Goal: Task Accomplishment & Management: Manage account settings

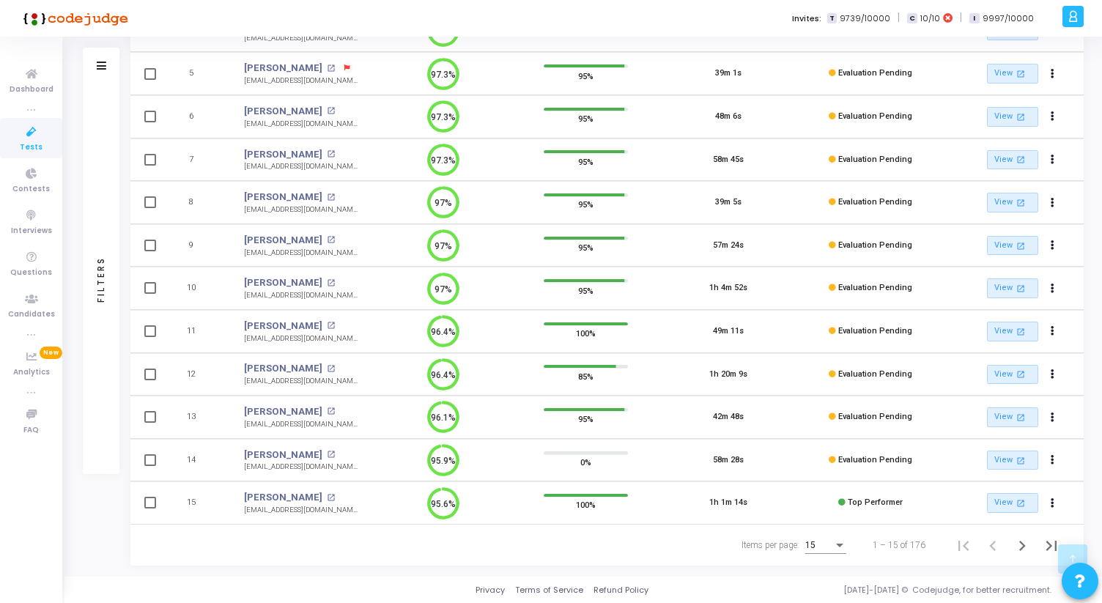
click at [843, 547] on div "Items per page:" at bounding box center [839, 546] width 7 height 4
click at [833, 542] on span "50" at bounding box center [826, 537] width 41 height 26
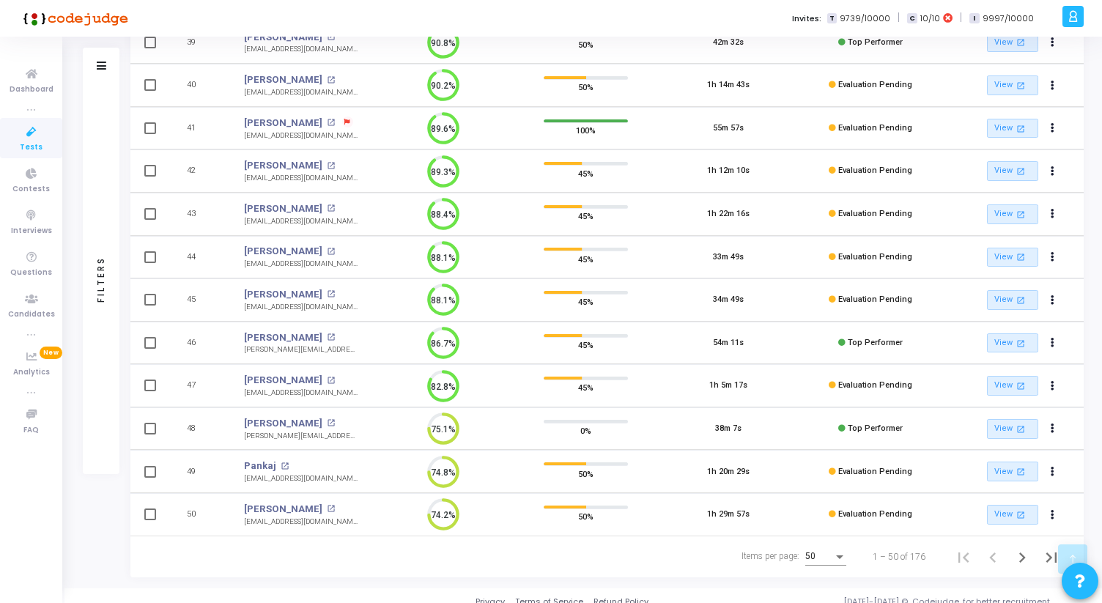
scroll to position [1833, 0]
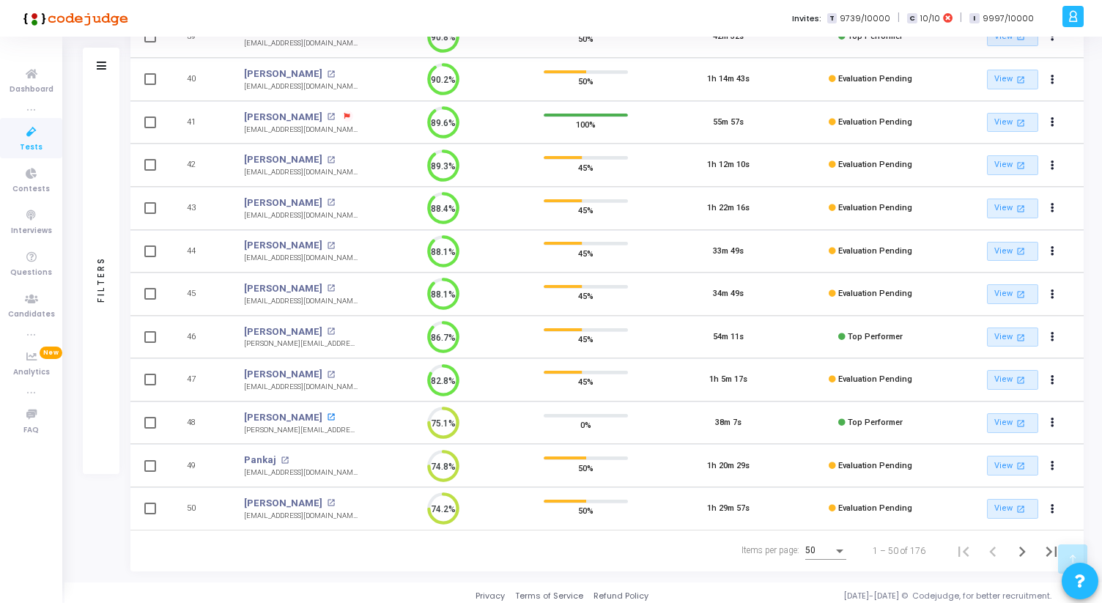
click at [327, 417] on mat-icon "open_in_new" at bounding box center [331, 417] width 8 height 8
click at [333, 331] on mat-icon "open_in_new" at bounding box center [331, 332] width 8 height 8
click at [327, 292] on mat-icon "open_in_new" at bounding box center [331, 288] width 8 height 8
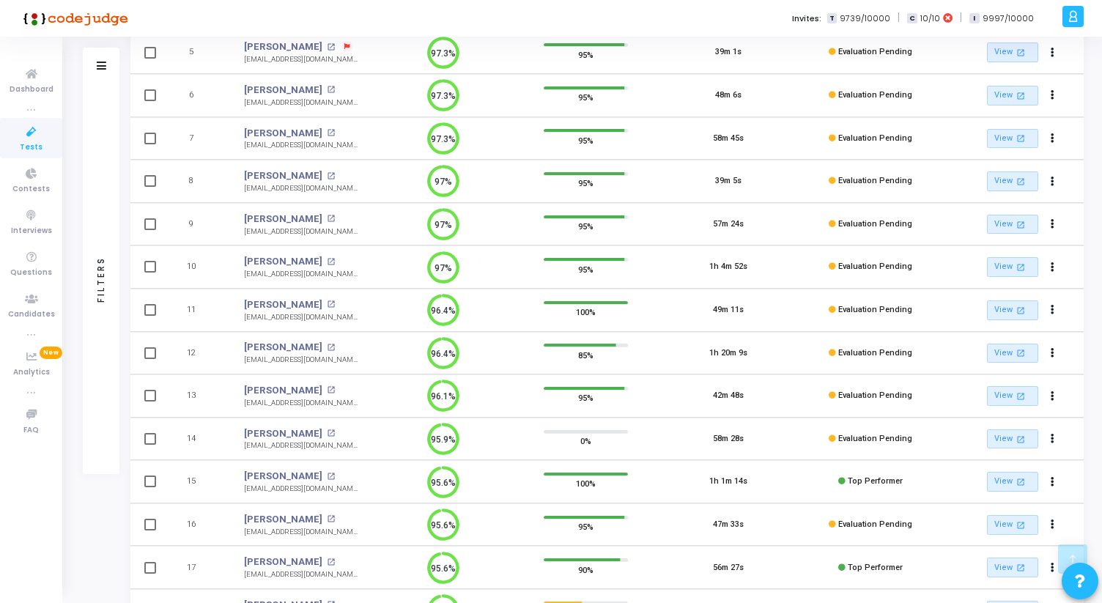
scroll to position [0, 0]
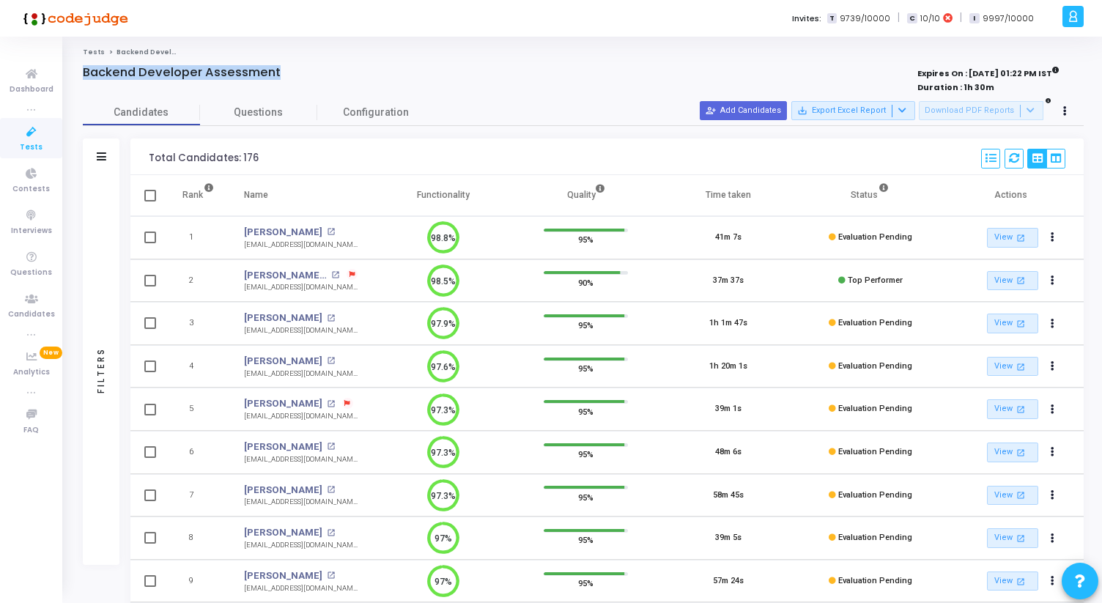
drag, startPoint x: 81, startPoint y: 73, endPoint x: 294, endPoint y: 70, distance: 212.5
click at [294, 70] on div "Backend Developer Assessment" at bounding box center [376, 72] width 586 height 15
drag, startPoint x: 294, startPoint y: 73, endPoint x: 68, endPoint y: 51, distance: 226.8
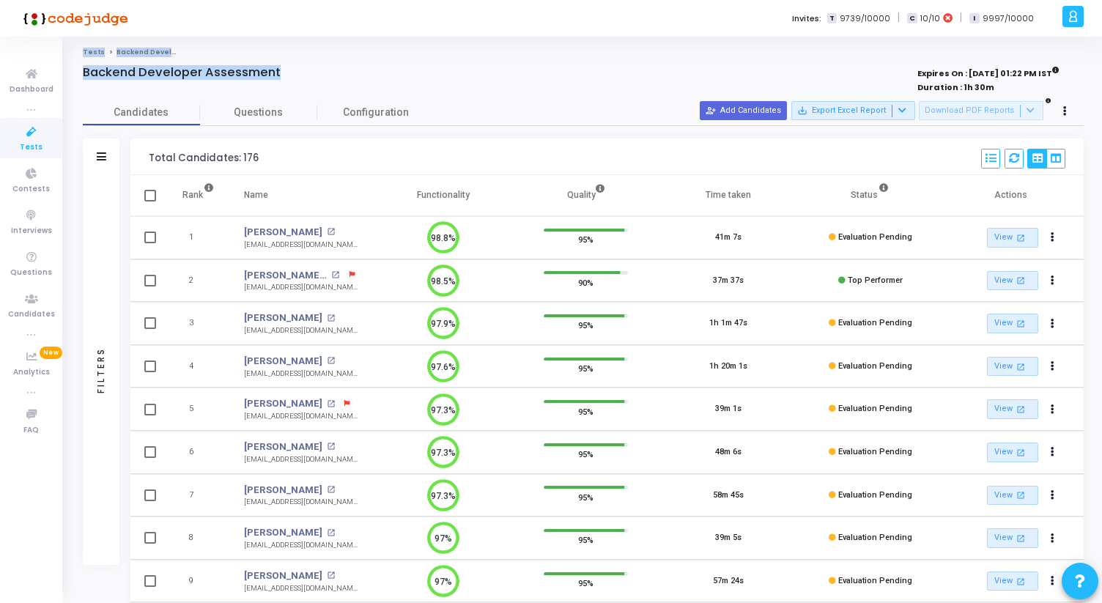
drag, startPoint x: 69, startPoint y: 51, endPoint x: 446, endPoint y: 114, distance: 381.9
click at [415, 90] on div at bounding box center [376, 88] width 586 height 16
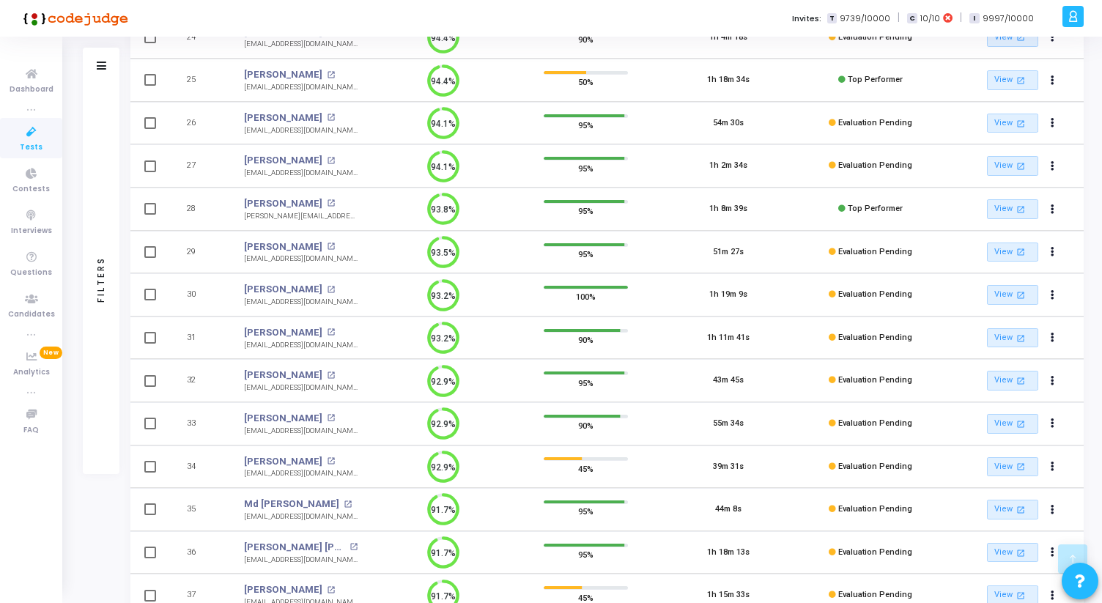
click at [319, 287] on div "Avkaran Singh open_in_new" at bounding box center [301, 289] width 114 height 15
click at [327, 287] on mat-icon "open_in_new" at bounding box center [331, 290] width 8 height 8
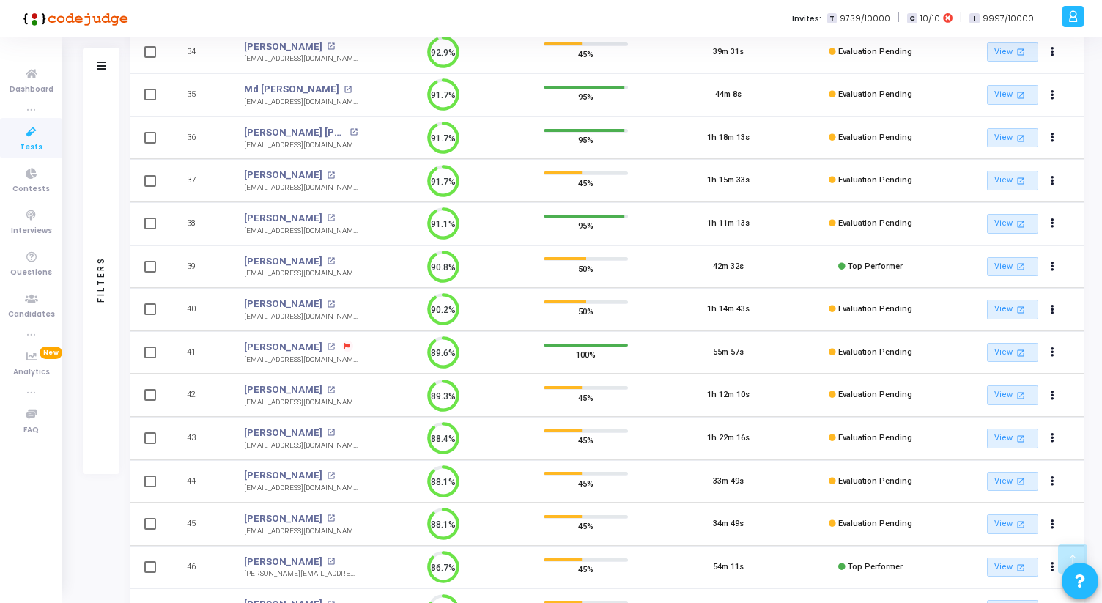
scroll to position [1839, 0]
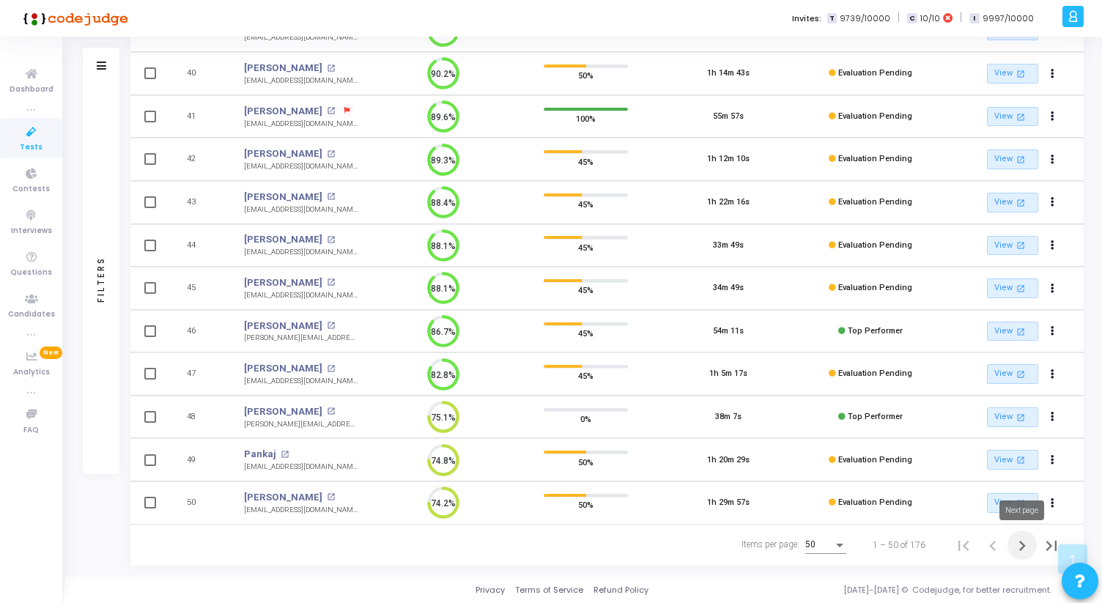
click at [1018, 540] on icon "Next page" at bounding box center [1022, 546] width 21 height 21
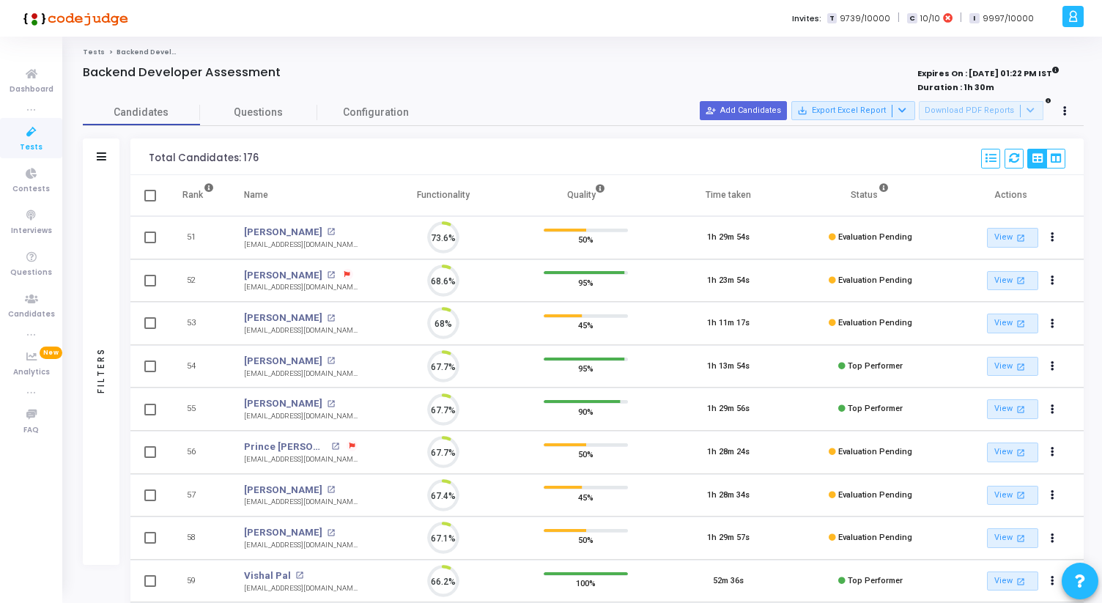
scroll to position [31, 37]
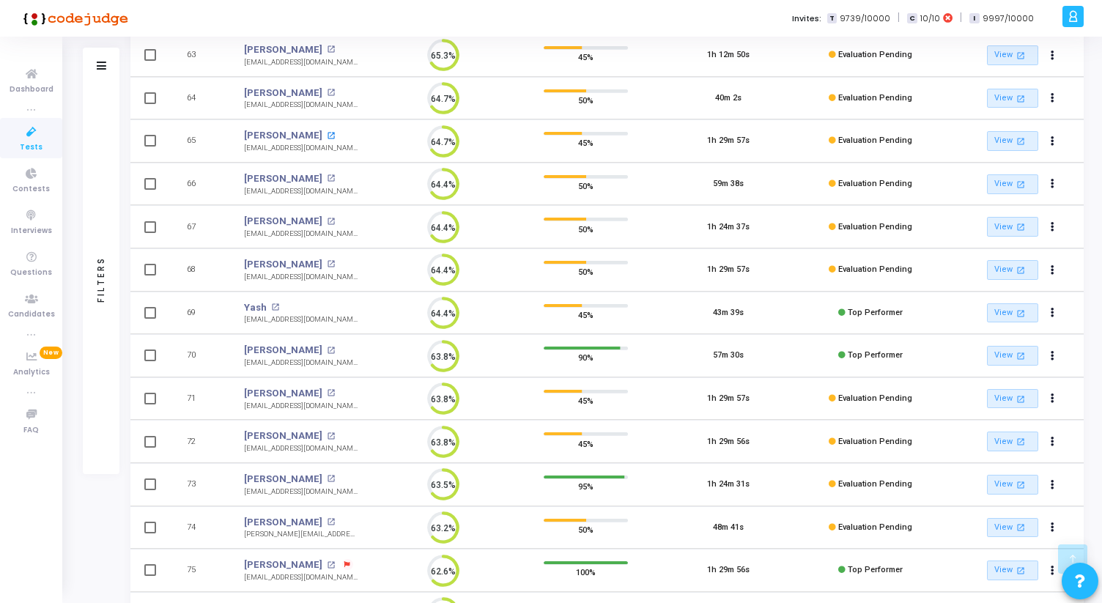
click at [335, 136] on mat-icon "open_in_new" at bounding box center [331, 136] width 8 height 8
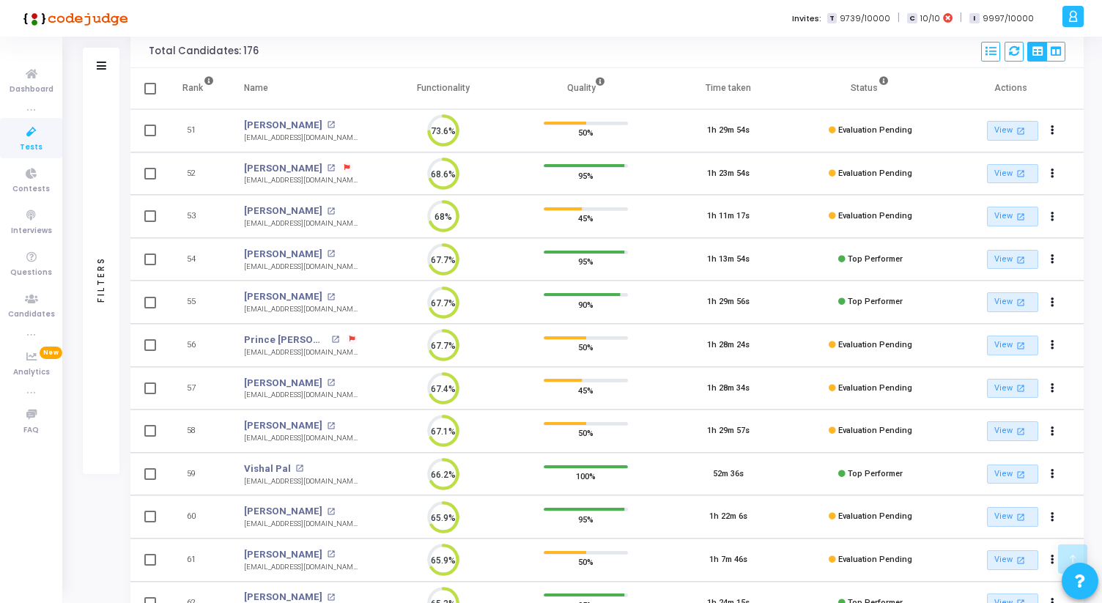
scroll to position [0, 0]
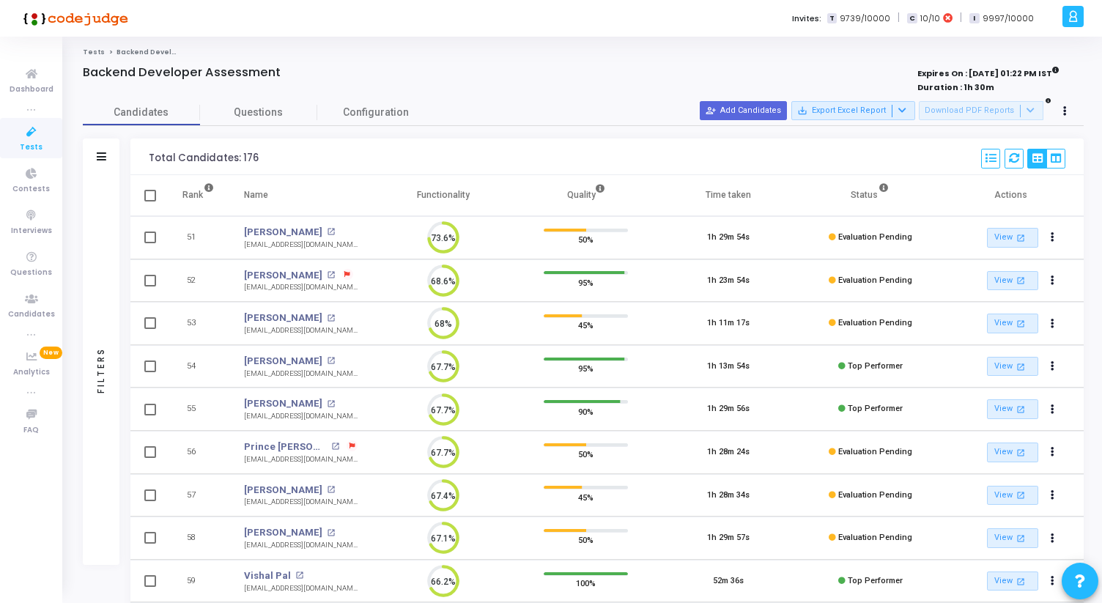
click at [19, 140] on icon at bounding box center [31, 132] width 31 height 18
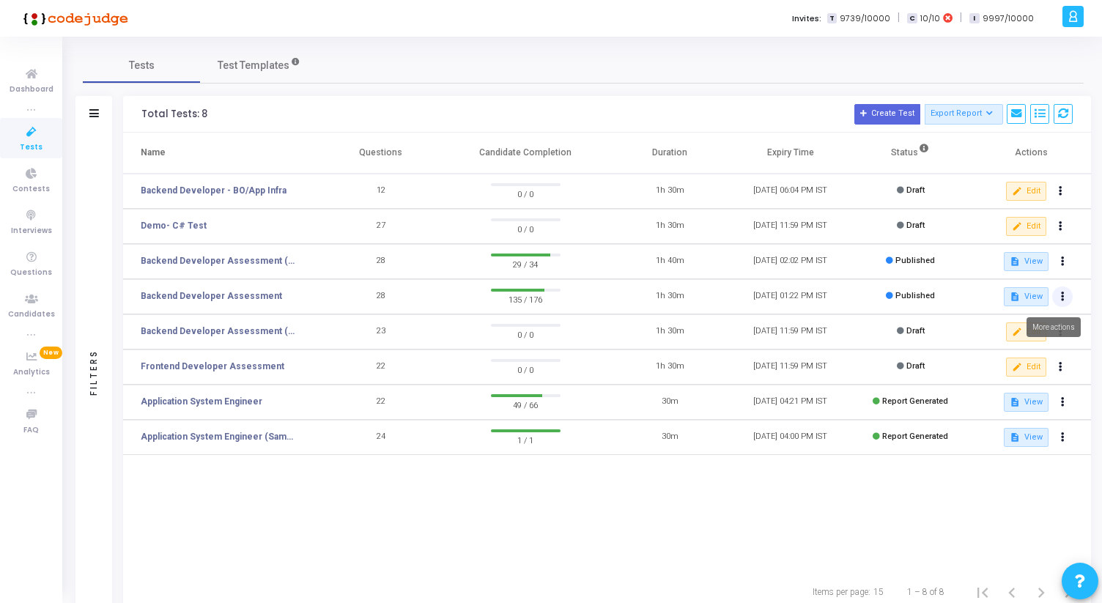
click at [1067, 297] on button at bounding box center [1062, 297] width 21 height 21
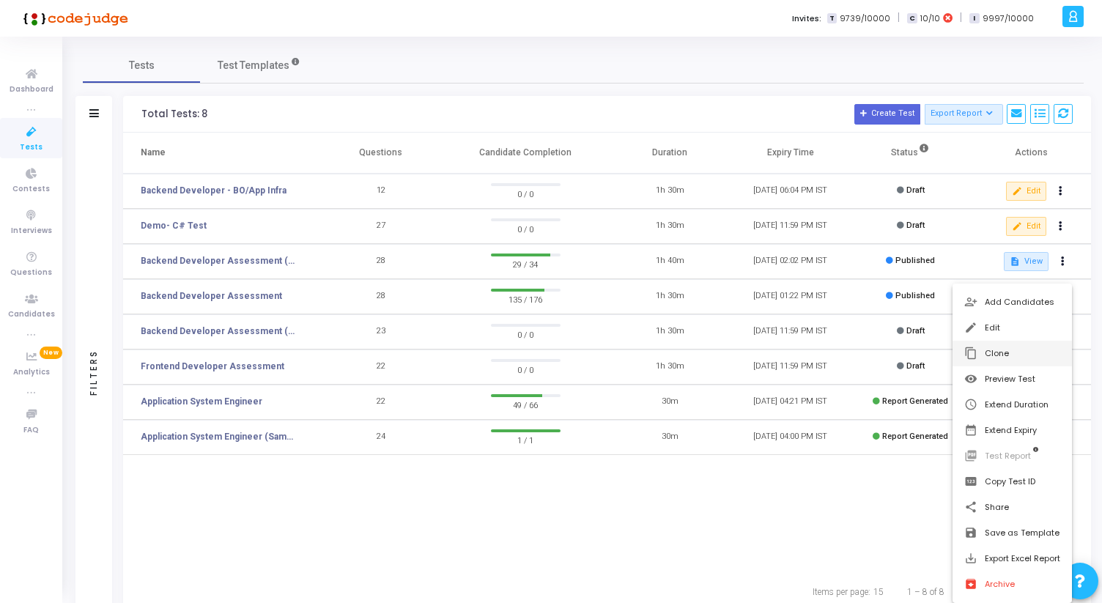
click at [1013, 355] on button "content_copy Clone" at bounding box center [1012, 354] width 119 height 26
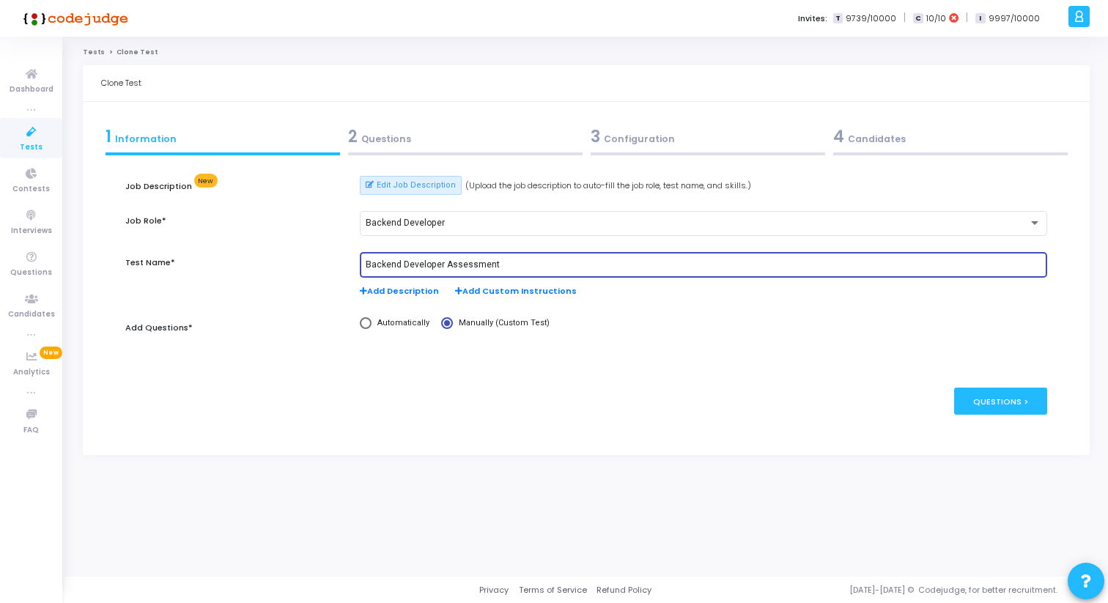
click at [519, 262] on input "Backend Developer Assessment" at bounding box center [704, 265] width 676 height 10
click at [468, 266] on input "Backend Developer Assessment" at bounding box center [704, 265] width 676 height 10
click at [442, 265] on input "Backend Developer(OOPS)" at bounding box center [704, 265] width 676 height 10
click at [490, 267] on input "Backend Developer (OOPS)" at bounding box center [704, 265] width 676 height 10
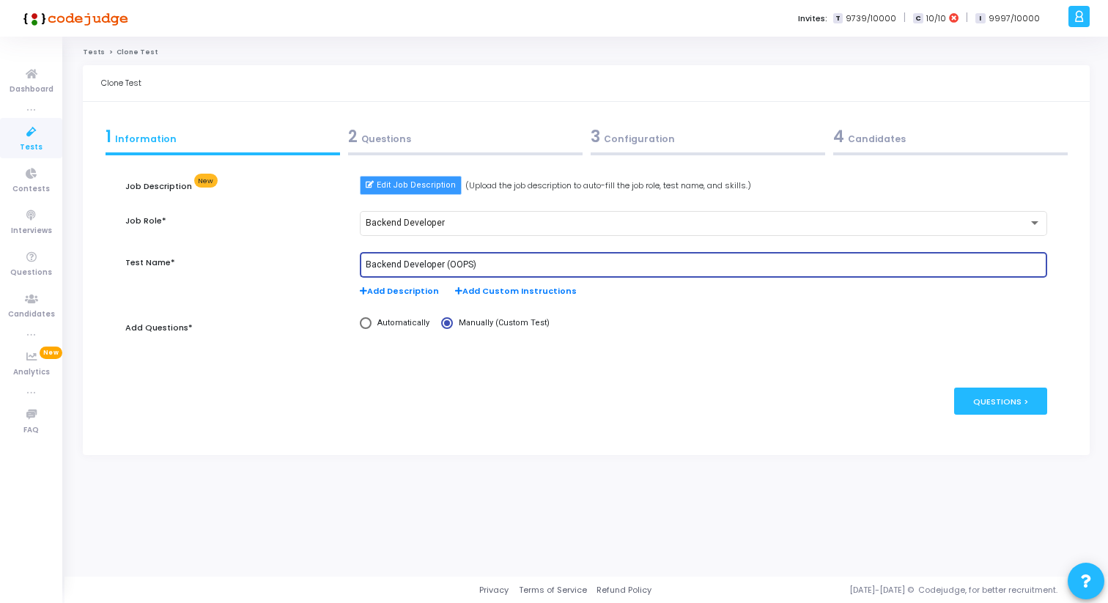
type input "Backend Developer (OOPS)"
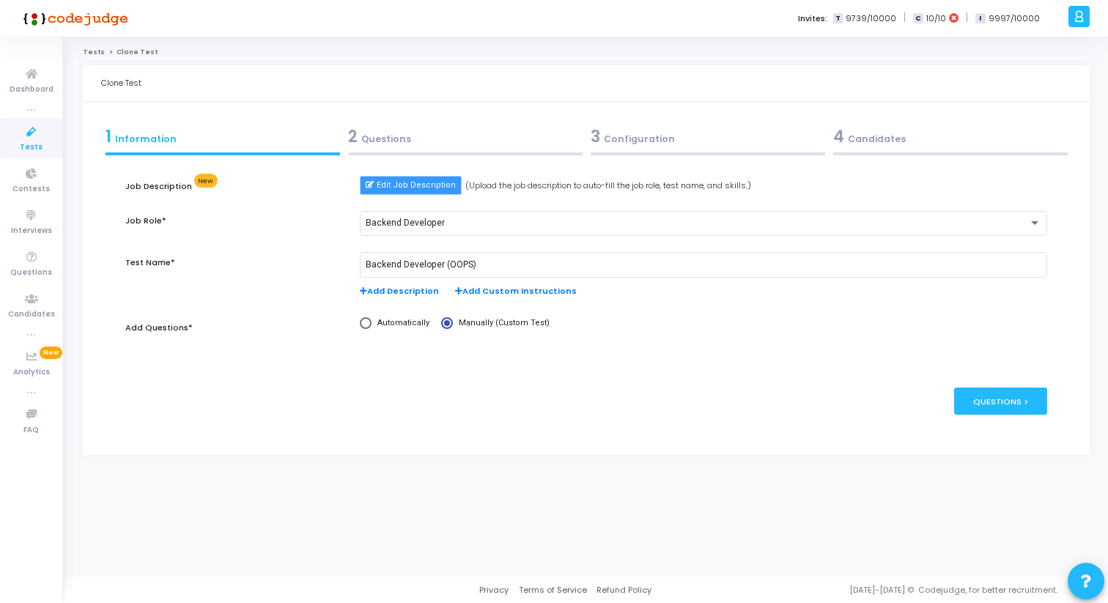
click at [405, 193] on button "Edit Job Description" at bounding box center [411, 185] width 102 height 19
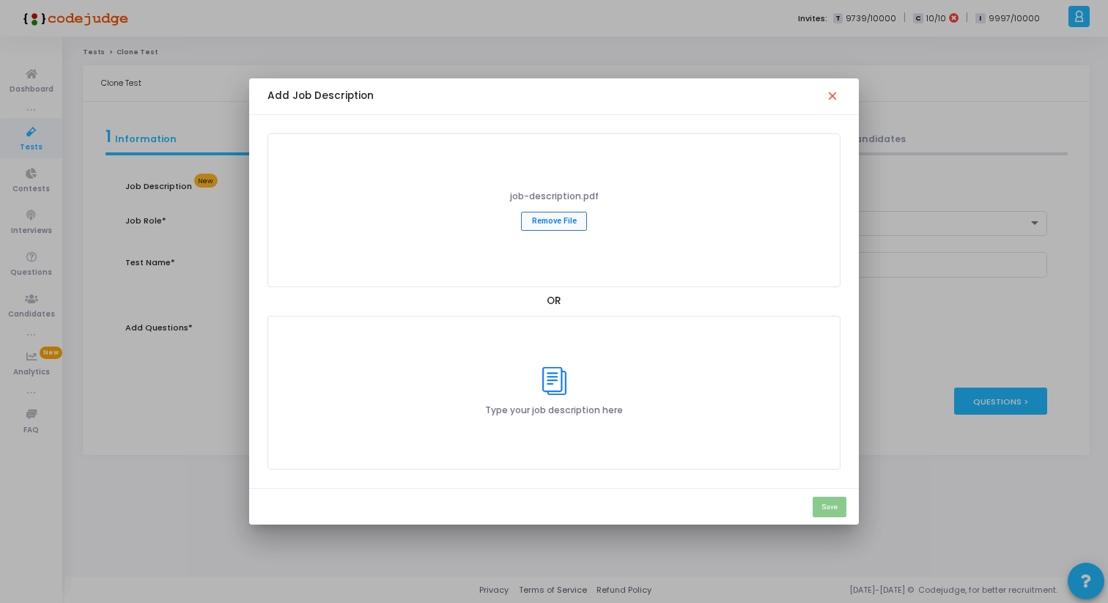
click at [584, 220] on button "Remove File" at bounding box center [554, 221] width 66 height 19
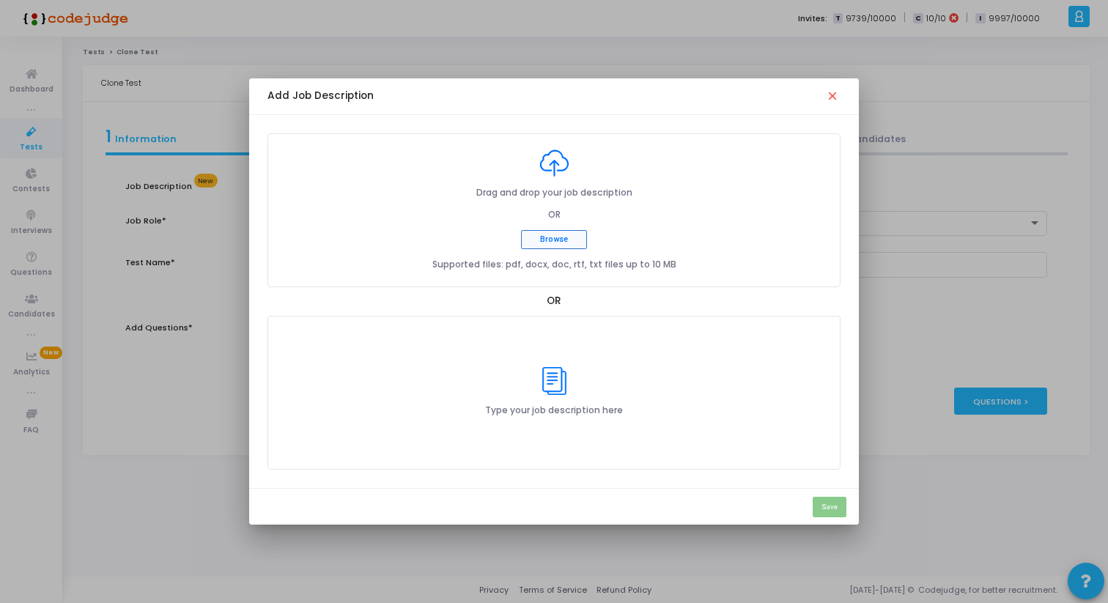
click at [555, 240] on button "Browse" at bounding box center [554, 239] width 66 height 19
type input "C:\fakepath\Backend Developer.pdf"
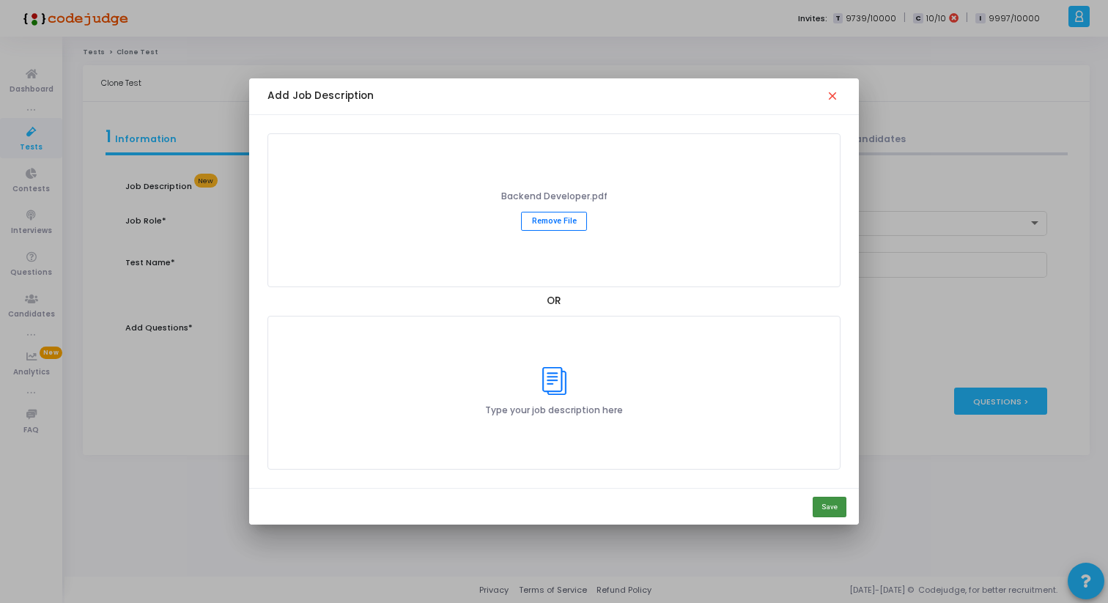
click at [824, 509] on button "Save" at bounding box center [830, 507] width 34 height 21
type input "Backend Developer Assessment"
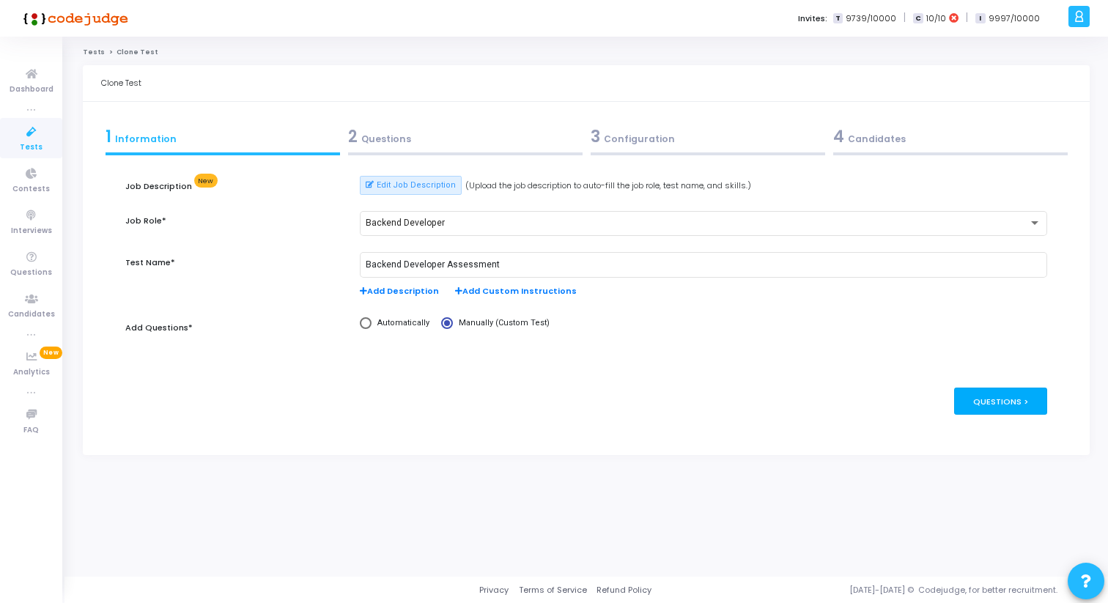
click at [981, 399] on div "Questions >" at bounding box center [1000, 401] width 93 height 27
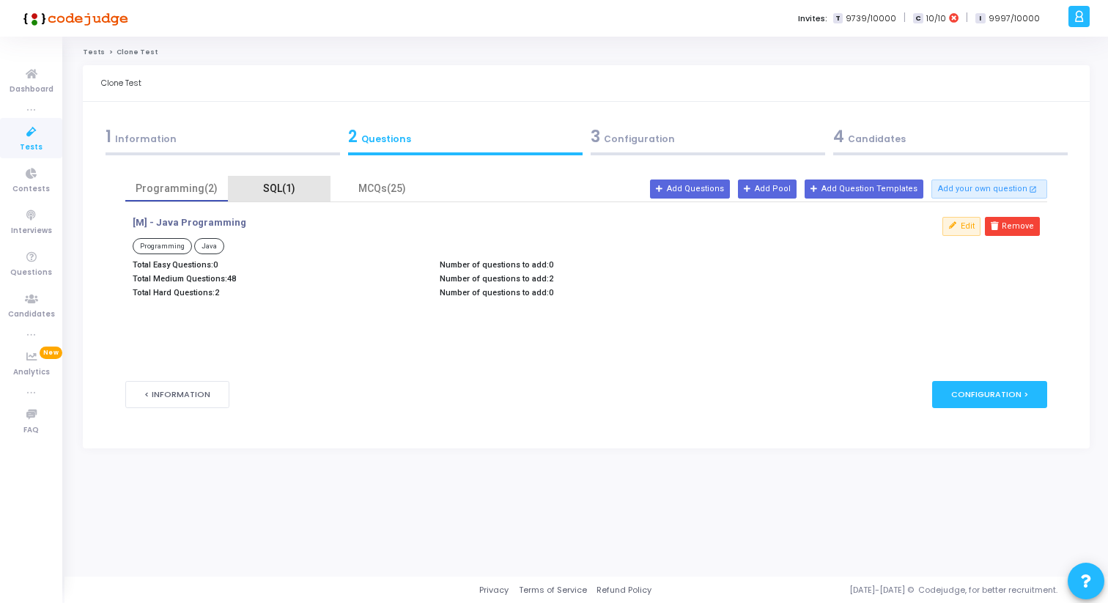
click at [273, 186] on div "SQL(1)" at bounding box center [279, 188] width 85 height 15
click at [373, 193] on div "MCQs(25)" at bounding box center [381, 188] width 85 height 15
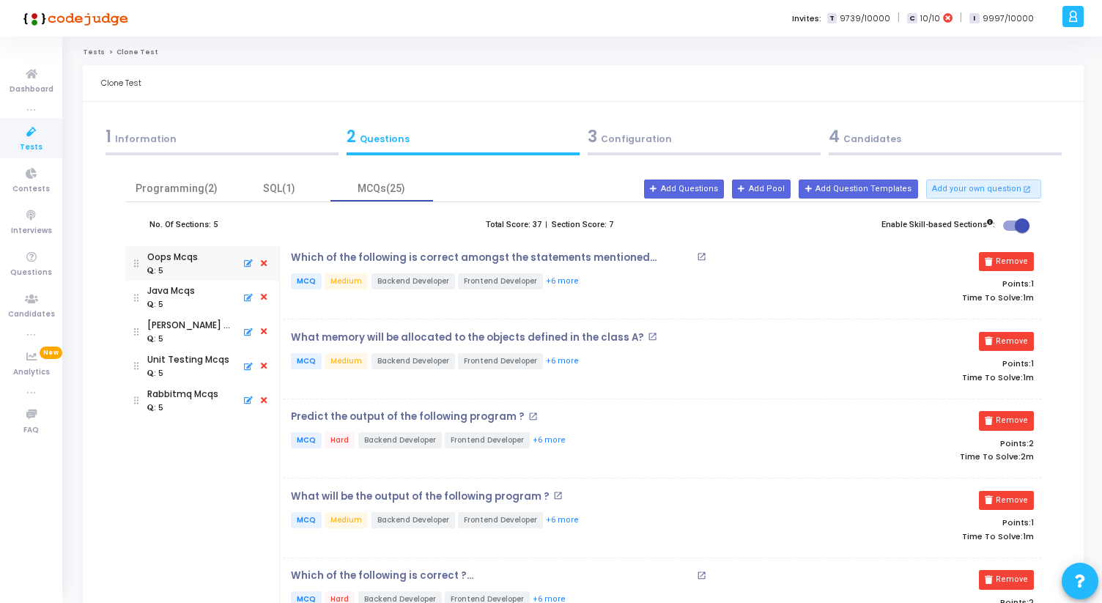
click at [714, 133] on div "3 Configuration" at bounding box center [704, 137] width 233 height 24
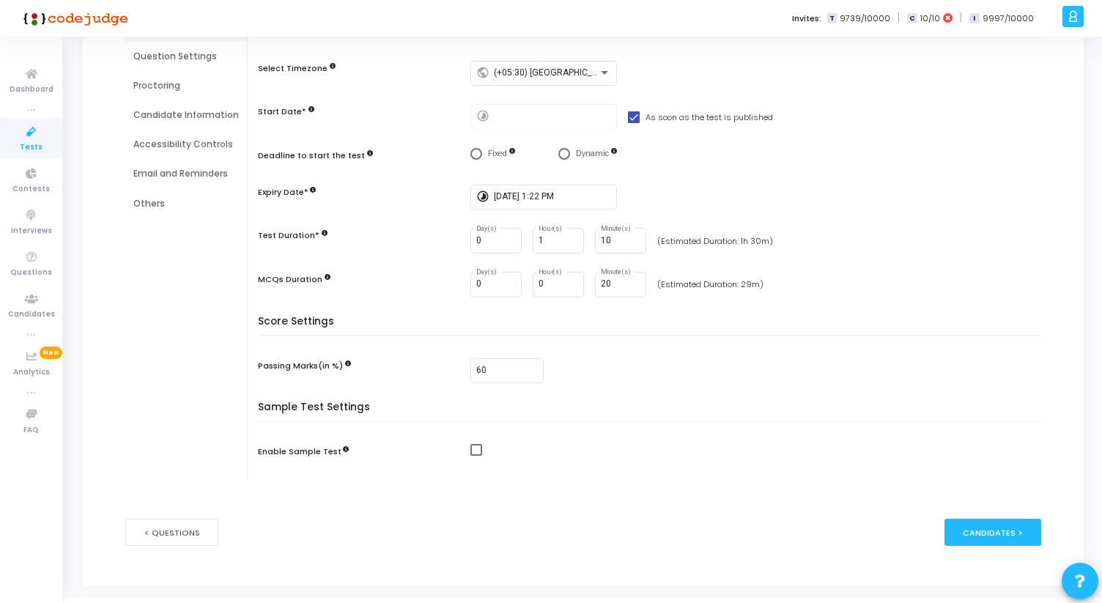
scroll to position [163, 0]
click at [478, 372] on input "60" at bounding box center [507, 371] width 62 height 10
type input "80"
click at [421, 323] on h5 "Score Settings" at bounding box center [653, 327] width 791 height 21
click at [514, 197] on input "9/30/2025, 1:22 PM" at bounding box center [552, 198] width 117 height 10
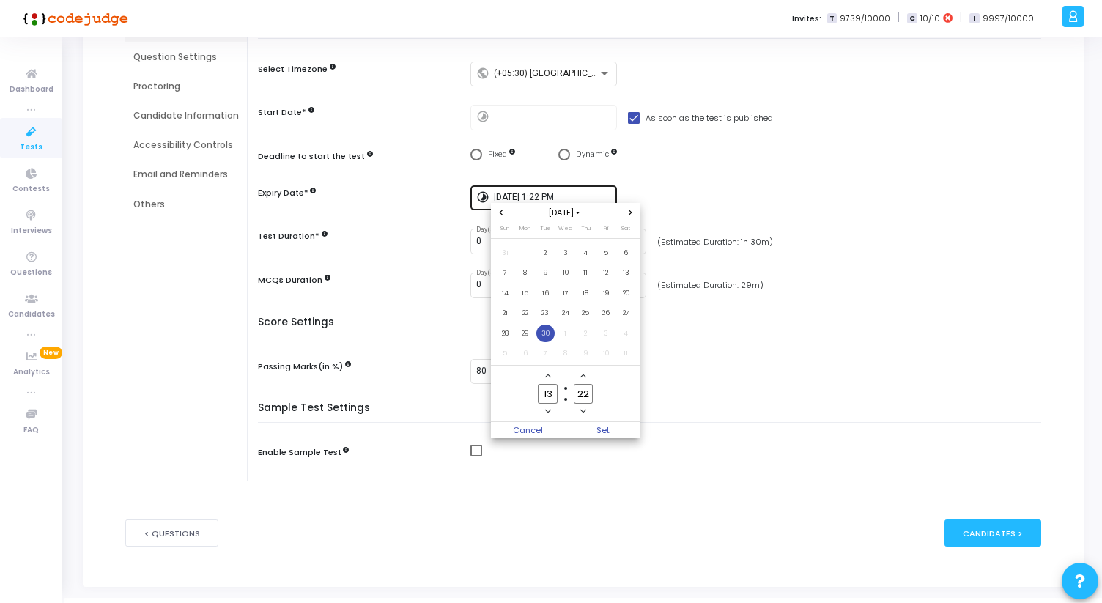
scroll to position [0, 0]
click at [688, 184] on div at bounding box center [551, 301] width 1102 height 603
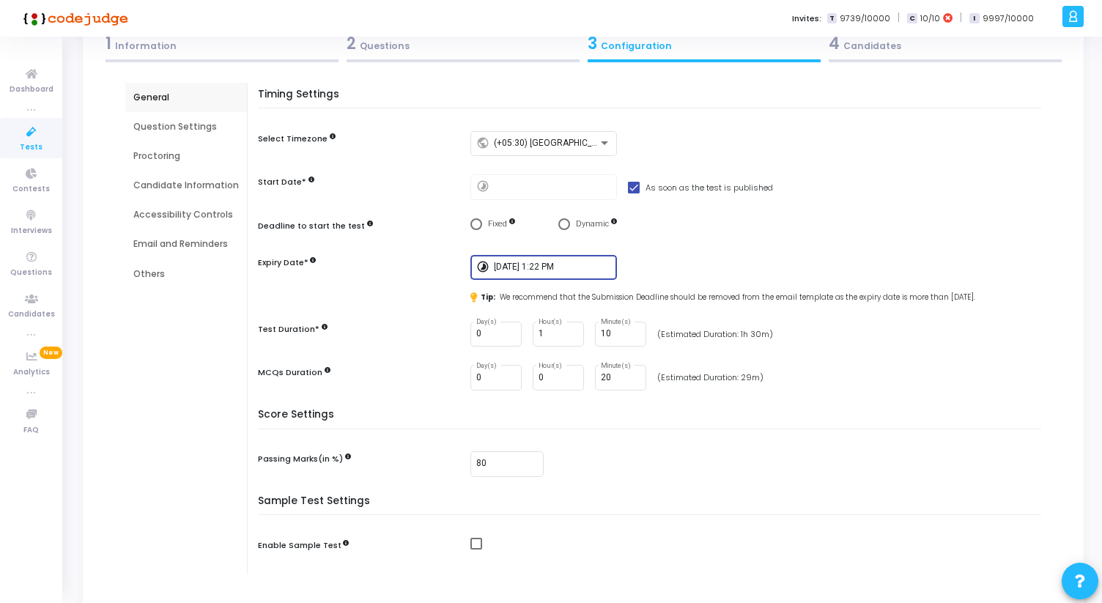
scroll to position [78, 0]
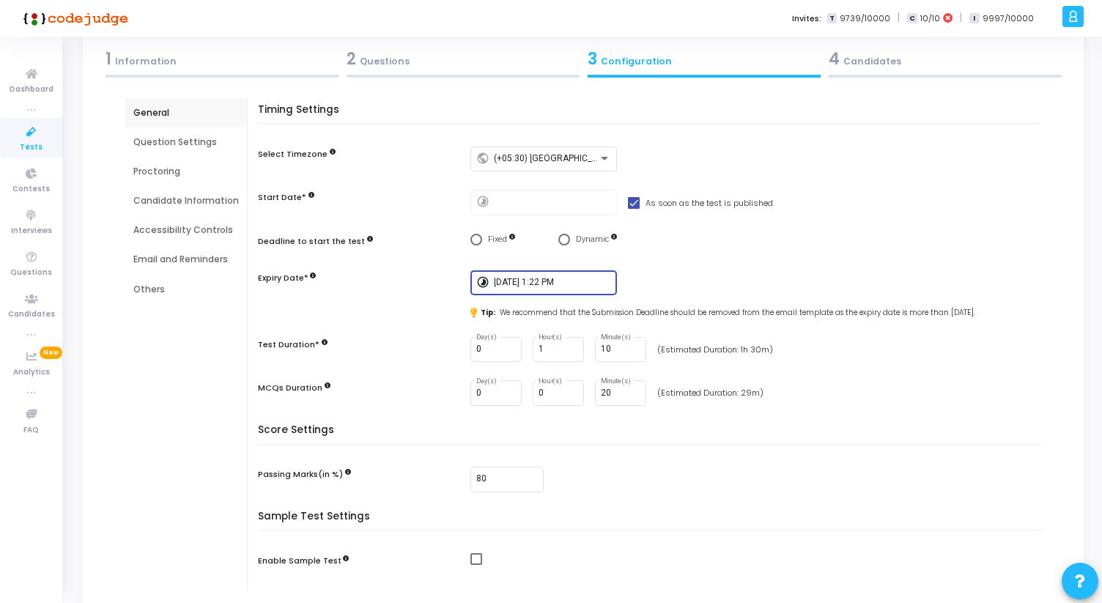
click at [564, 235] on span "Select confirmation" at bounding box center [564, 240] width 12 height 12
click at [564, 235] on input "Dynamic" at bounding box center [564, 240] width 12 height 12
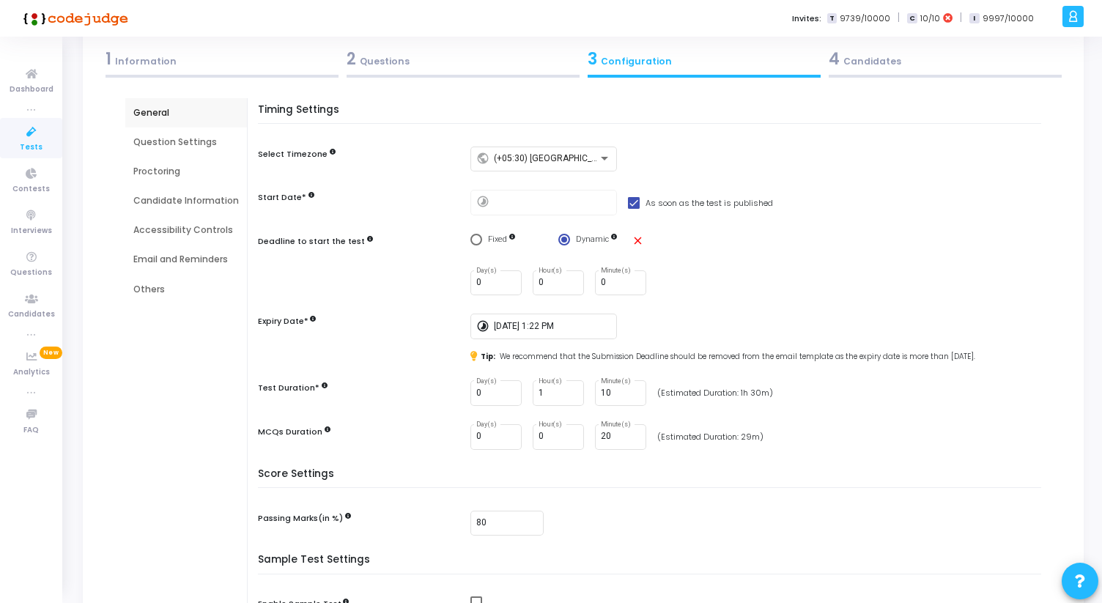
click at [634, 241] on mat-icon "close" at bounding box center [638, 241] width 12 height 12
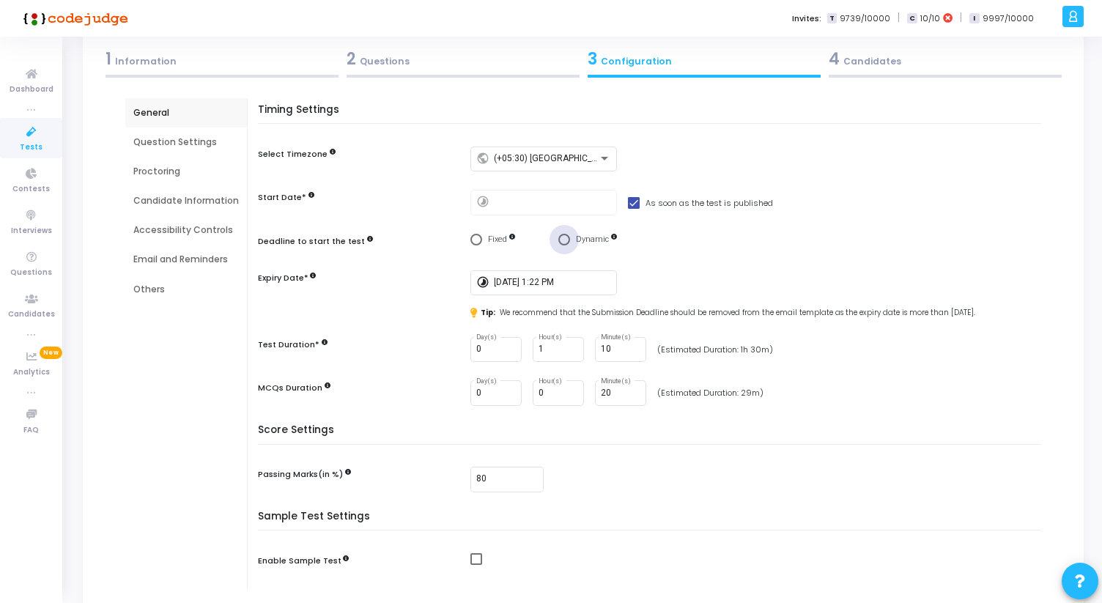
click at [558, 240] on span "Select confirmation" at bounding box center [564, 240] width 12 height 12
click at [558, 240] on input "Dynamic" at bounding box center [564, 240] width 12 height 12
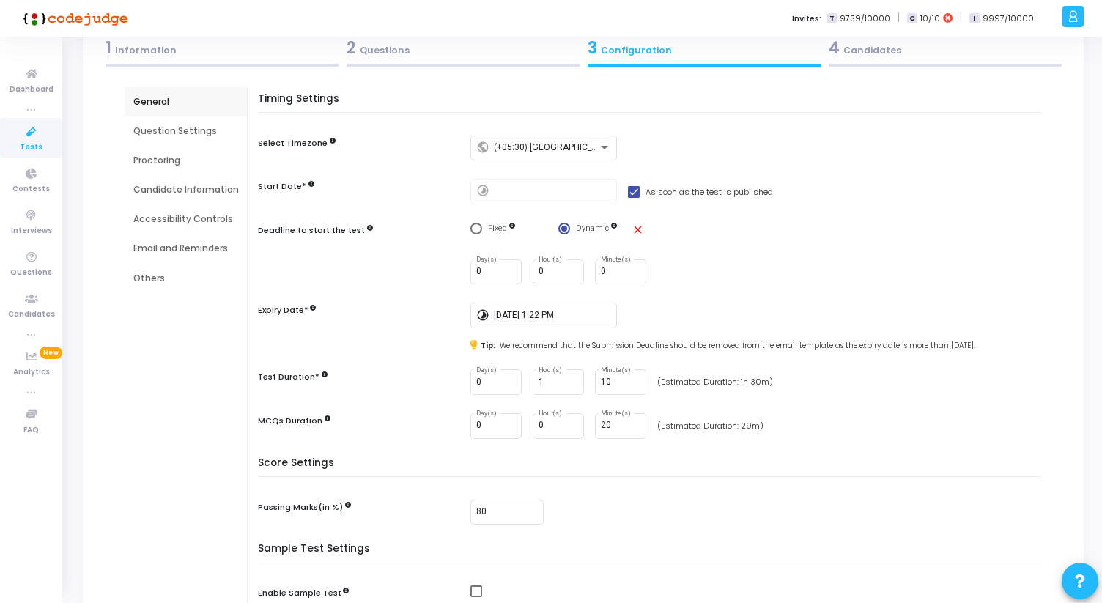
scroll to position [54, 0]
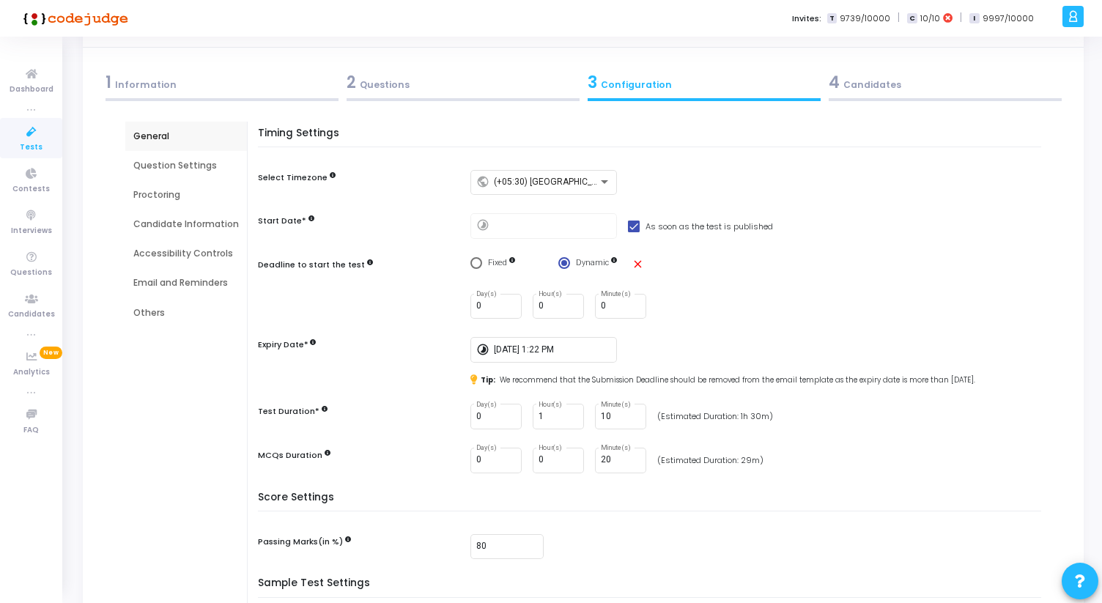
click at [564, 259] on span "Select confirmation" at bounding box center [564, 263] width 12 height 12
click at [564, 259] on input "Dynamic" at bounding box center [564, 263] width 12 height 12
click at [640, 264] on mat-icon "close" at bounding box center [638, 264] width 12 height 12
radio input "false"
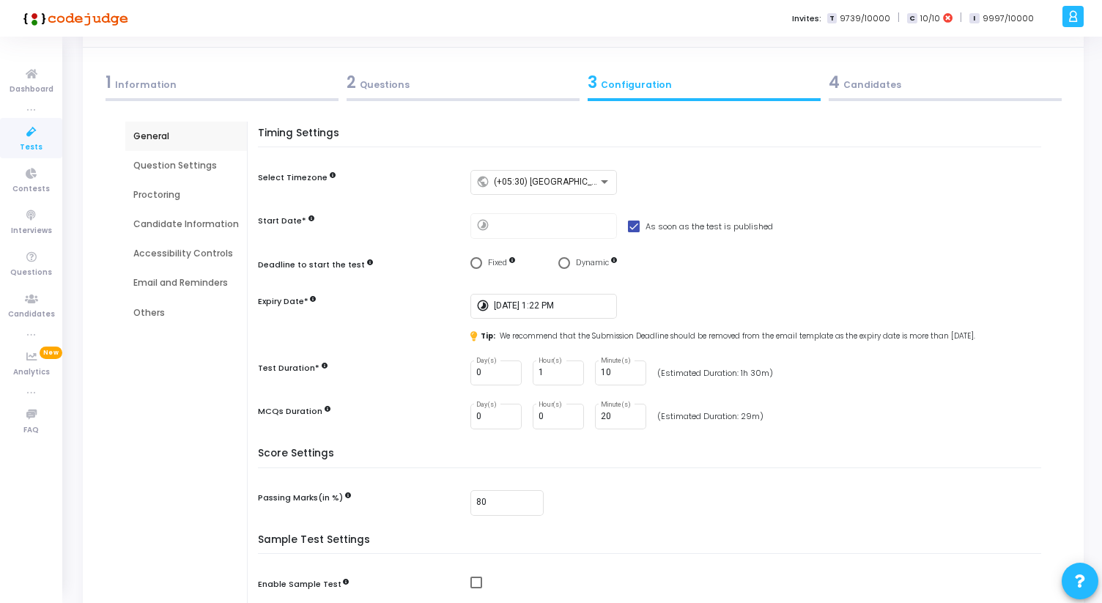
click at [176, 172] on div "Question Settings" at bounding box center [186, 165] width 122 height 29
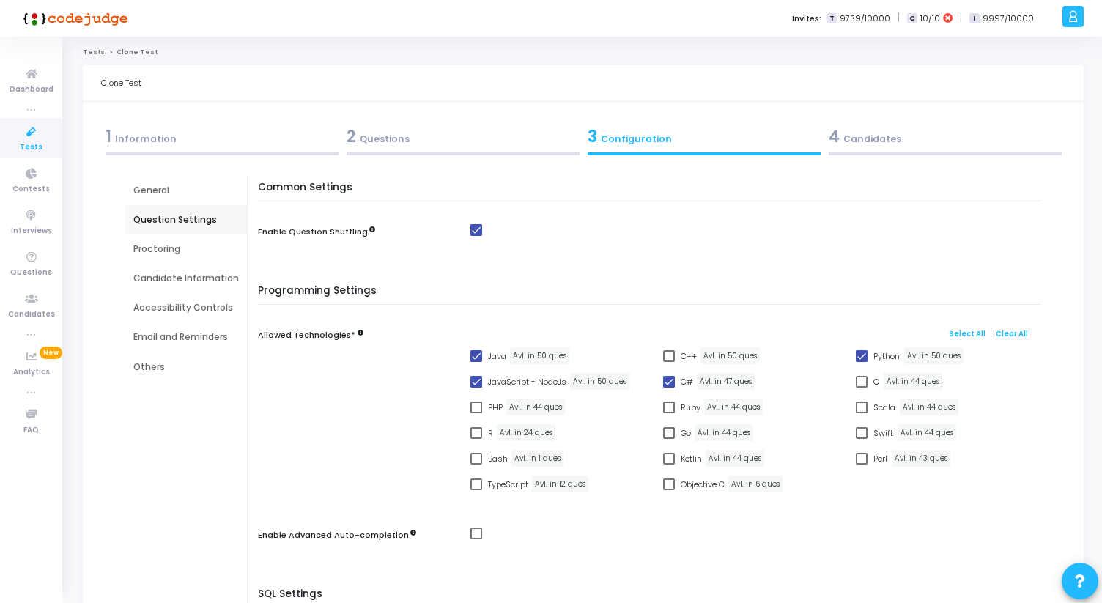
click at [166, 252] on div "Proctoring" at bounding box center [186, 249] width 106 height 13
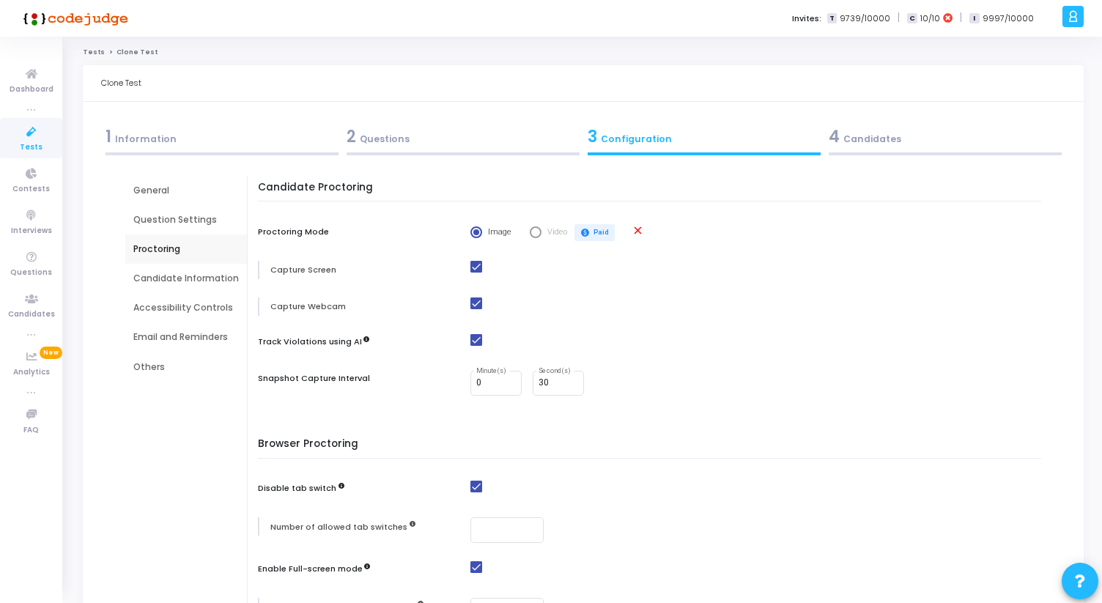
click at [195, 284] on div "Candidate Information" at bounding box center [186, 278] width 106 height 13
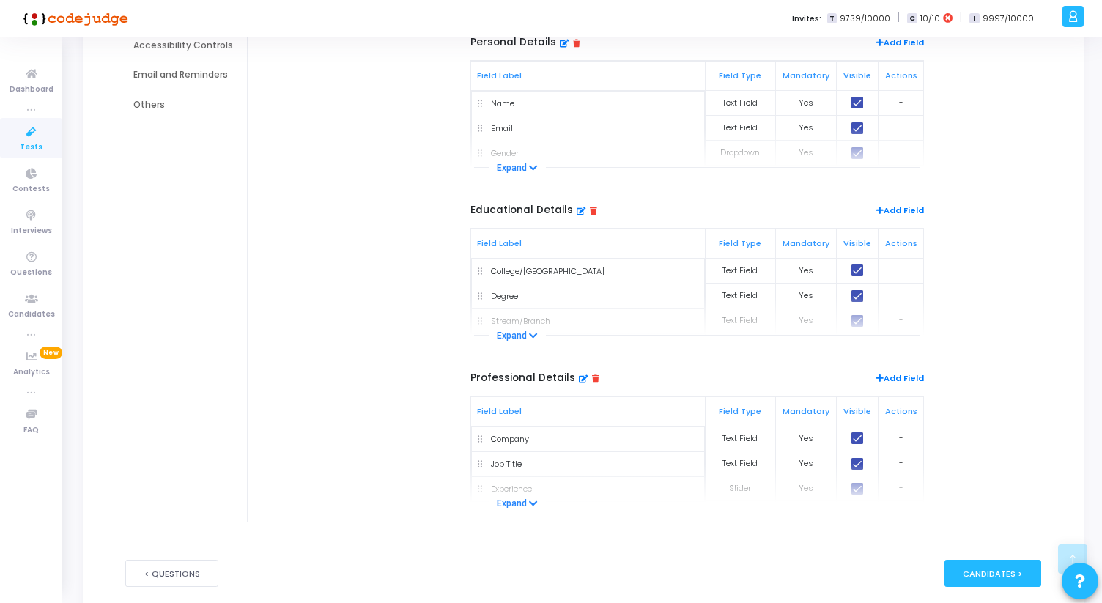
scroll to position [325, 0]
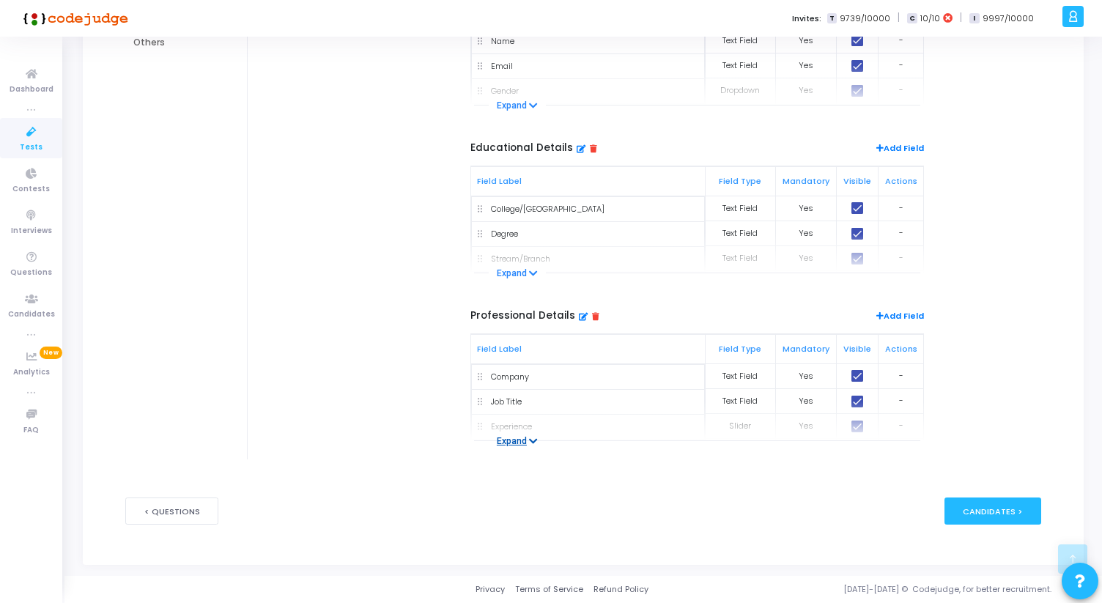
click at [519, 438] on button "Expand" at bounding box center [517, 441] width 57 height 15
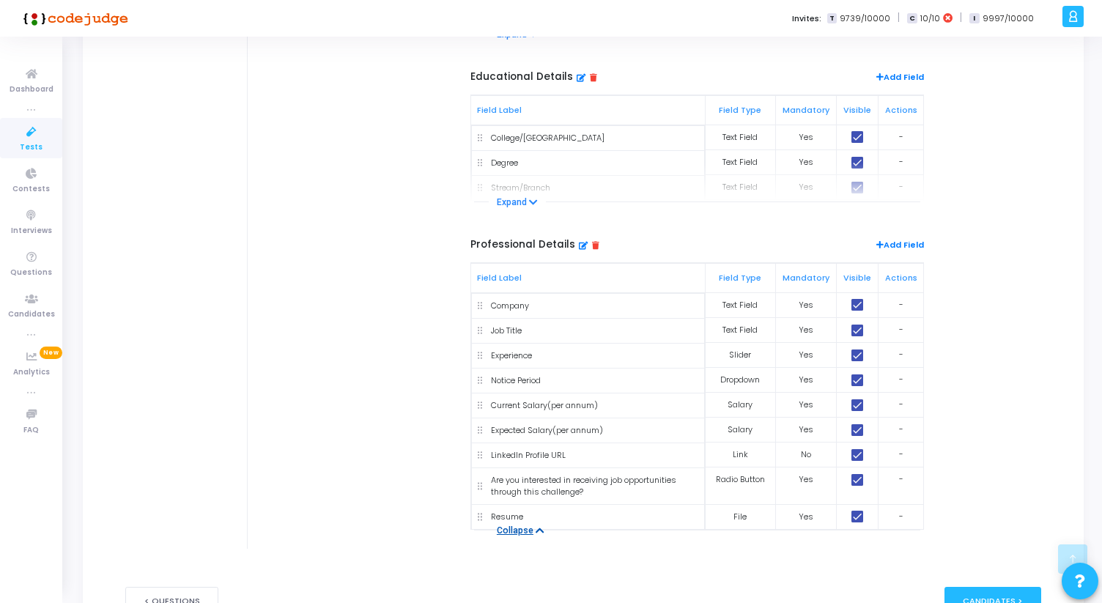
scroll to position [487, 0]
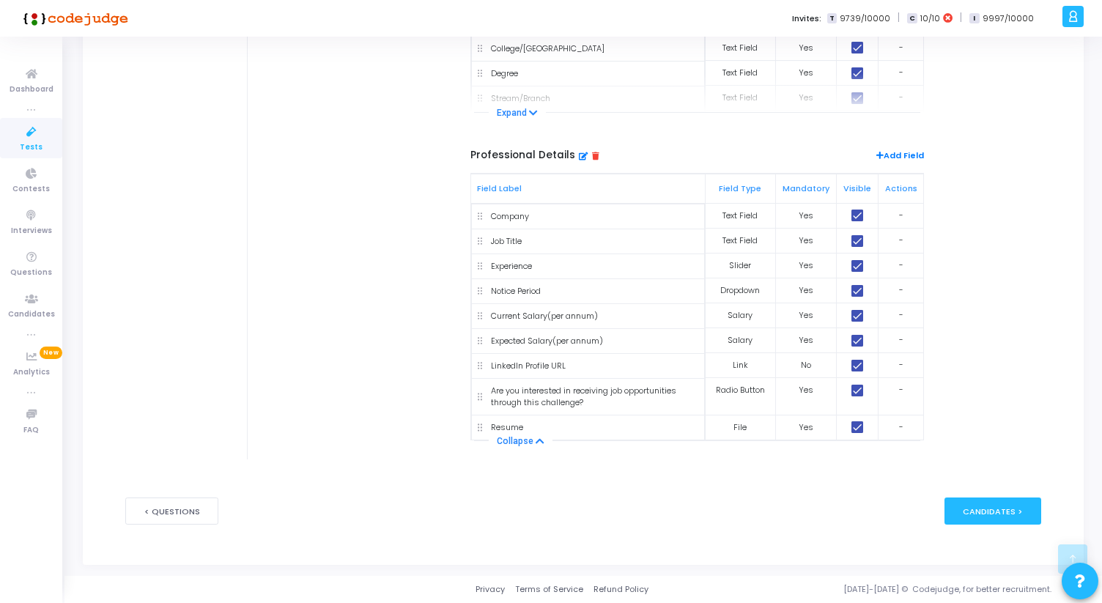
drag, startPoint x: 466, startPoint y: 152, endPoint x: 543, endPoint y: 163, distance: 77.8
click at [543, 164] on div "Total Sections: 3 Add Section Preview Personal Details Add Field Field Label Fi…" at bounding box center [653, 106] width 791 height 672
click at [528, 155] on h5 "Professional Details" at bounding box center [534, 155] width 129 height 12
drag, startPoint x: 470, startPoint y: 154, endPoint x: 567, endPoint y: 153, distance: 97.5
click at [567, 154] on h5 "Professional Details" at bounding box center [534, 155] width 129 height 12
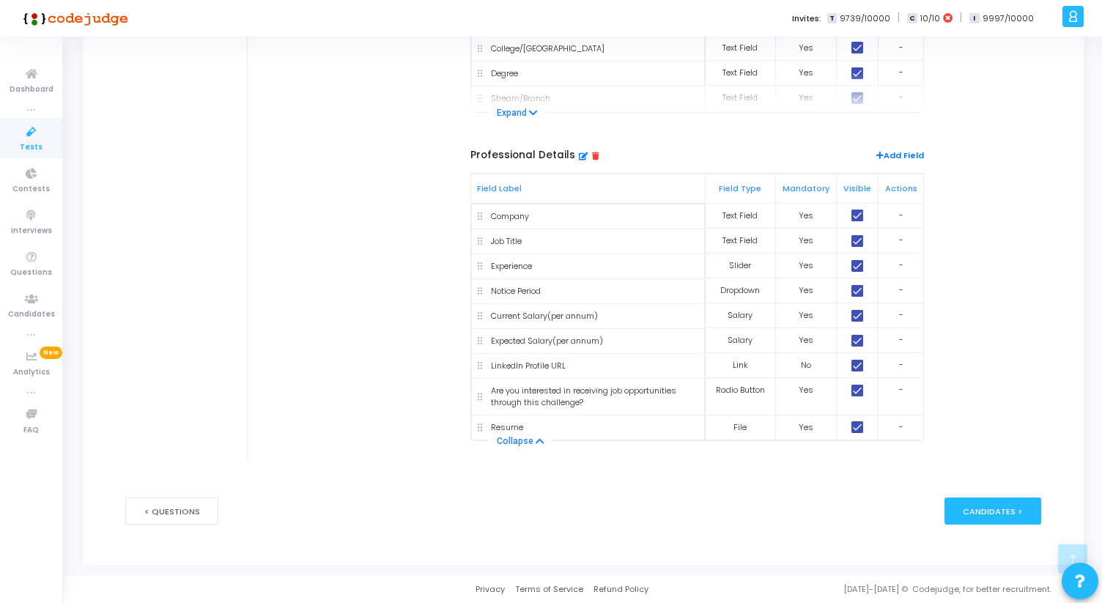
click at [567, 153] on h5 "Professional Details" at bounding box center [534, 155] width 129 height 12
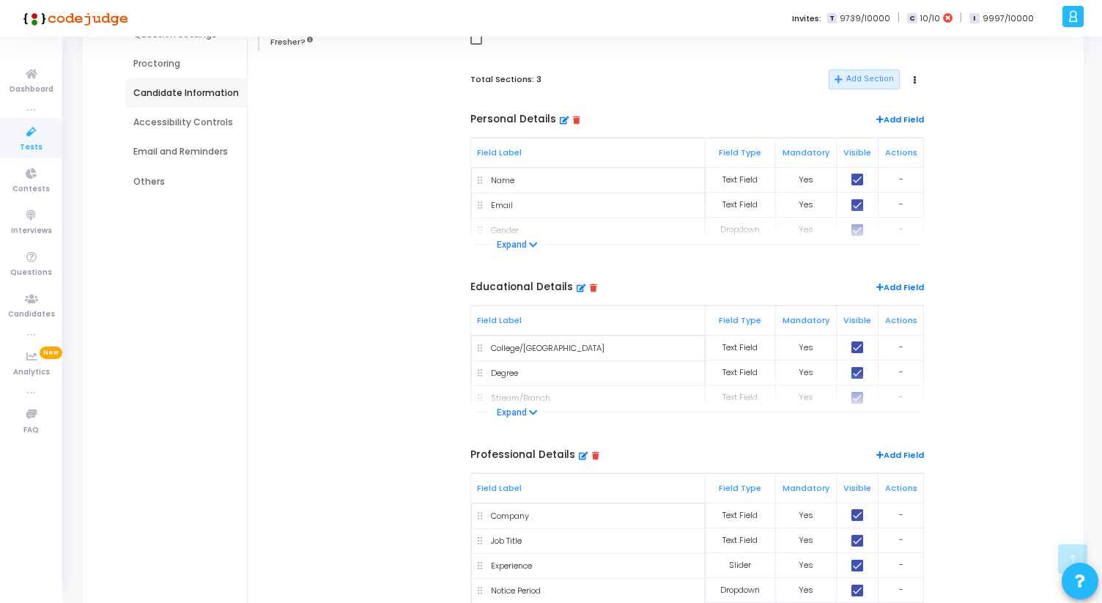
scroll to position [0, 0]
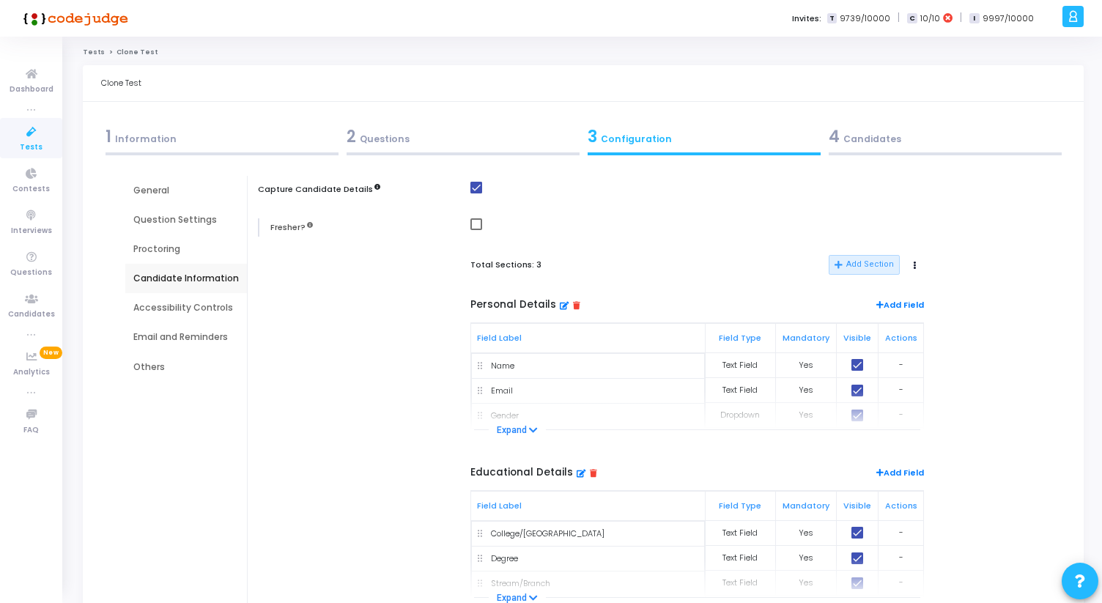
click at [187, 307] on div "Accessibility Controls" at bounding box center [186, 307] width 106 height 13
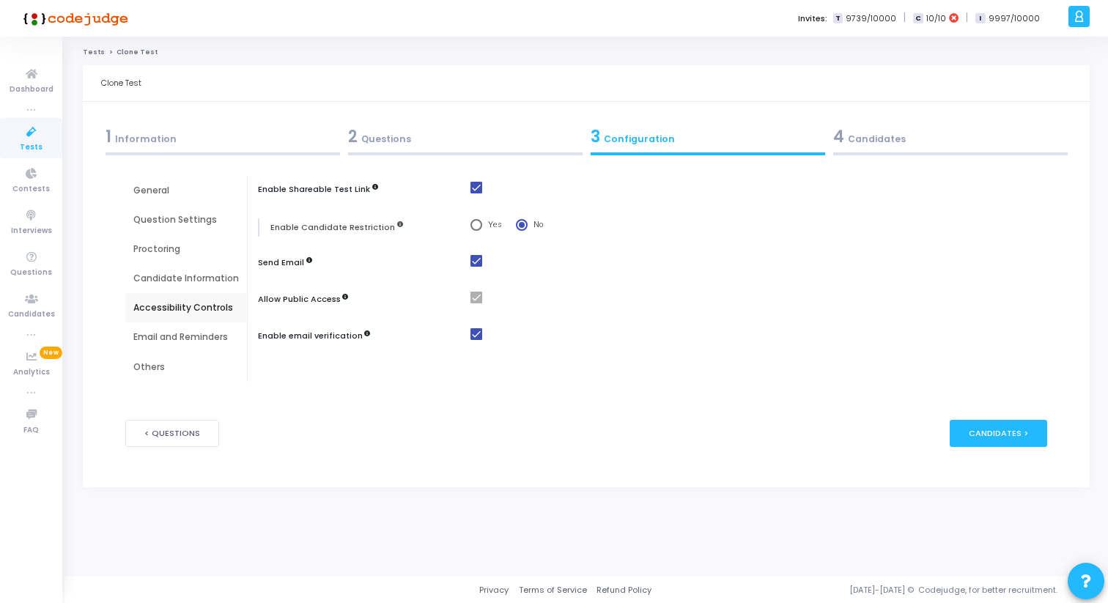
click at [166, 334] on div "Email and Reminders" at bounding box center [186, 337] width 106 height 13
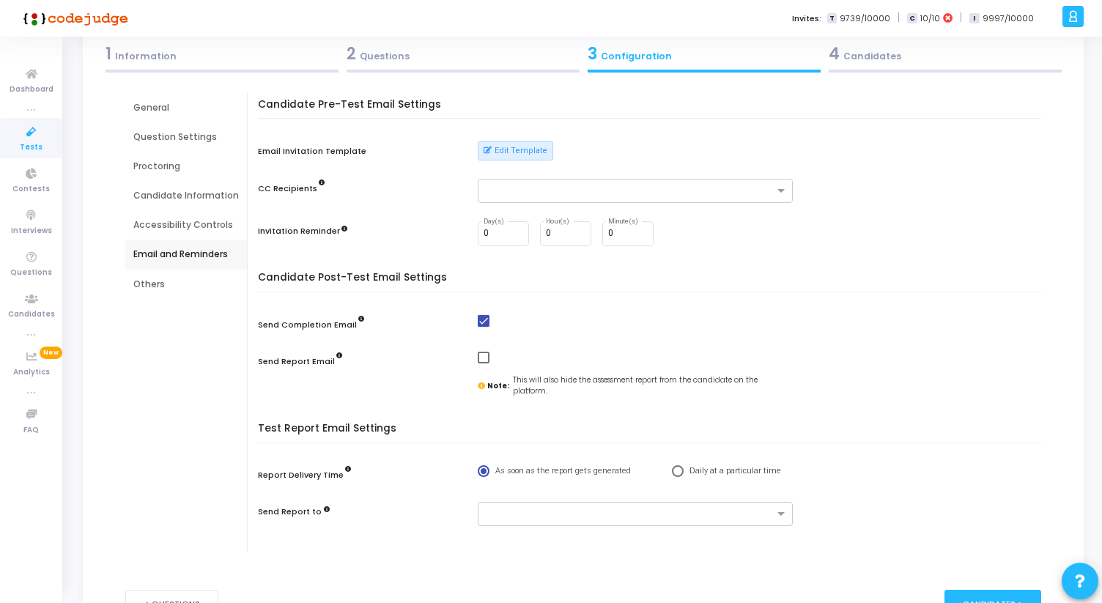
scroll to position [88, 0]
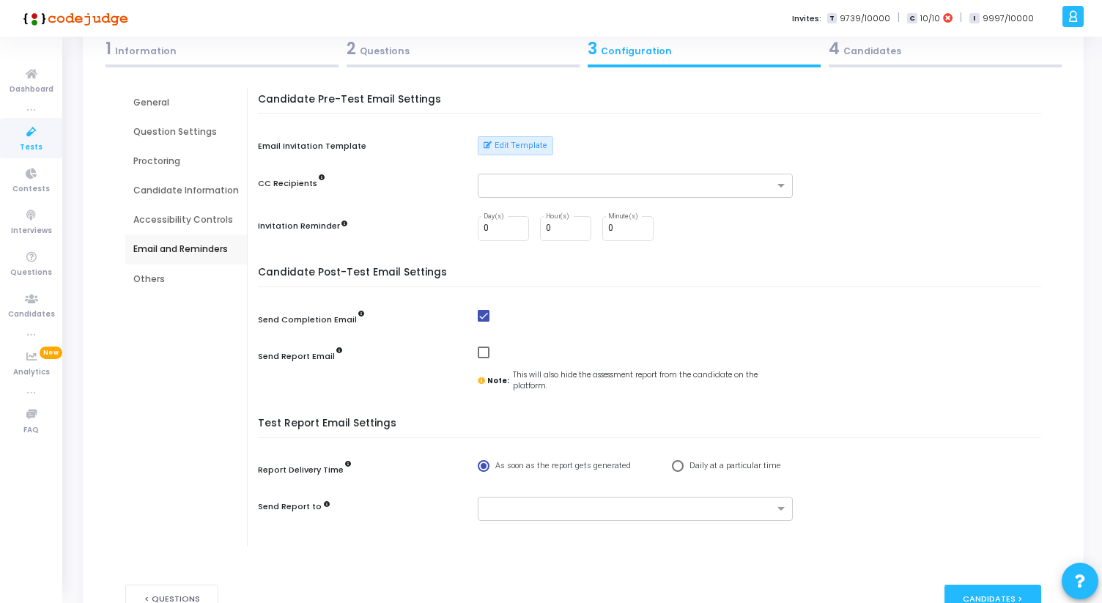
click at [177, 276] on div "Others" at bounding box center [186, 279] width 106 height 13
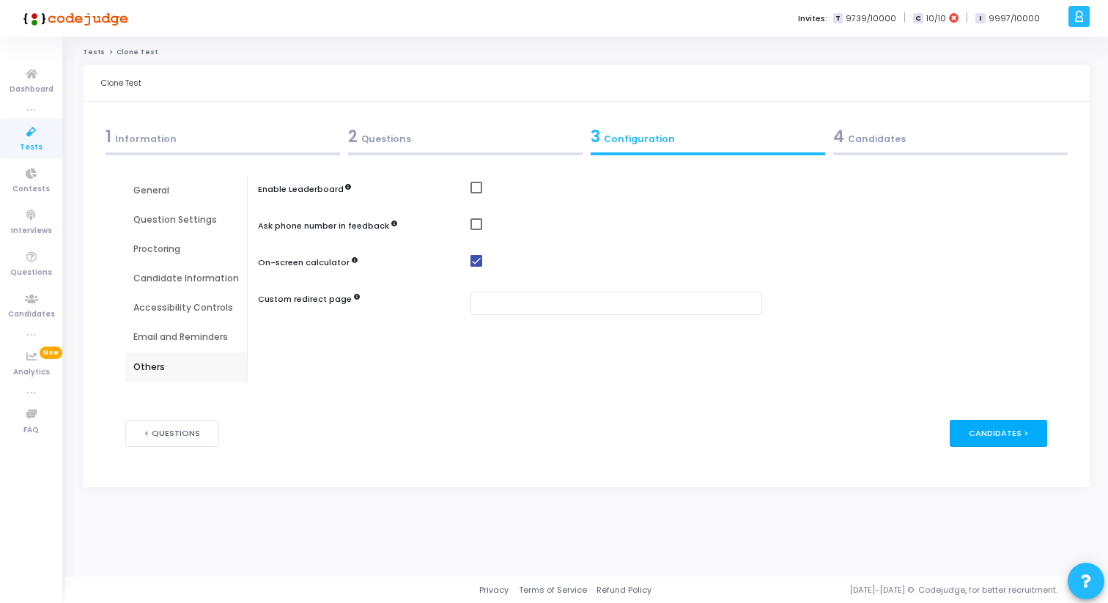
click at [992, 435] on div "Candidates >" at bounding box center [998, 433] width 97 height 27
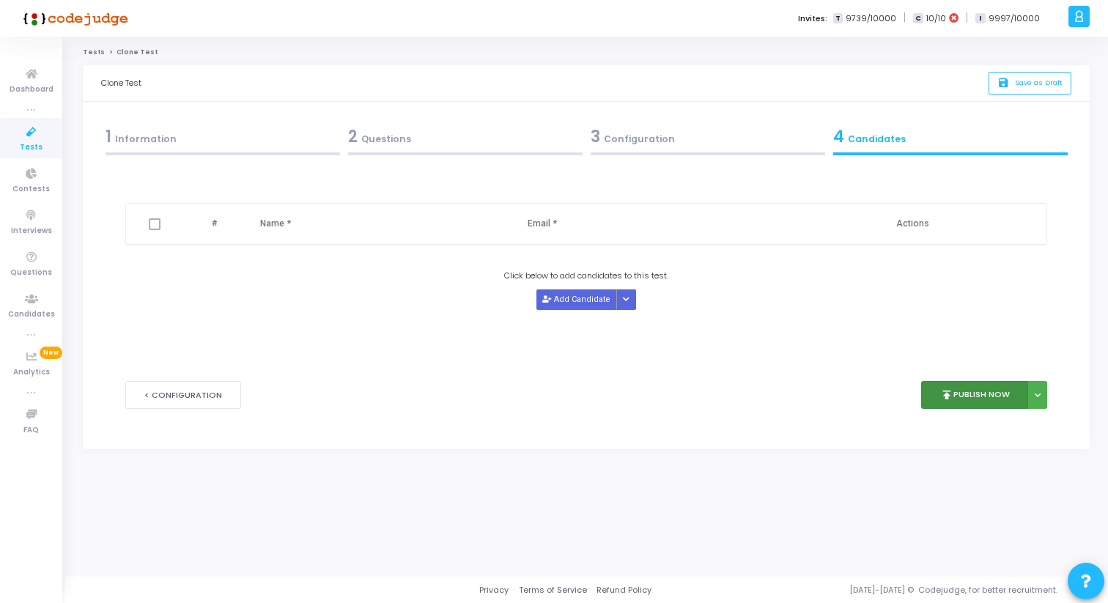
click at [953, 390] on button "publish Publish Now" at bounding box center [975, 395] width 108 height 29
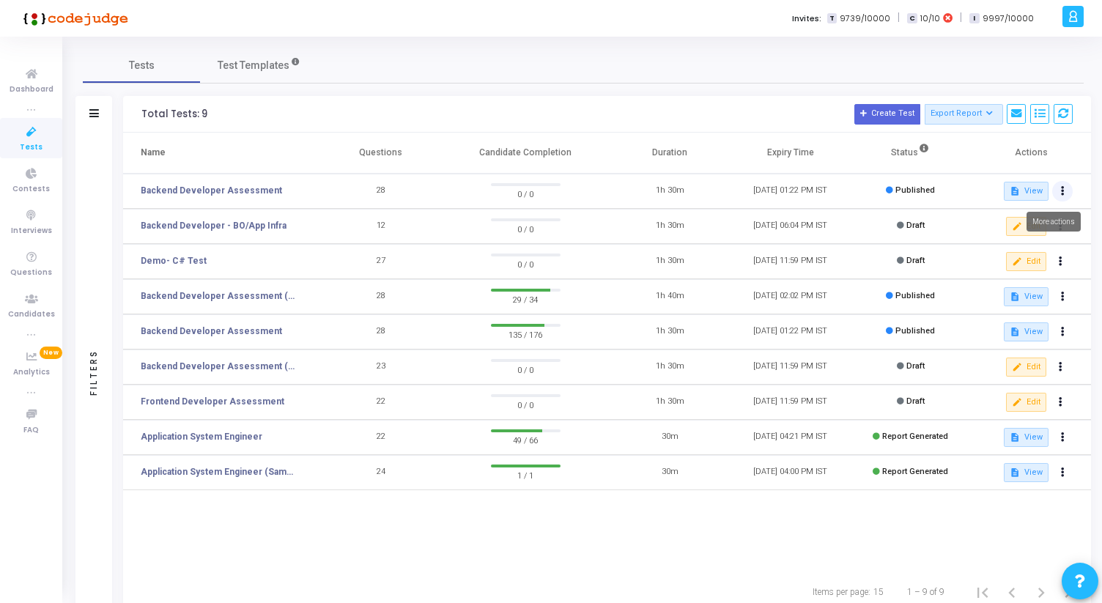
click at [1061, 189] on icon at bounding box center [1063, 191] width 4 height 7
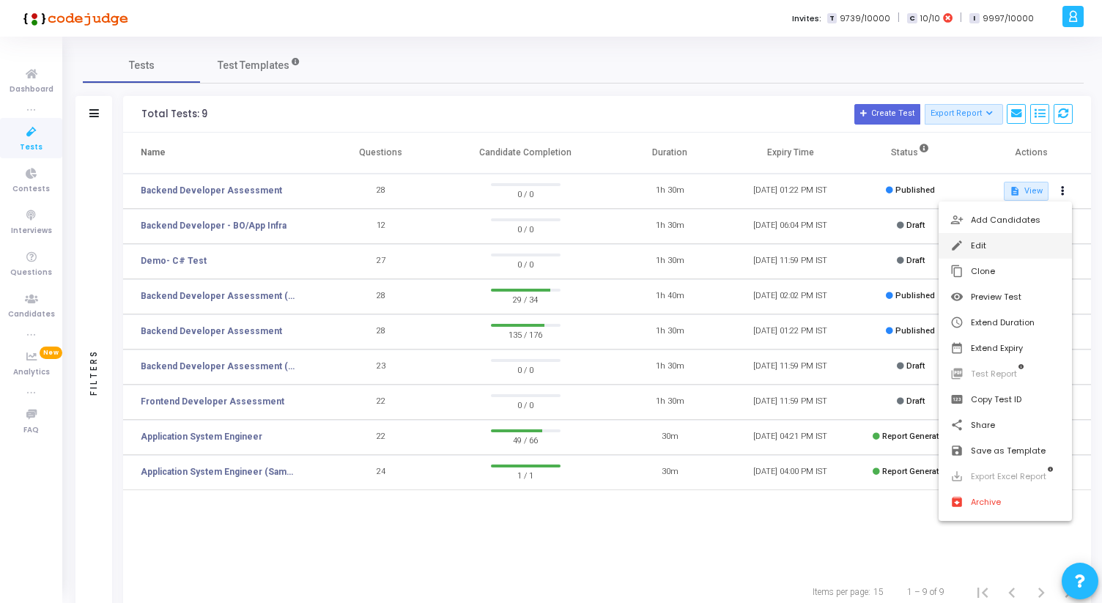
click at [992, 255] on button "edit Edit" at bounding box center [1006, 246] width 134 height 26
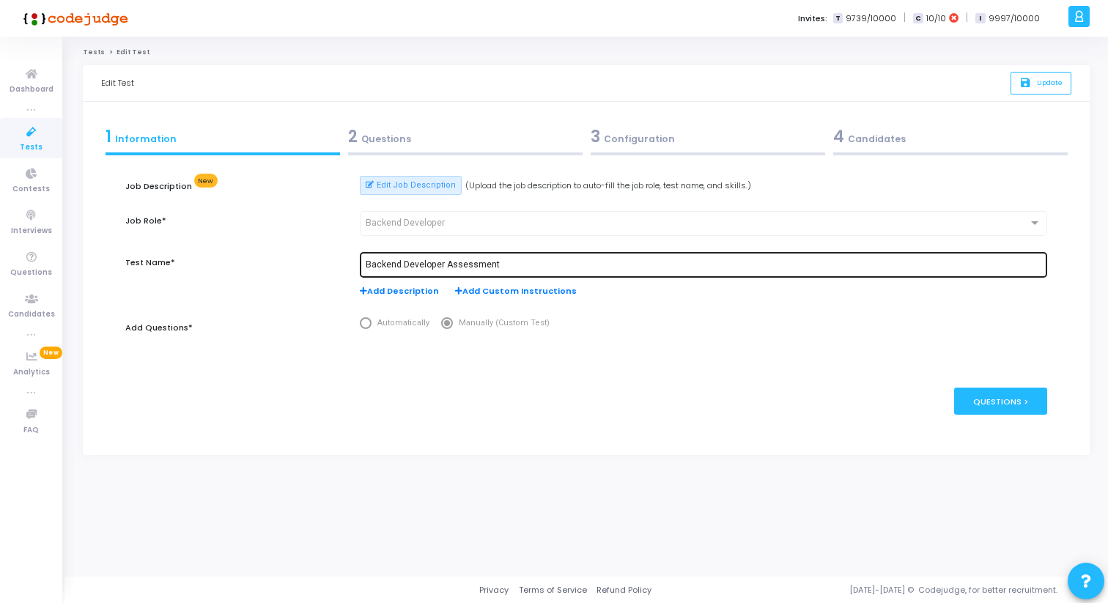
click at [470, 270] on div "Backend Developer Assessment" at bounding box center [704, 264] width 676 height 27
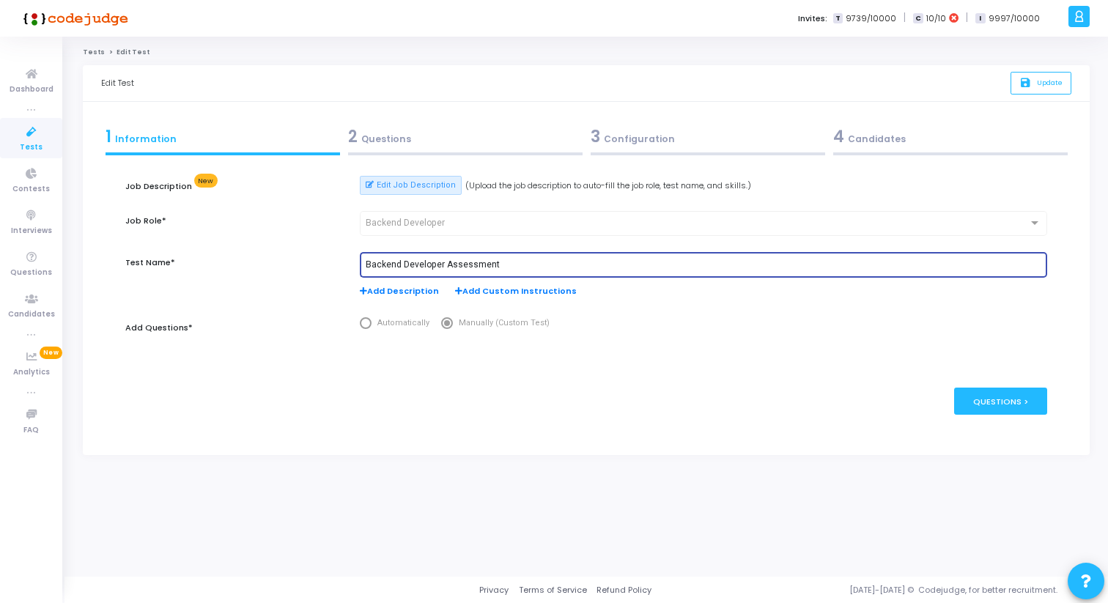
click at [469, 267] on input "Backend Developer Assessment" at bounding box center [704, 265] width 676 height 10
type input "Backend Developer (OOPS)"
click at [1042, 78] on span "Update" at bounding box center [1050, 83] width 26 height 10
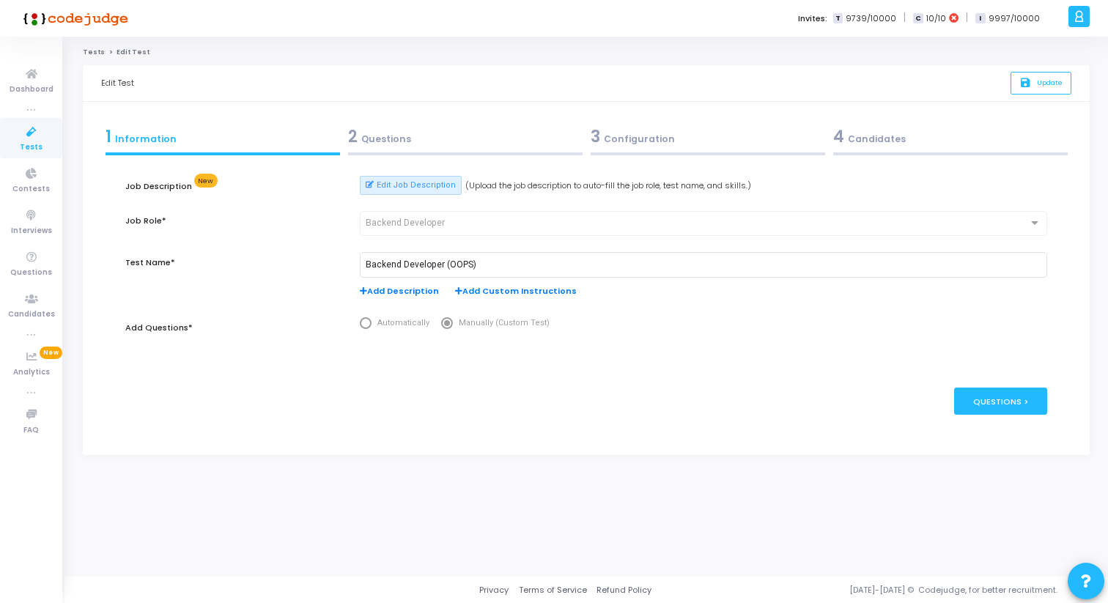
click at [29, 133] on icon at bounding box center [31, 132] width 31 height 18
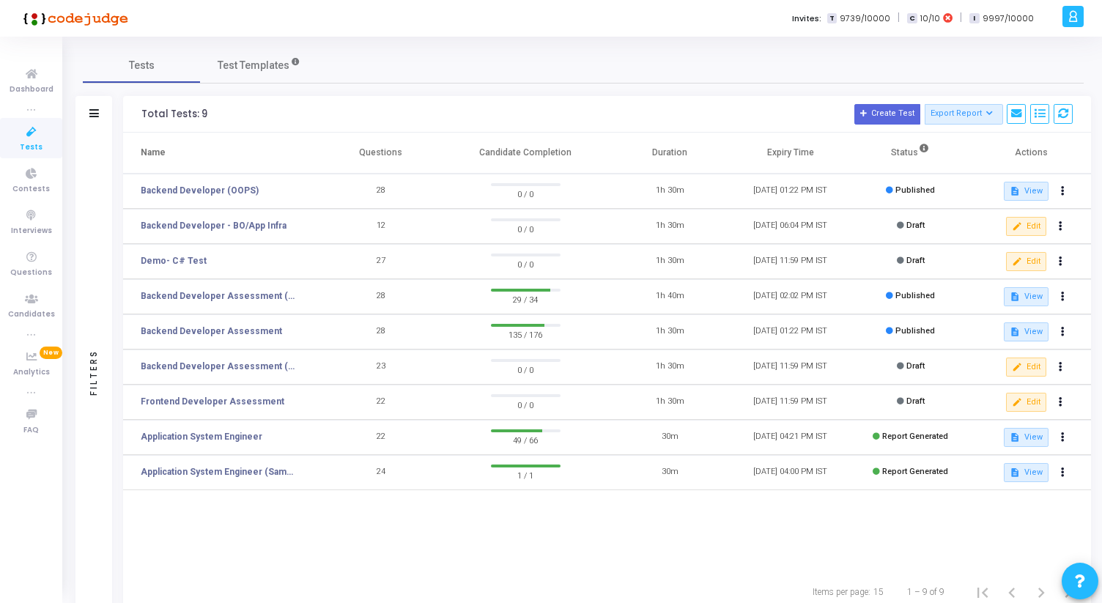
drag, startPoint x: 360, startPoint y: 152, endPoint x: 406, endPoint y: 506, distance: 357.7
click at [406, 506] on div "Name Questions Candidate Completion Duration Expiry Time Status Actions Backend…" at bounding box center [607, 352] width 968 height 439
drag, startPoint x: 142, startPoint y: 151, endPoint x: 389, endPoint y: 485, distance: 415.5
click at [389, 484] on table "Name Questions Candidate Completion Duration Expiry Time Status Actions Backend…" at bounding box center [607, 312] width 968 height 358
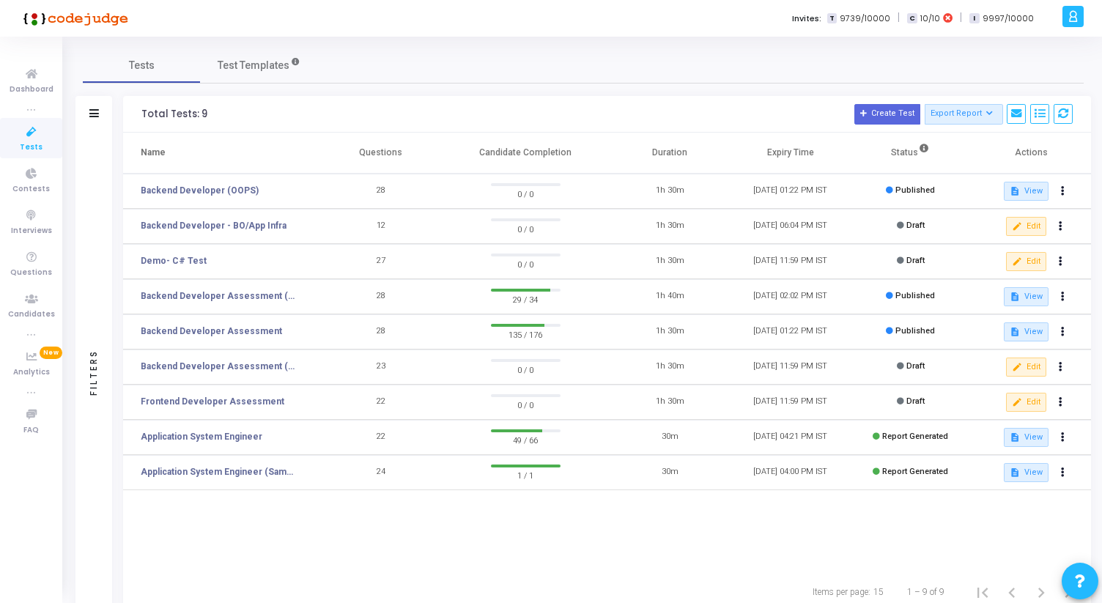
click at [389, 485] on td "24" at bounding box center [381, 472] width 120 height 35
drag, startPoint x: 380, startPoint y: 503, endPoint x: 174, endPoint y: 146, distance: 412.3
click at [174, 146] on div "Name Questions Candidate Completion Duration Expiry Time Status Actions Backend…" at bounding box center [607, 352] width 968 height 439
click at [174, 146] on th "Name" at bounding box center [222, 153] width 198 height 41
drag, startPoint x: 139, startPoint y: 149, endPoint x: 428, endPoint y: 524, distance: 473.3
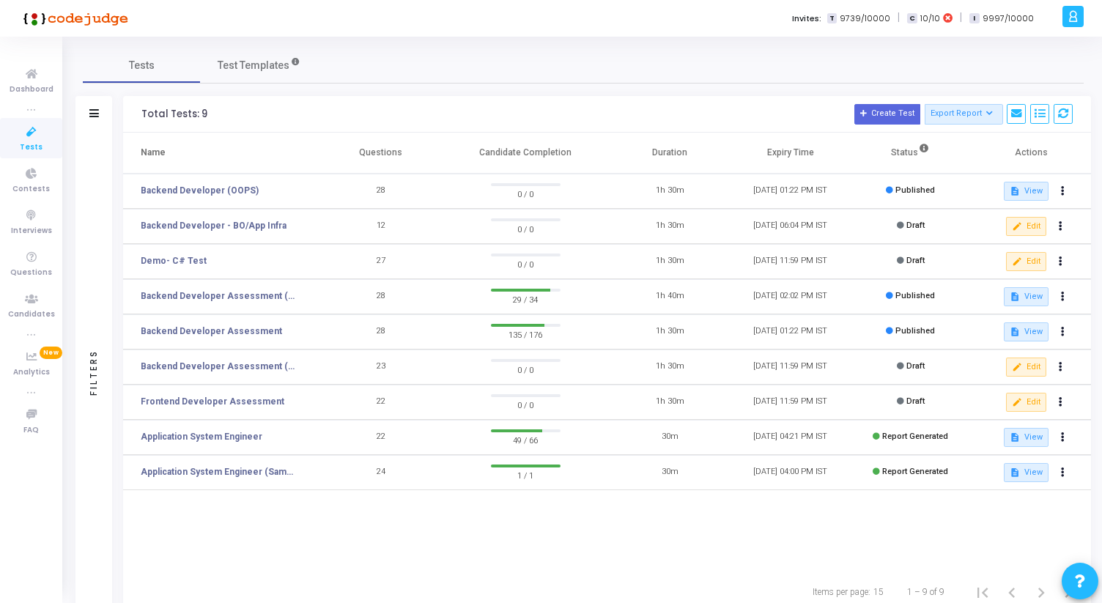
click at [428, 524] on div "Name Questions Candidate Completion Duration Expiry Time Status Actions Backend…" at bounding box center [607, 352] width 968 height 439
drag, startPoint x: 139, startPoint y: 113, endPoint x: 371, endPoint y: 475, distance: 430.1
click at [367, 473] on div "Total Tests: 9 Create Test Export Report Id Name Job Role Questions Candidate C…" at bounding box center [607, 354] width 968 height 517
click at [368, 489] on td "24" at bounding box center [381, 472] width 120 height 35
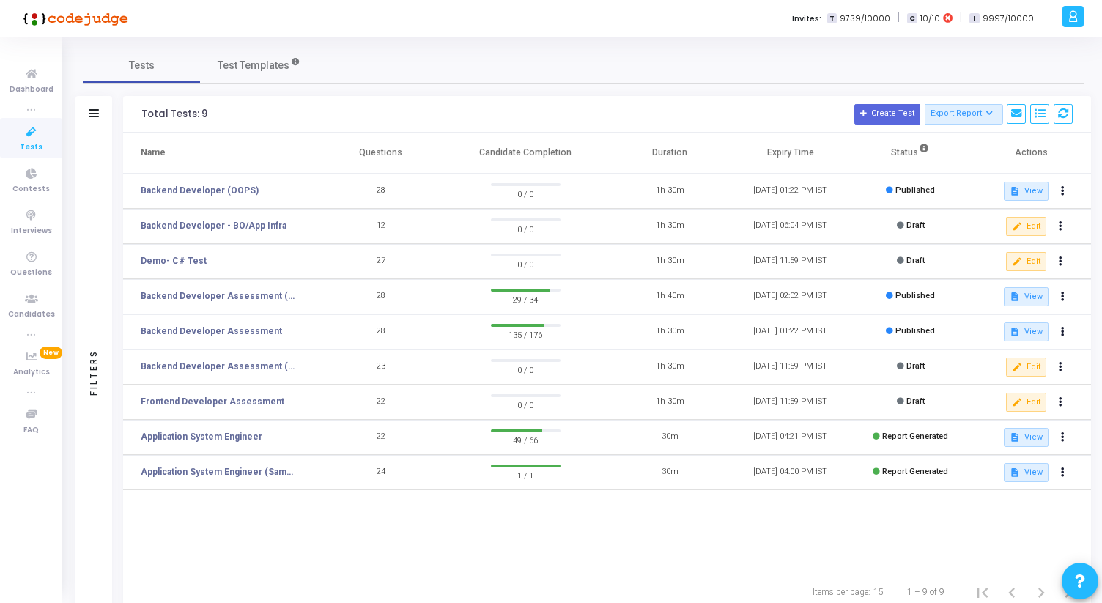
drag, startPoint x: 377, startPoint y: 332, endPoint x: 385, endPoint y: 333, distance: 8.8
click at [385, 333] on td "28" at bounding box center [381, 331] width 120 height 35
drag, startPoint x: 385, startPoint y: 333, endPoint x: 368, endPoint y: 267, distance: 68.3
click at [368, 267] on tbody "Backend Developer (OOPS) 28 0 / 0 1h 30m 30 Sep, 2025 01:22 PM IST Published de…" at bounding box center [607, 332] width 968 height 317
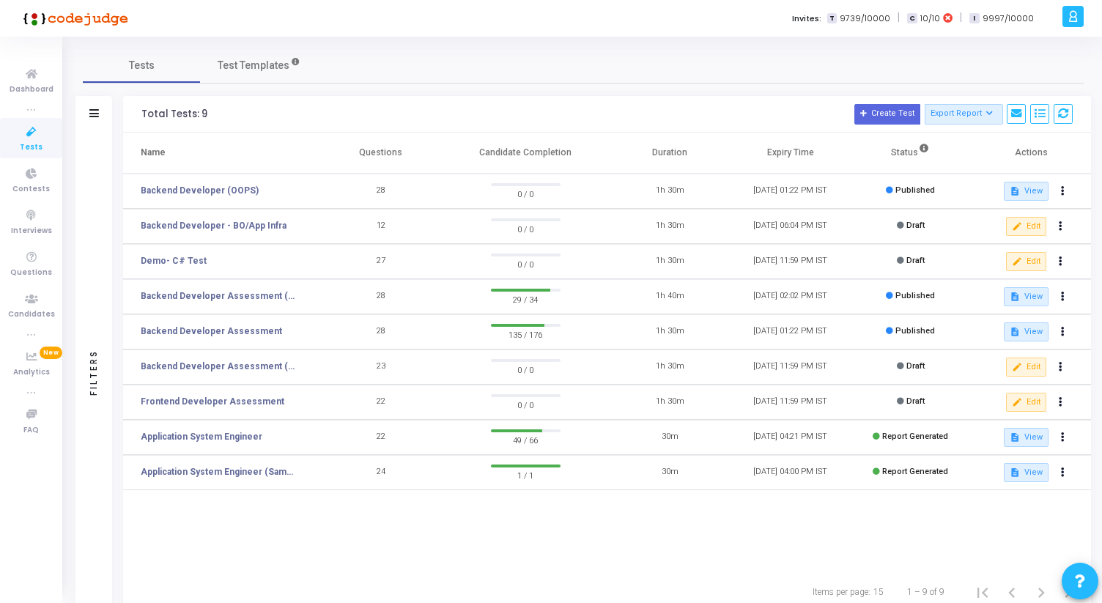
click at [368, 267] on td "27" at bounding box center [381, 261] width 120 height 35
click at [264, 296] on link "Backend Developer Assessment (C# & .Net)" at bounding box center [220, 295] width 158 height 13
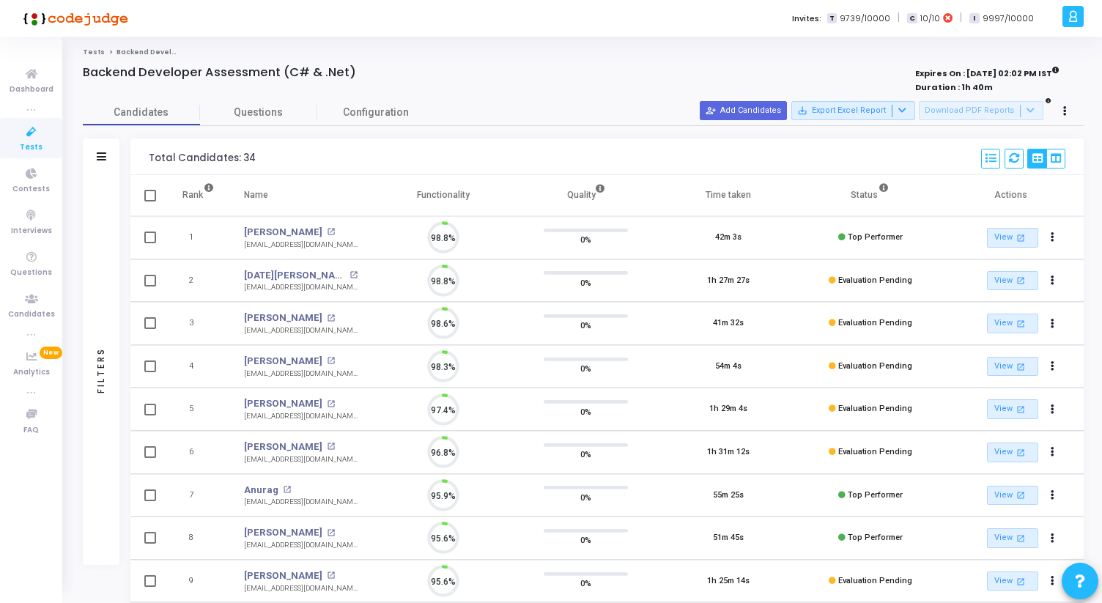
scroll to position [31, 37]
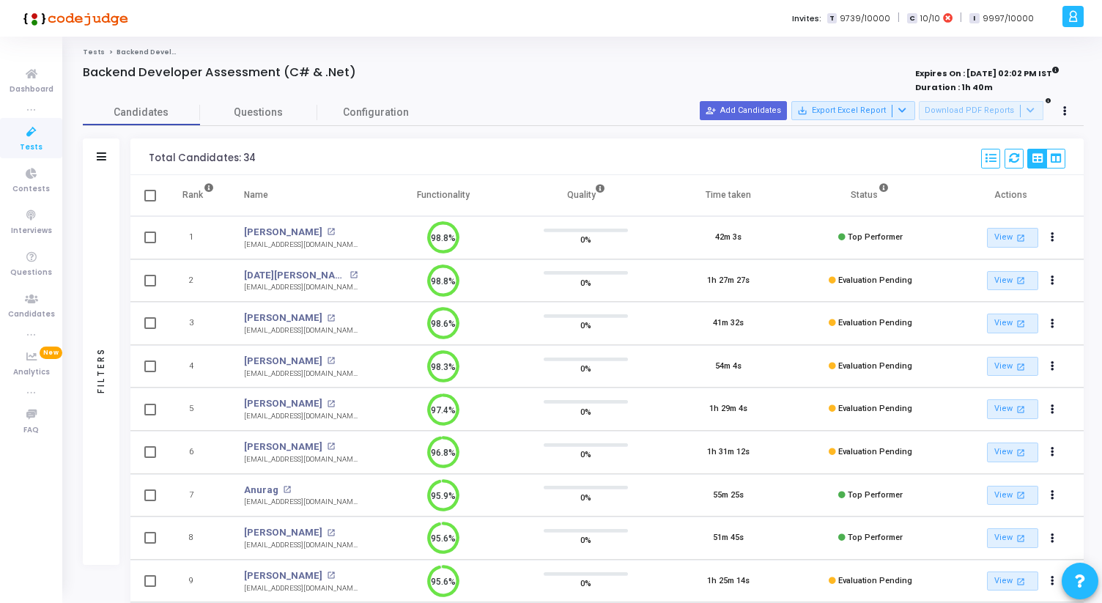
drag, startPoint x: 86, startPoint y: 70, endPoint x: 344, endPoint y: 67, distance: 258.0
click at [344, 68] on h4 "Backend Developer Assessment (C# & .Net)" at bounding box center [219, 72] width 273 height 15
click at [344, 67] on h4 "Backend Developer Assessment (C# & .Net)" at bounding box center [219, 72] width 273 height 15
click at [907, 110] on icon at bounding box center [902, 110] width 8 height 8
click at [868, 154] on button "Export All" at bounding box center [862, 165] width 121 height 26
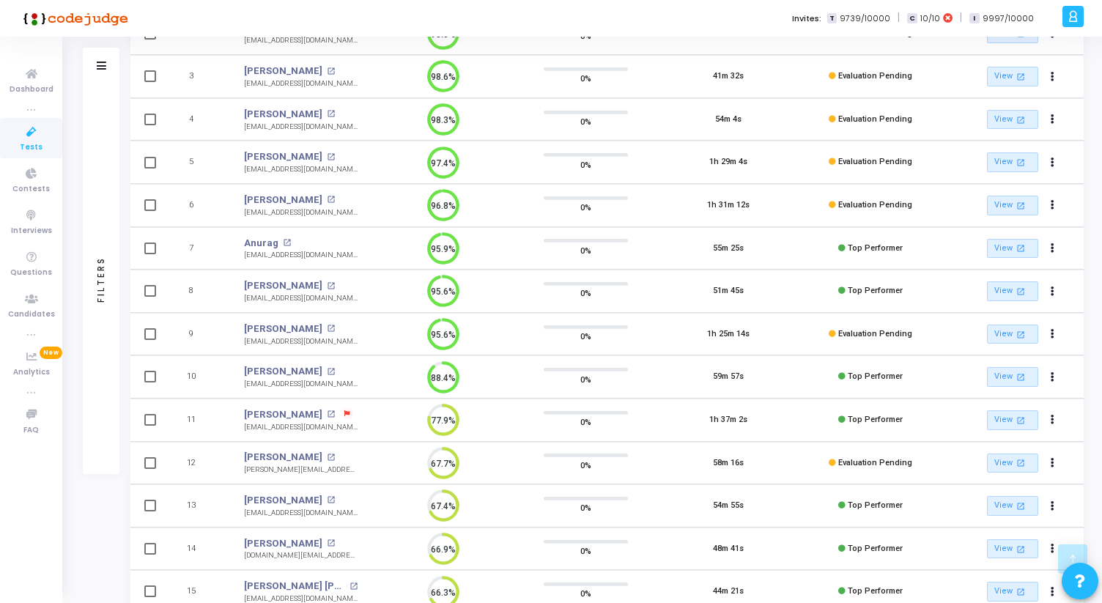
scroll to position [336, 0]
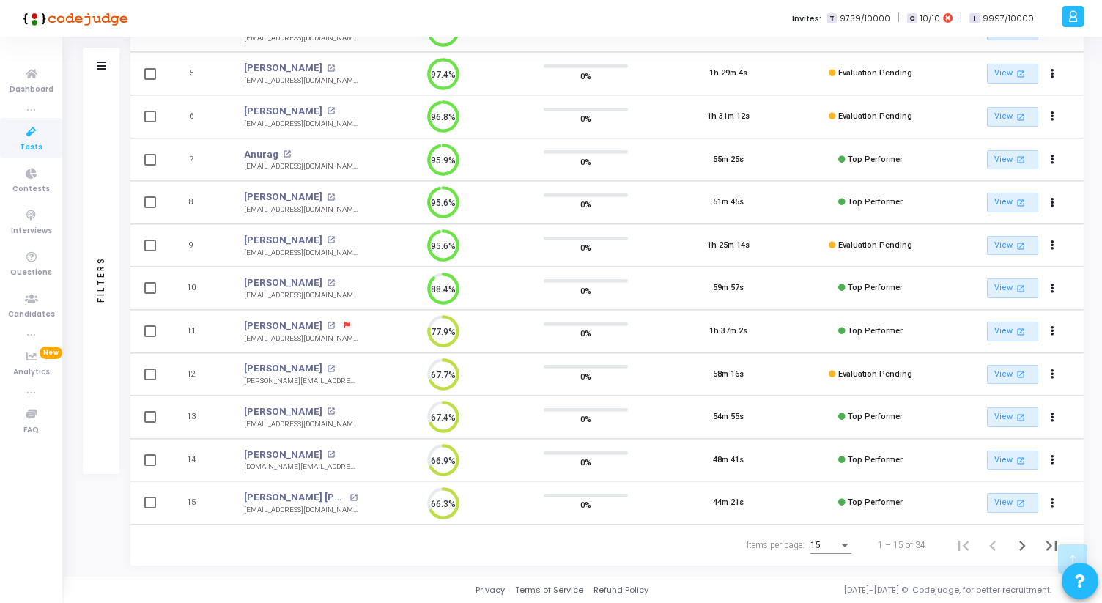
click at [854, 544] on div "Items per page: 15" at bounding box center [799, 545] width 111 height 40
click at [846, 544] on div "Items per page:" at bounding box center [844, 546] width 7 height 4
click at [840, 539] on span "50" at bounding box center [831, 537] width 41 height 26
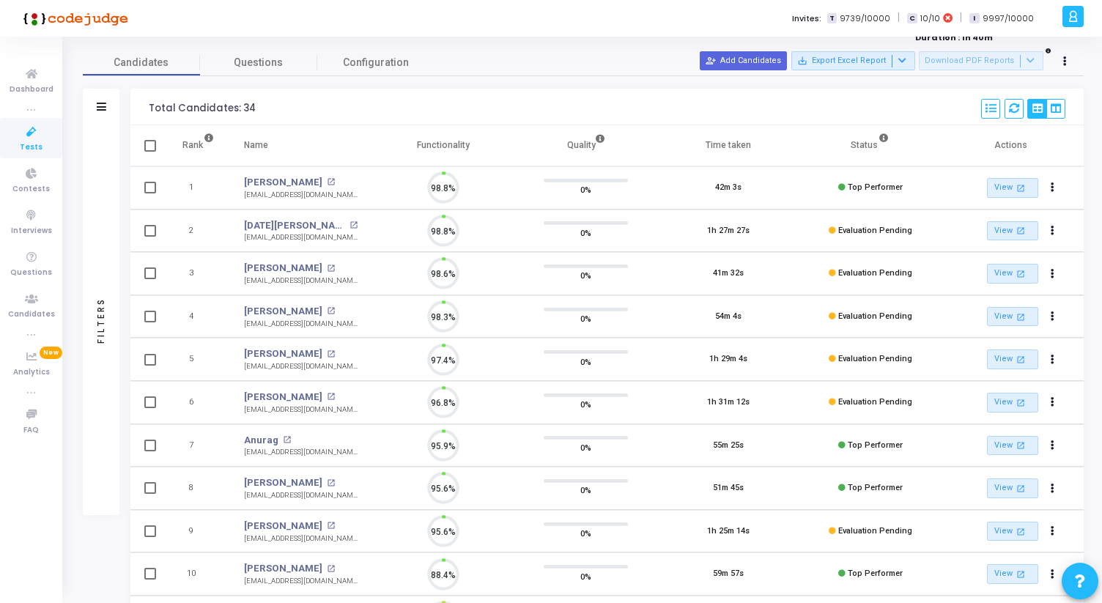
scroll to position [7, 7]
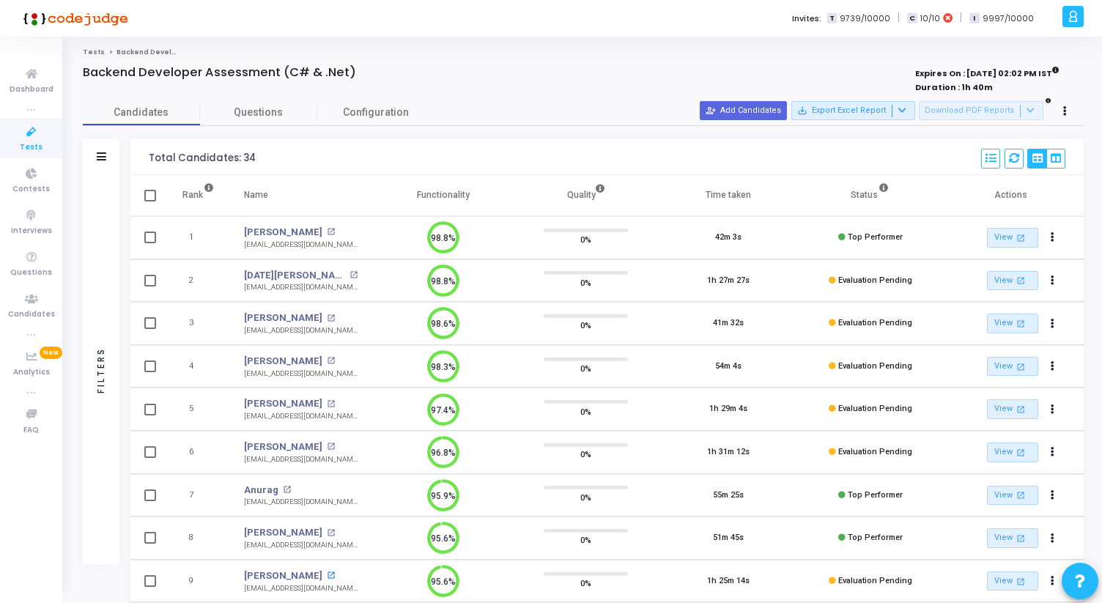
click at [327, 572] on mat-icon "open_in_new" at bounding box center [331, 576] width 8 height 8
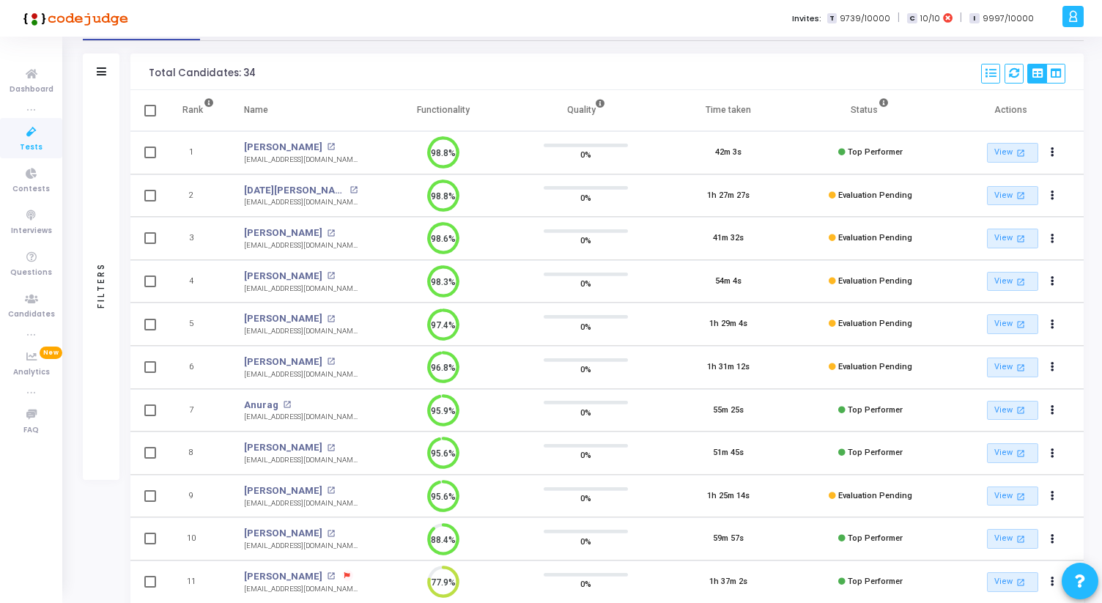
scroll to position [95, 0]
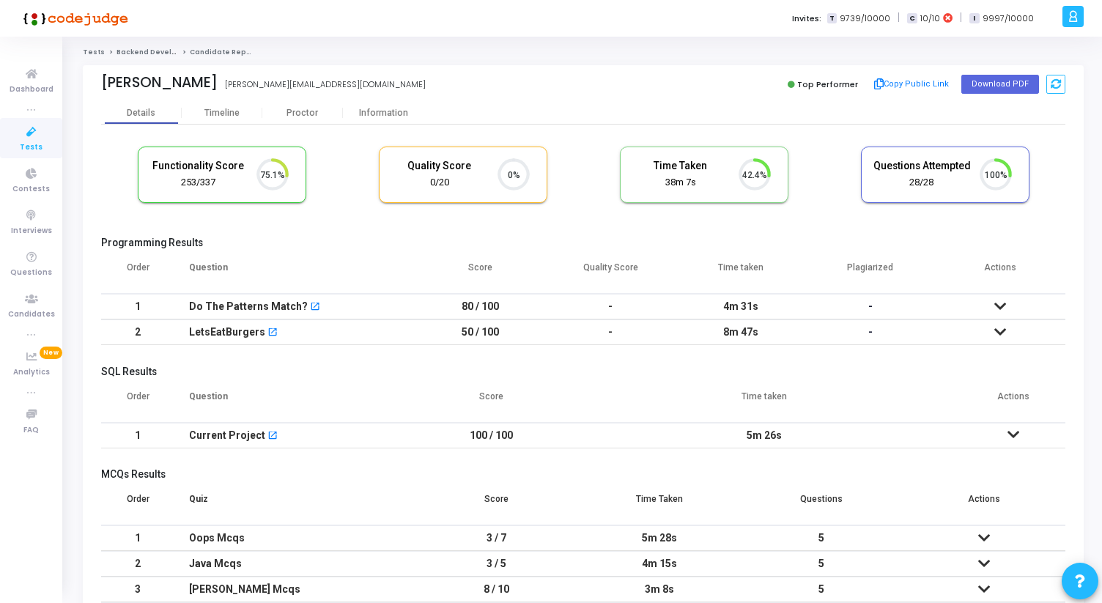
scroll to position [7, 7]
click at [394, 110] on div "Information" at bounding box center [383, 113] width 81 height 11
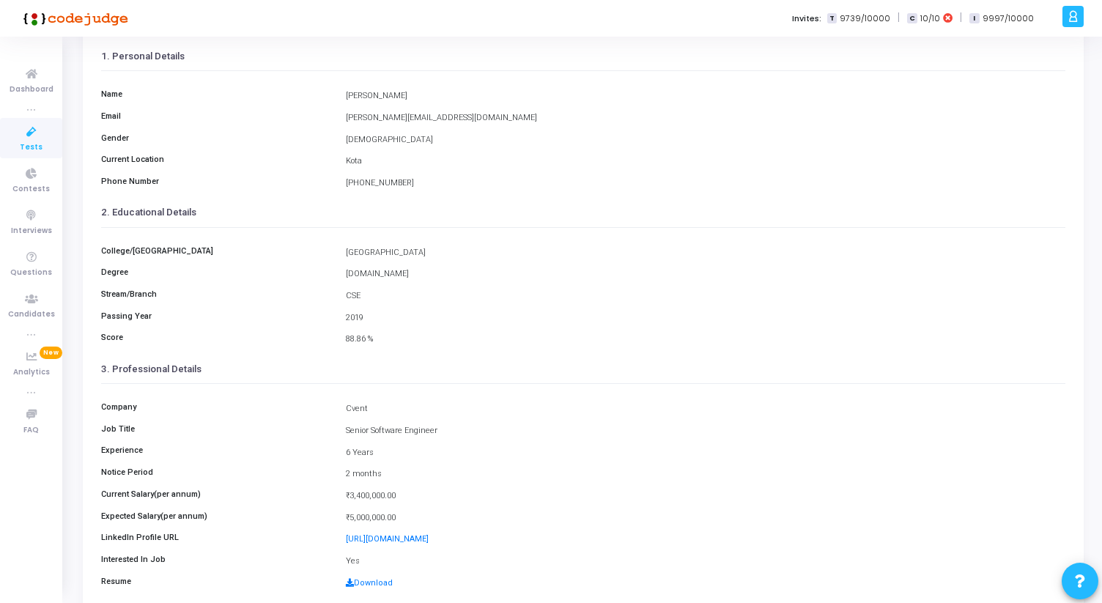
scroll to position [163, 0]
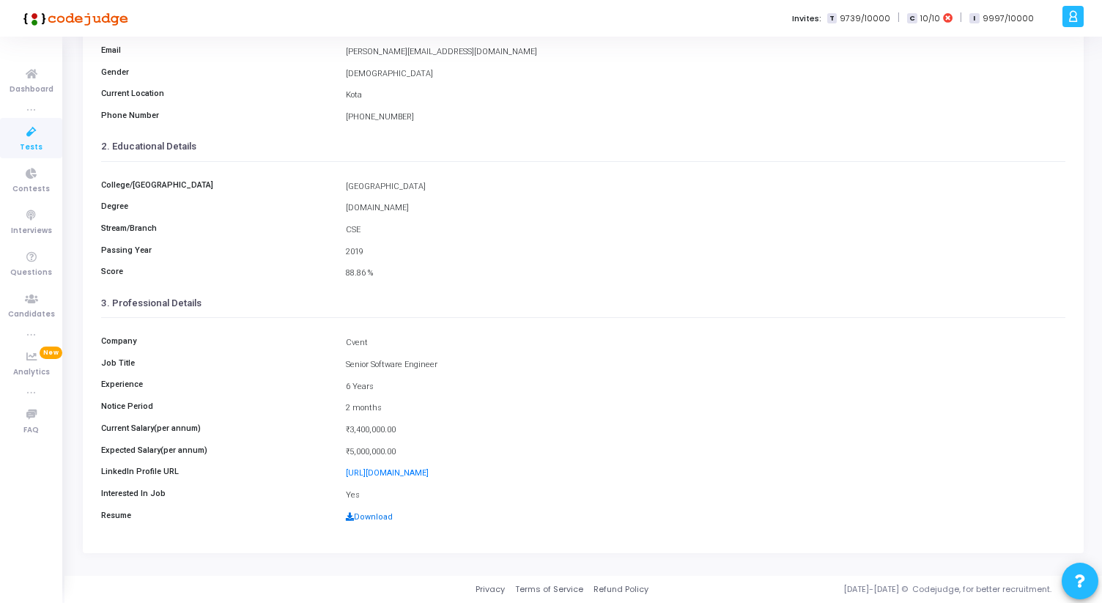
click at [380, 514] on link "Download" at bounding box center [369, 517] width 47 height 10
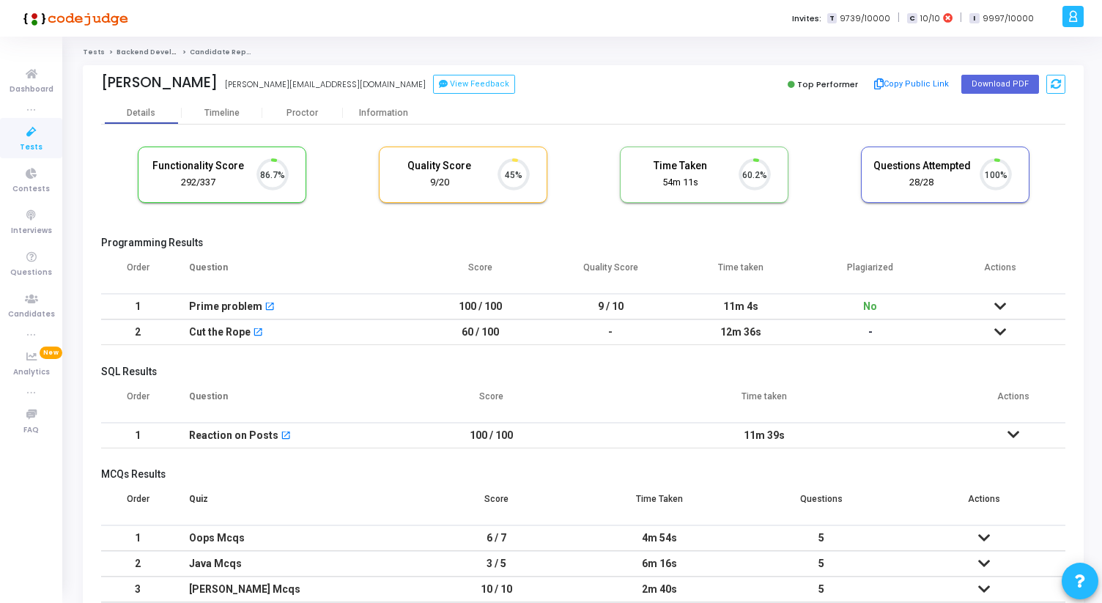
scroll to position [31, 37]
click at [393, 119] on div "Information" at bounding box center [383, 113] width 81 height 22
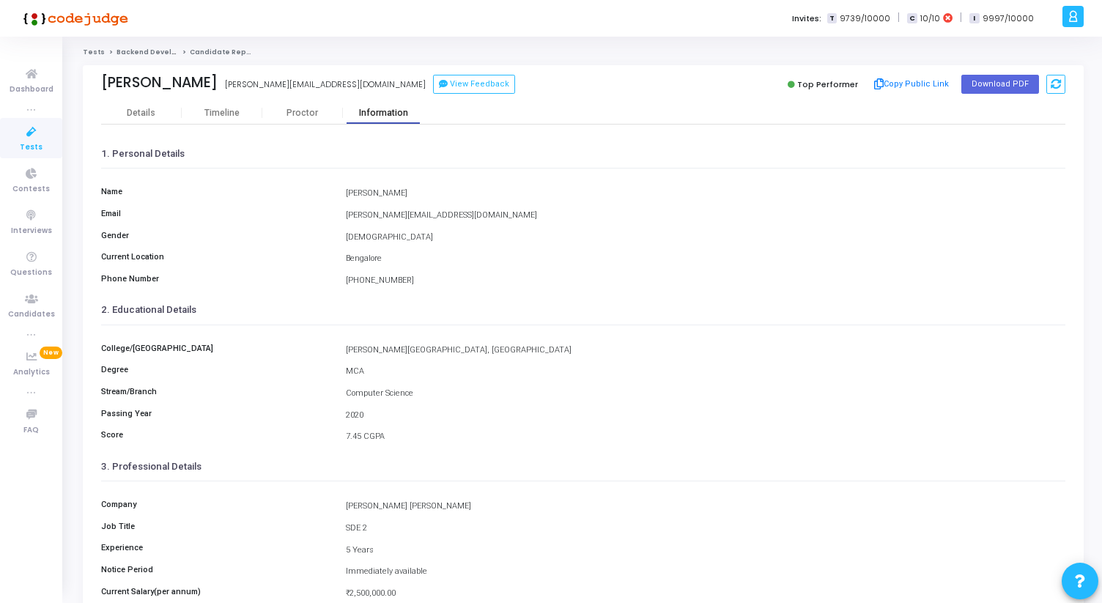
scroll to position [163, 0]
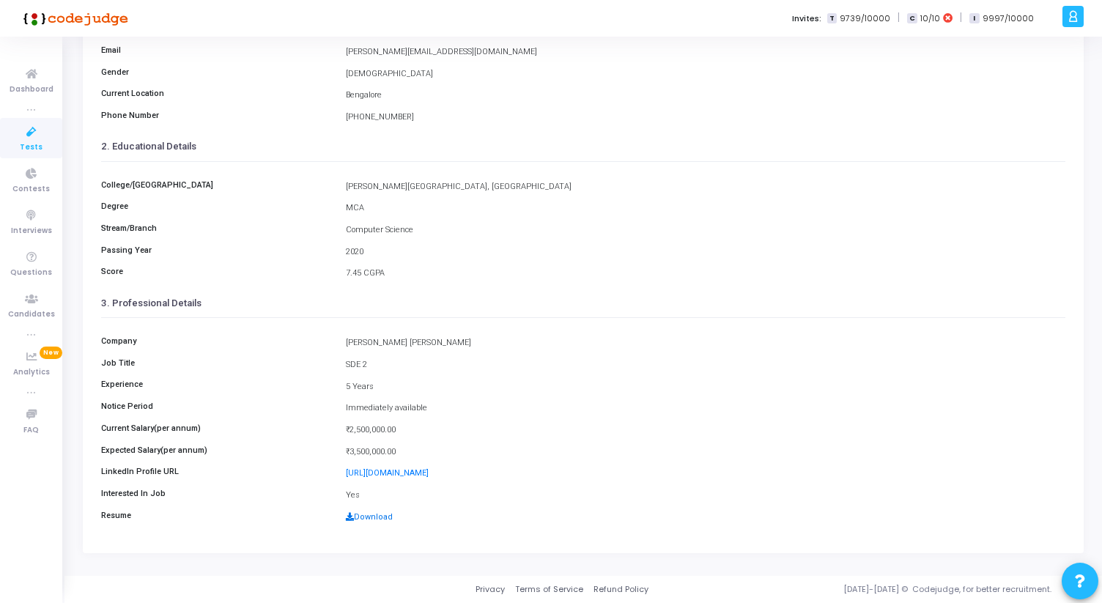
click at [377, 518] on link "Download" at bounding box center [369, 517] width 47 height 10
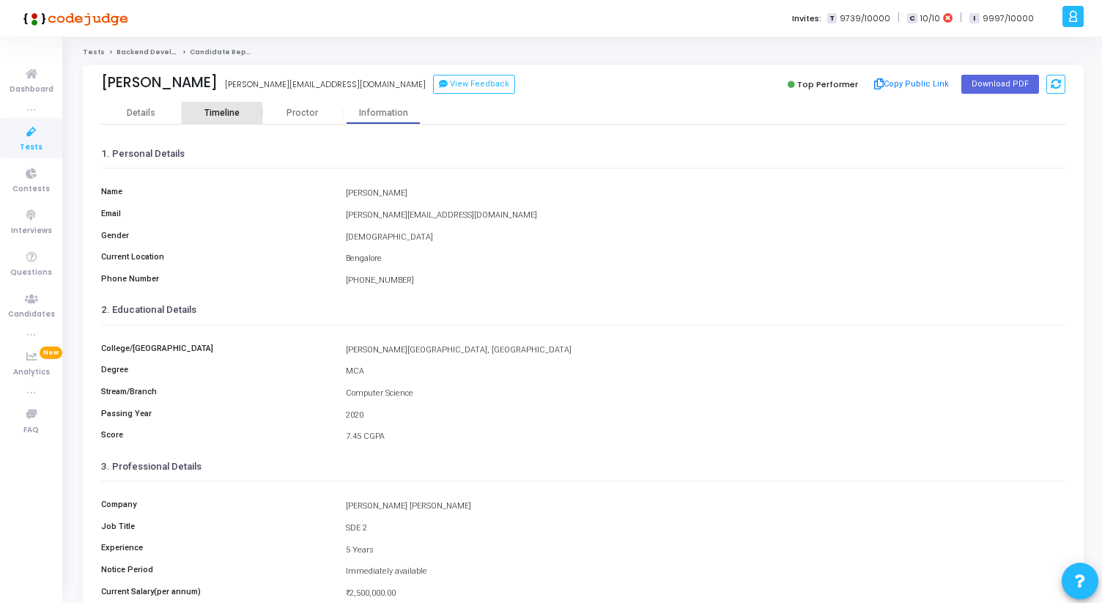
click at [221, 109] on div "Timeline" at bounding box center [221, 113] width 35 height 11
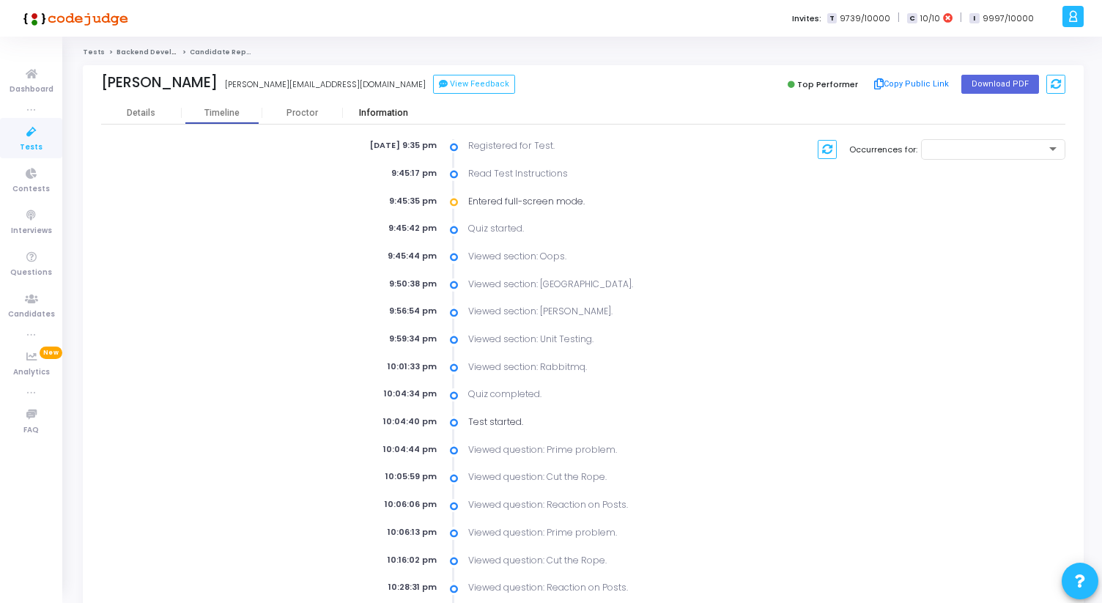
click at [365, 115] on div "Information" at bounding box center [383, 113] width 81 height 11
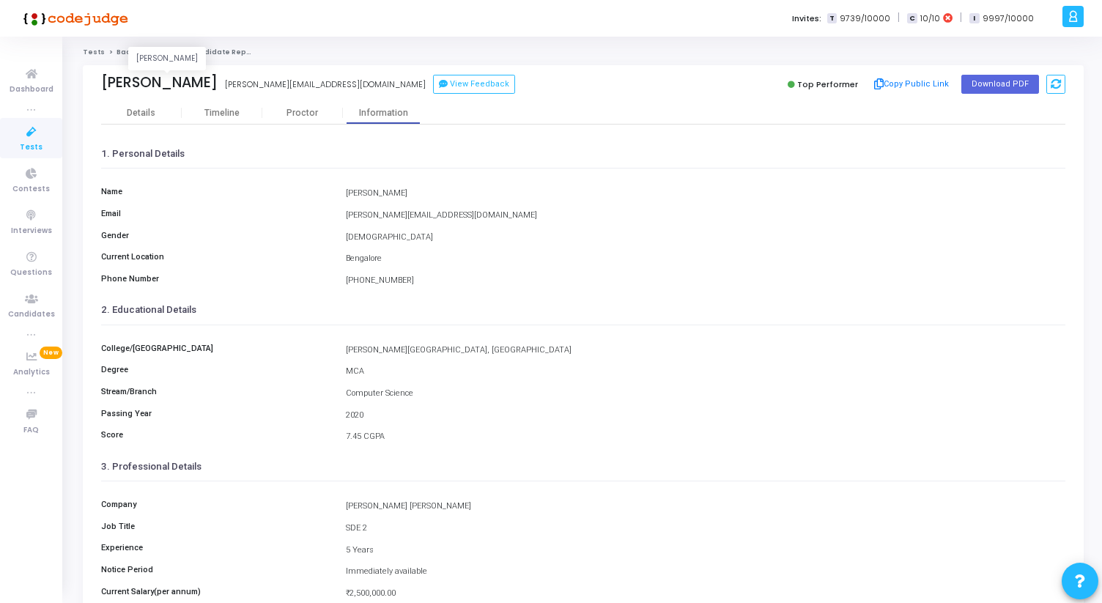
click at [139, 78] on div "Chetanya Kushwah" at bounding box center [159, 82] width 117 height 17
copy div "Chetanya"
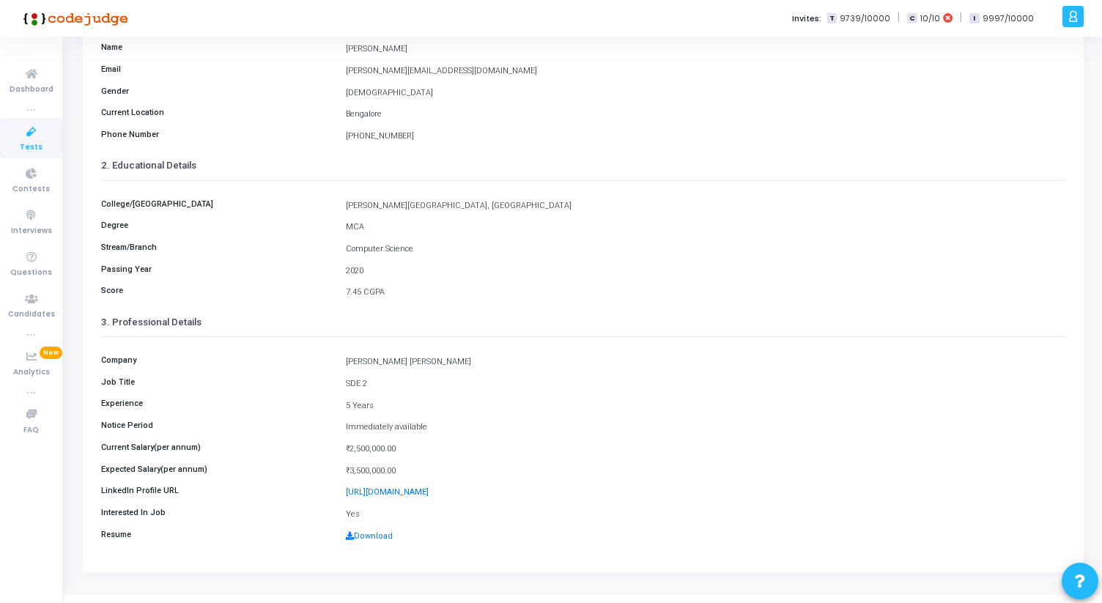
scroll to position [163, 0]
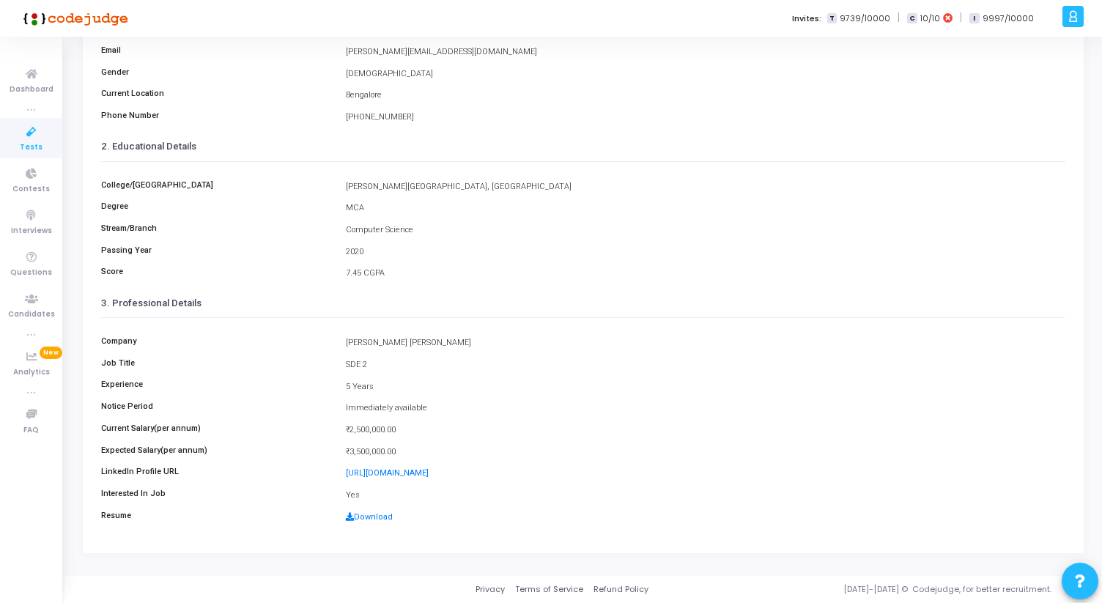
drag, startPoint x: 347, startPoint y: 341, endPoint x: 395, endPoint y: 446, distance: 116.1
click at [395, 446] on div "Company Morgan Stanley Job Title SDE 2 Experience 5 Years Notice Period Immedia…" at bounding box center [583, 425] width 964 height 214
click at [395, 446] on div "₹3,500,000.00" at bounding box center [706, 452] width 734 height 12
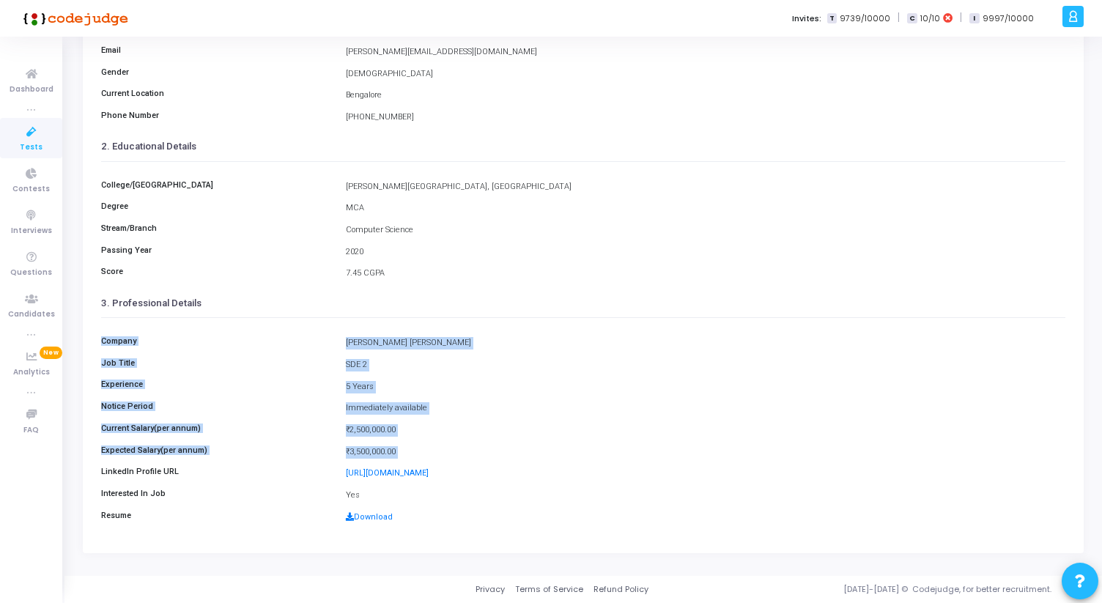
drag, startPoint x: 366, startPoint y: 444, endPoint x: 108, endPoint y: 331, distance: 281.9
click at [108, 331] on div "Company Morgan Stanley Job Title SDE 2 Experience 5 Years Notice Period Immedia…" at bounding box center [583, 425] width 964 height 214
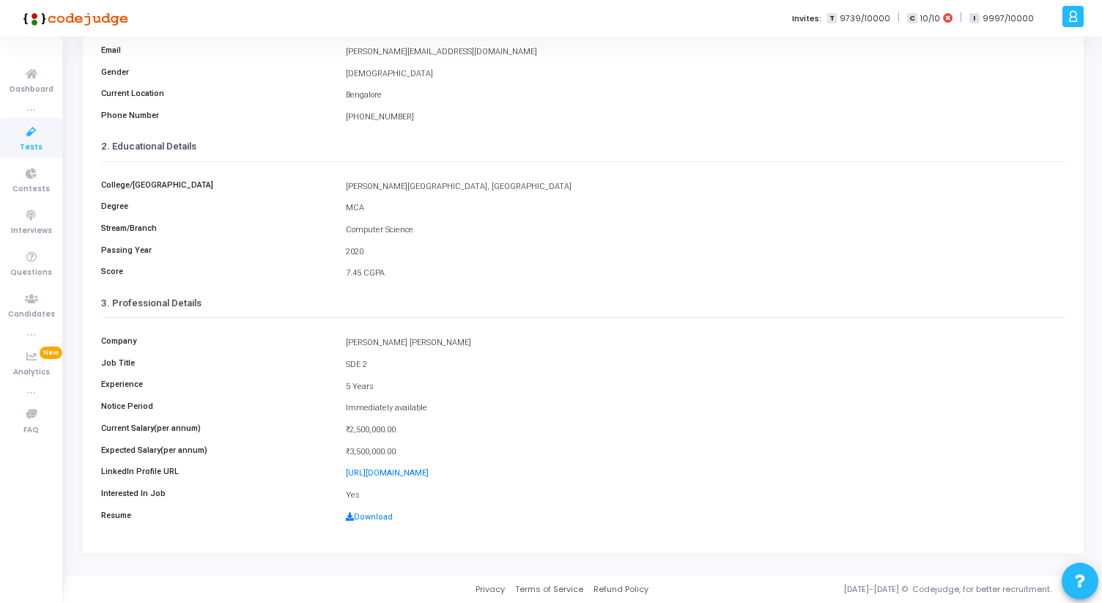
drag, startPoint x: 347, startPoint y: 188, endPoint x: 397, endPoint y: 276, distance: 101.4
click at [397, 276] on div "College/University Motilal Nehru National Institute Of Technology, Allahabad De…" at bounding box center [583, 225] width 964 height 127
click at [397, 276] on div "7.45 CGPA" at bounding box center [706, 273] width 734 height 12
drag, startPoint x: 383, startPoint y: 275, endPoint x: 109, endPoint y: 193, distance: 285.9
click at [109, 193] on div "College/University Motilal Nehru National Institute Of Technology, Allahabad De…" at bounding box center [583, 225] width 964 height 127
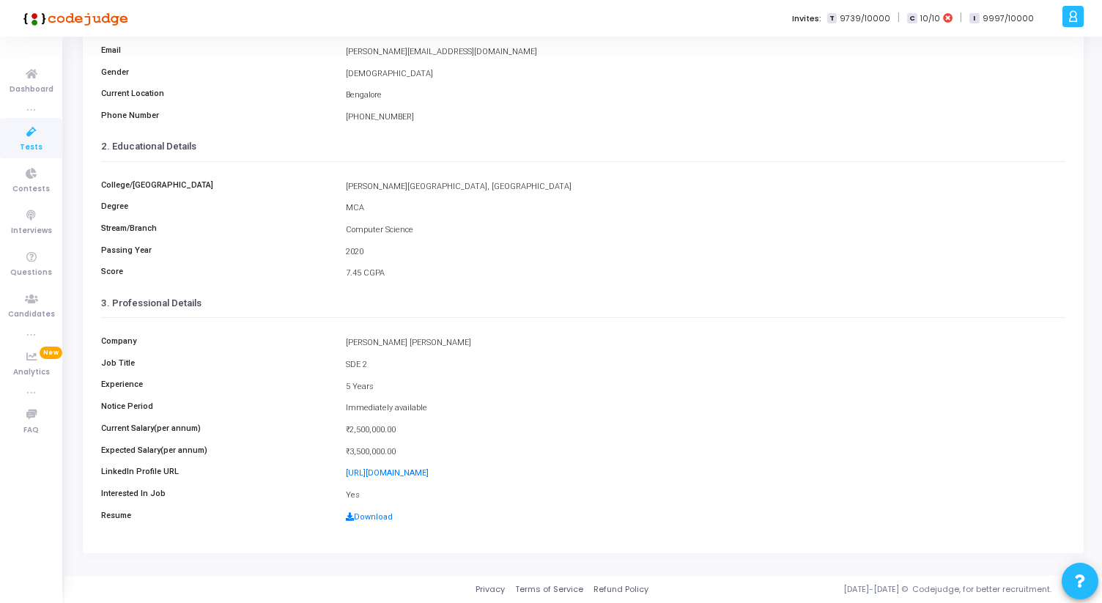
click at [109, 192] on div "College/University Motilal Nehru National Institute Of Technology, Allahabad" at bounding box center [583, 187] width 979 height 14
drag, startPoint x: 101, startPoint y: 185, endPoint x: 404, endPoint y: 282, distance: 318.0
click at [404, 284] on div "College/University Motilal Nehru National Institute Of Technology, Allahabad De…" at bounding box center [583, 225] width 964 height 127
click at [404, 282] on div "College/University Motilal Nehru National Institute Of Technology, Allahabad De…" at bounding box center [583, 225] width 964 height 127
drag, startPoint x: 385, startPoint y: 276, endPoint x: 188, endPoint y: 222, distance: 204.3
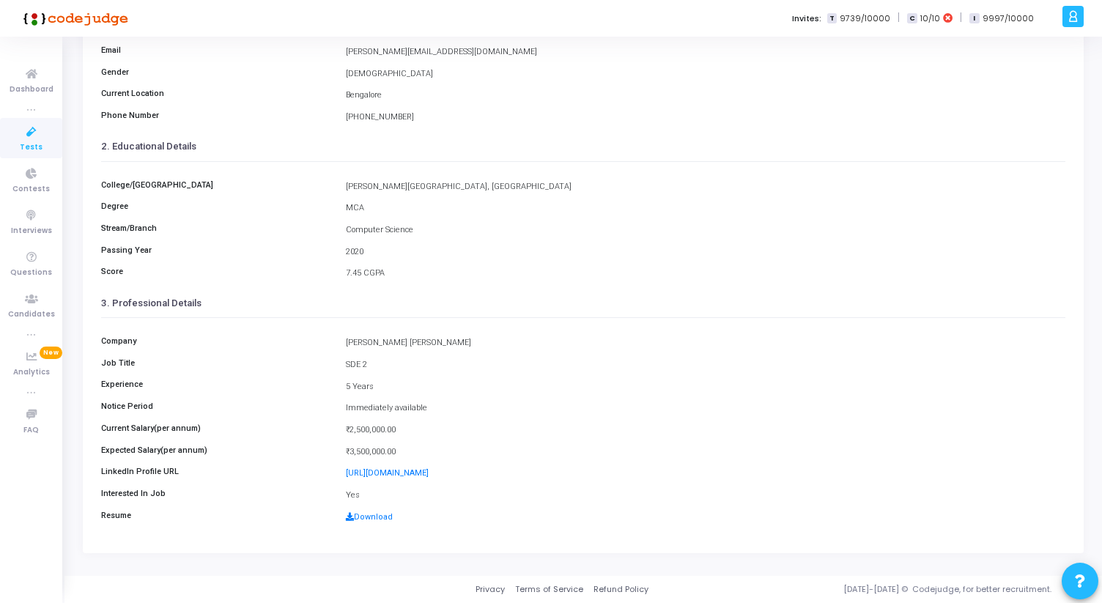
click at [185, 222] on div "College/University Motilal Nehru National Institute Of Technology, Allahabad De…" at bounding box center [583, 225] width 964 height 127
click at [188, 222] on div "College/University Motilal Nehru National Institute Of Technology, Allahabad De…" at bounding box center [583, 225] width 964 height 127
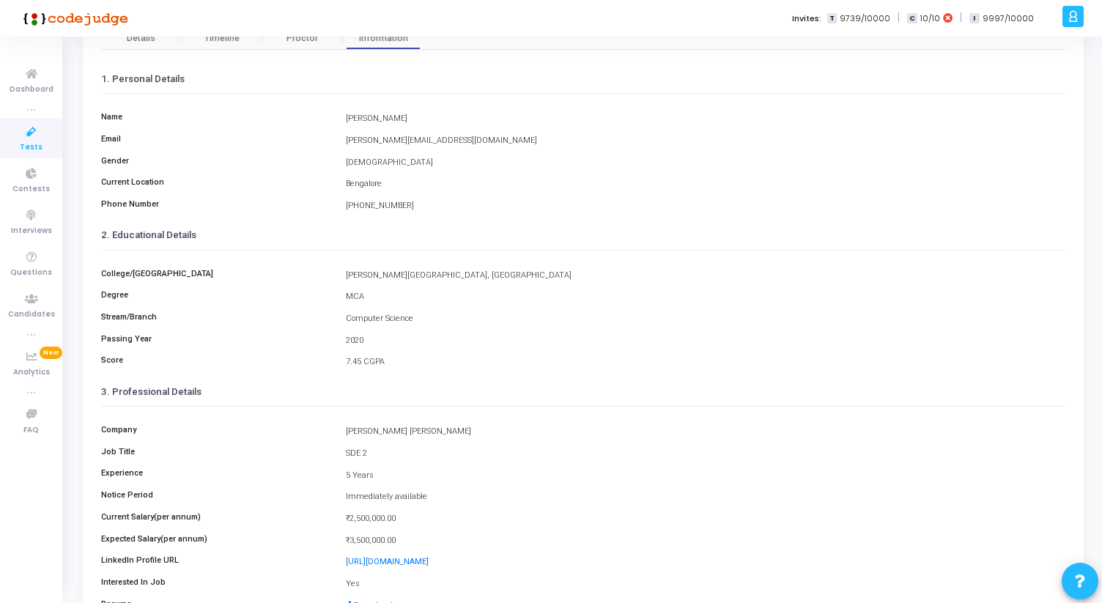
scroll to position [0, 0]
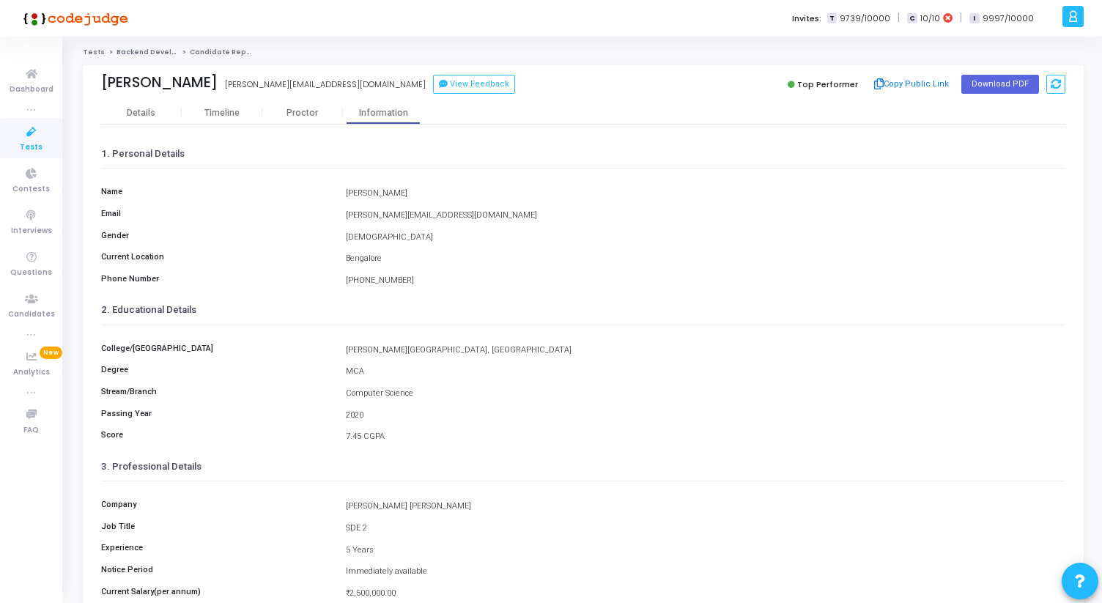
drag, startPoint x: 347, startPoint y: 193, endPoint x: 423, endPoint y: 284, distance: 118.7
click at [423, 284] on div "Name Chetanya Kushwah Email chetanya.kushwah24@gmail.com Gender MALE Current Lo…" at bounding box center [583, 232] width 964 height 127
click at [423, 284] on div "+91 8349650991" at bounding box center [706, 281] width 734 height 12
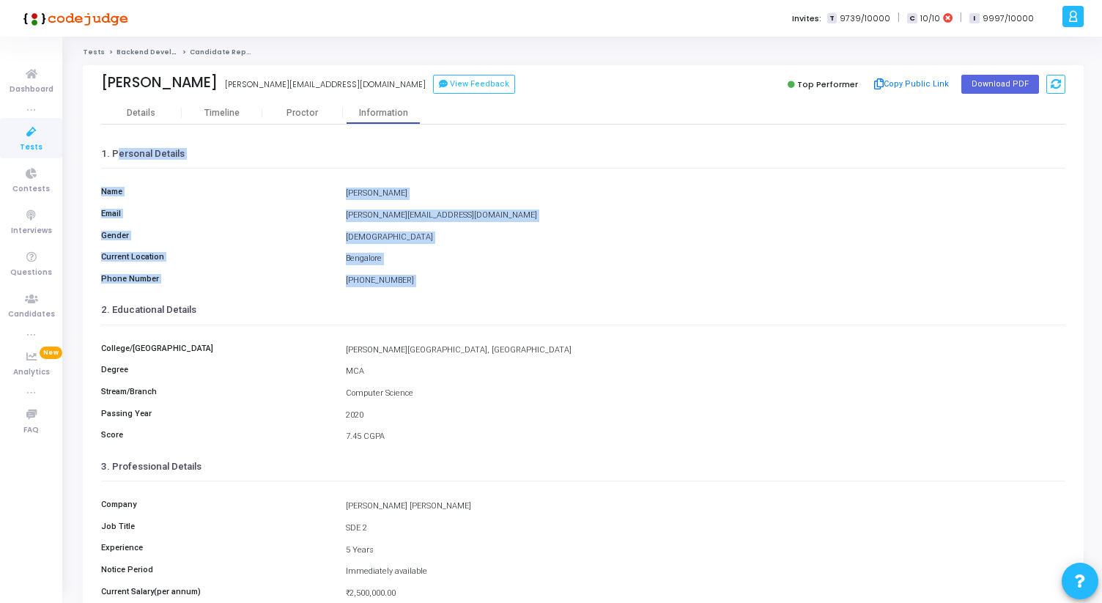
drag, startPoint x: 112, startPoint y: 150, endPoint x: 410, endPoint y: 296, distance: 331.3
click at [408, 296] on cj-custom-field-information-view "1. Personal Details Name Chetanya Kushwah Email chetanya.kushwah24@gmail.com Ge…" at bounding box center [583, 417] width 964 height 556
click at [410, 296] on div "2. Educational Details" at bounding box center [583, 310] width 964 height 29
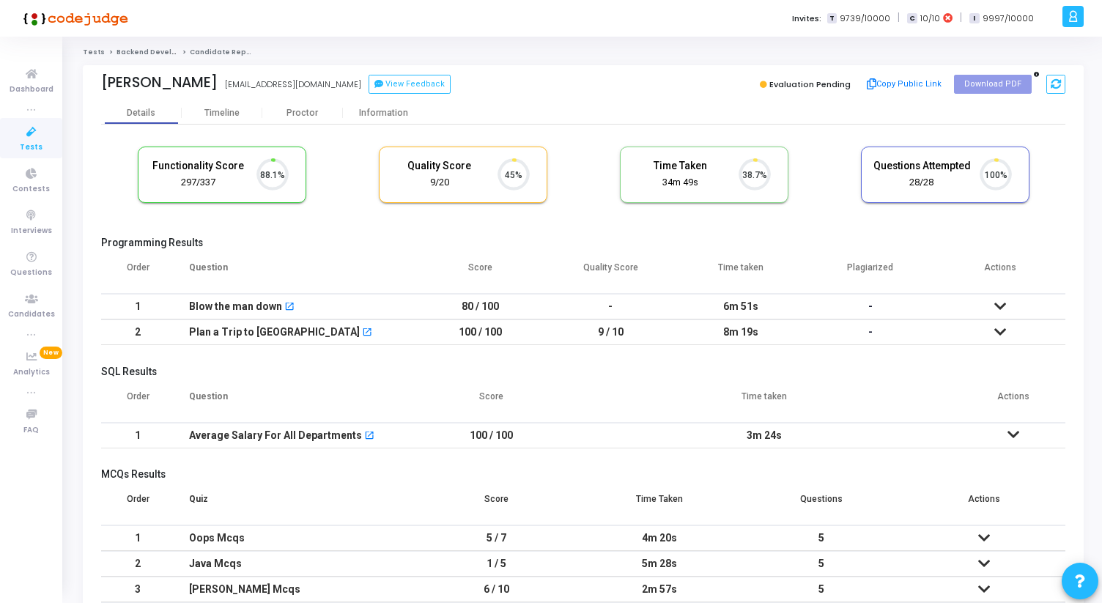
scroll to position [31, 37]
click at [394, 111] on div "Information" at bounding box center [383, 113] width 81 height 11
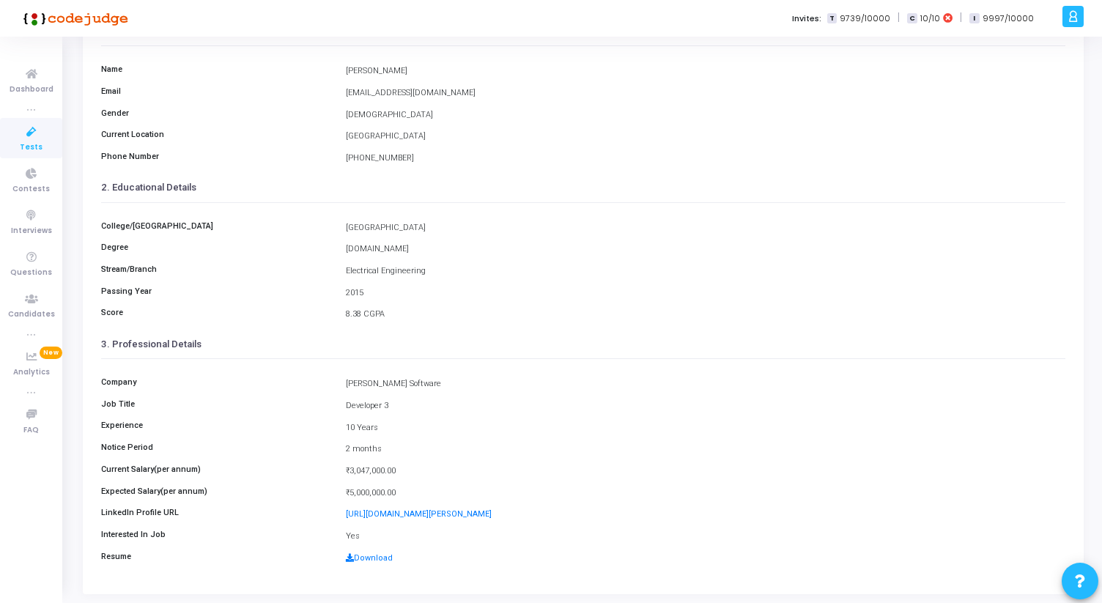
scroll to position [125, 0]
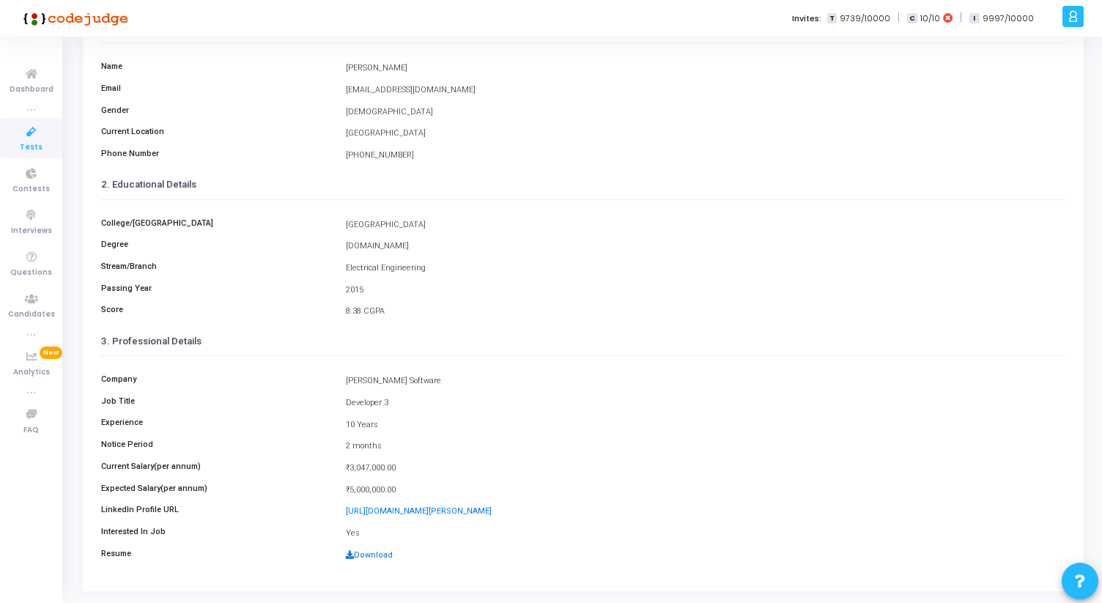
click at [375, 552] on link "Download" at bounding box center [369, 555] width 47 height 10
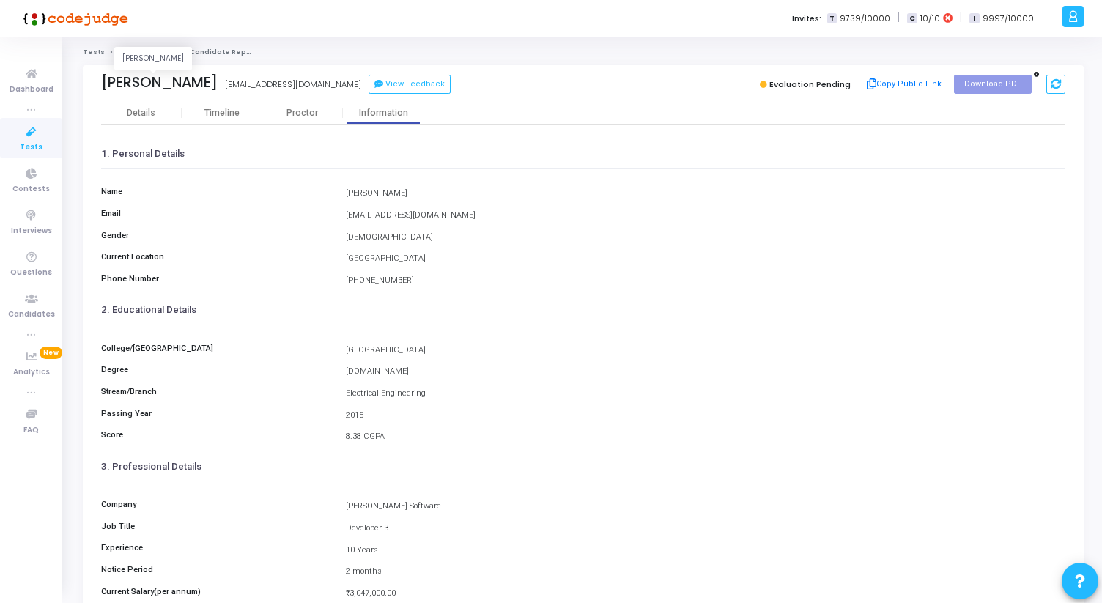
click at [128, 80] on div "[PERSON_NAME]" at bounding box center [159, 82] width 117 height 17
copy div "Sarthak"
click at [432, 96] on div "Sarthak Dey sarthakd85@gmail.com View Feedback Evaluation Pending Copy Public L…" at bounding box center [583, 83] width 964 height 37
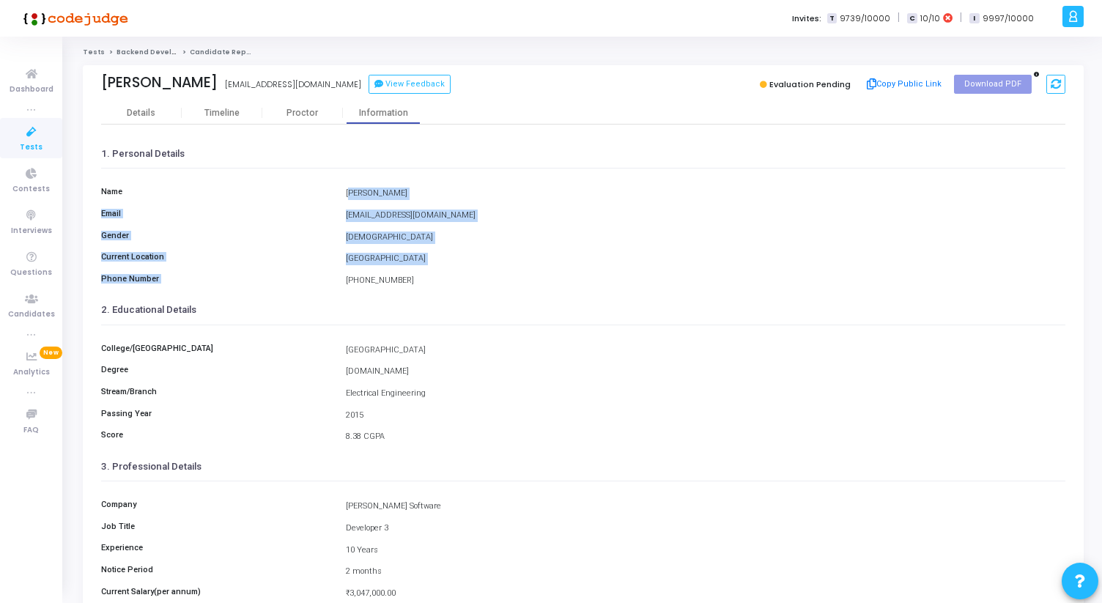
drag, startPoint x: 344, startPoint y: 193, endPoint x: 412, endPoint y: 272, distance: 104.4
click at [412, 272] on div "Name Sarthak Dey Email sarthakd85@gmail.com Gender MALE Current Location Kolkat…" at bounding box center [583, 232] width 964 height 127
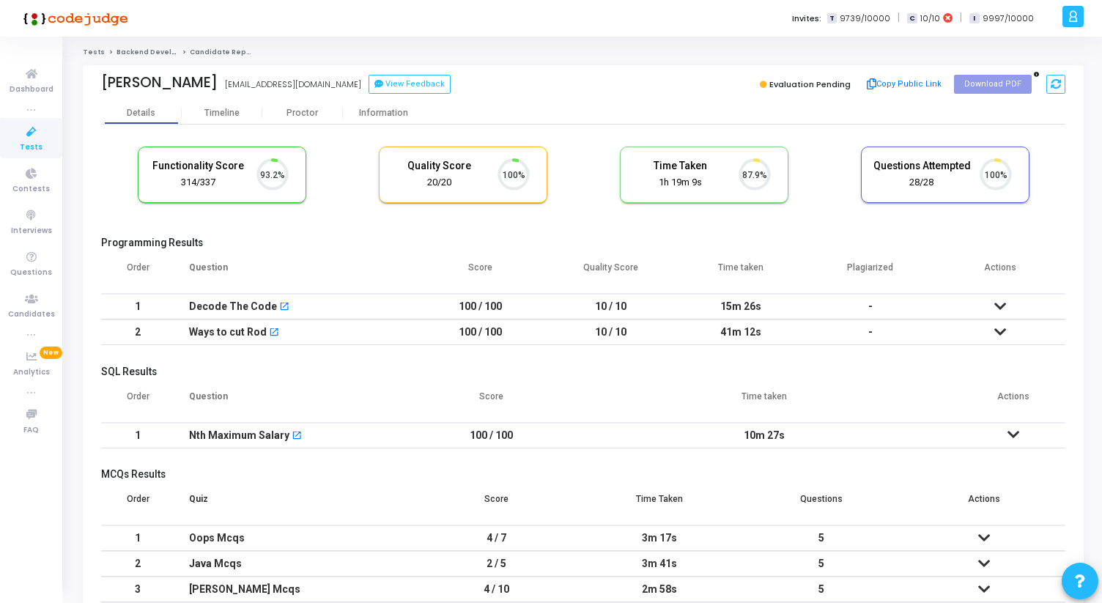
scroll to position [31, 37]
click at [363, 112] on div "Information" at bounding box center [383, 113] width 81 height 11
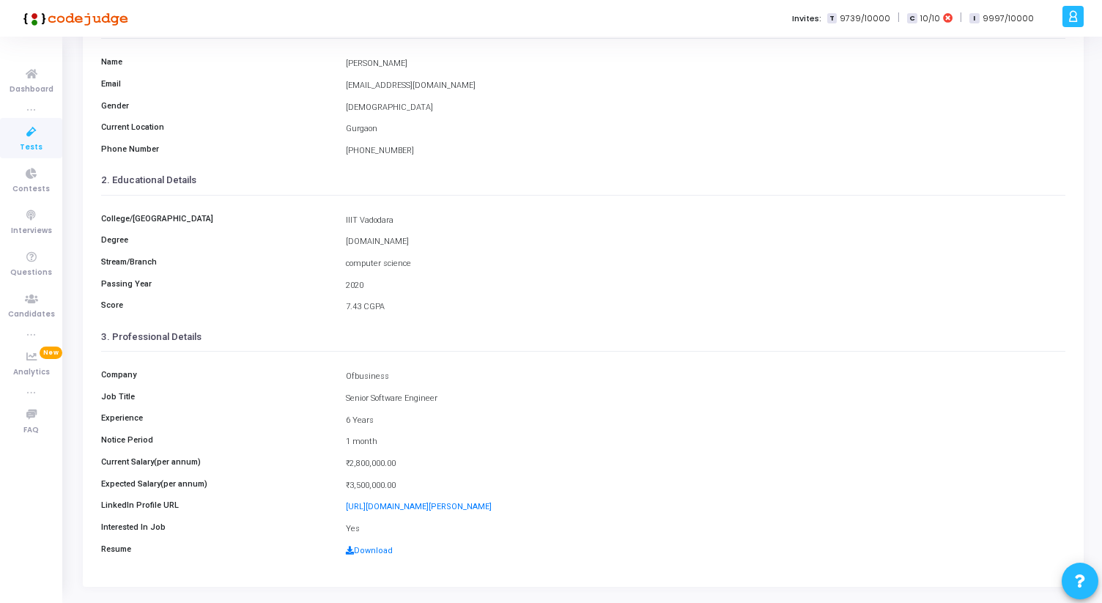
scroll to position [163, 0]
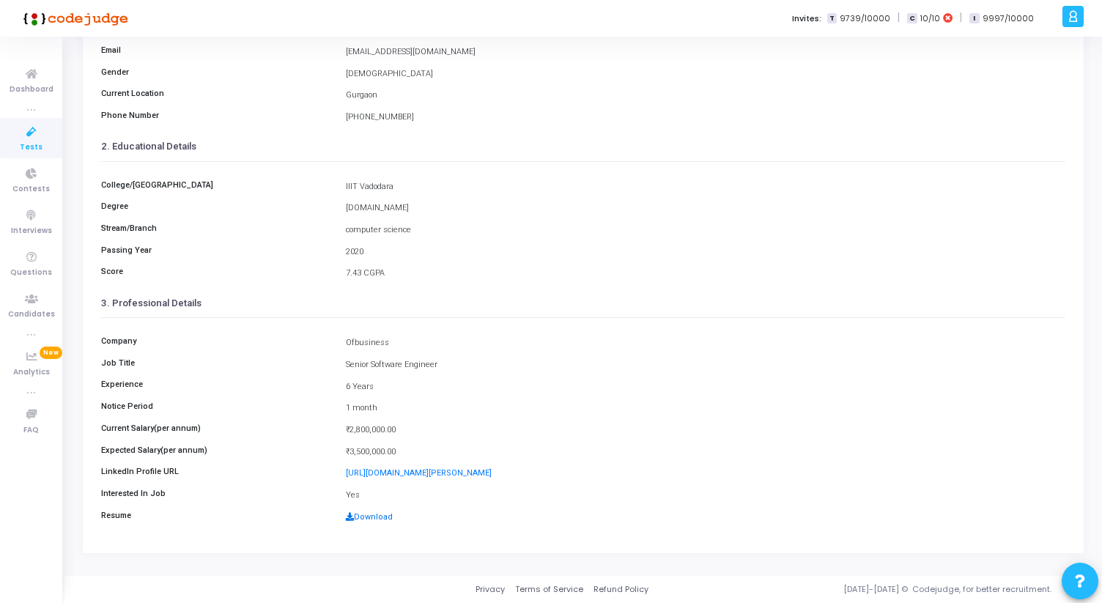
click at [371, 522] on link "Download" at bounding box center [369, 517] width 47 height 10
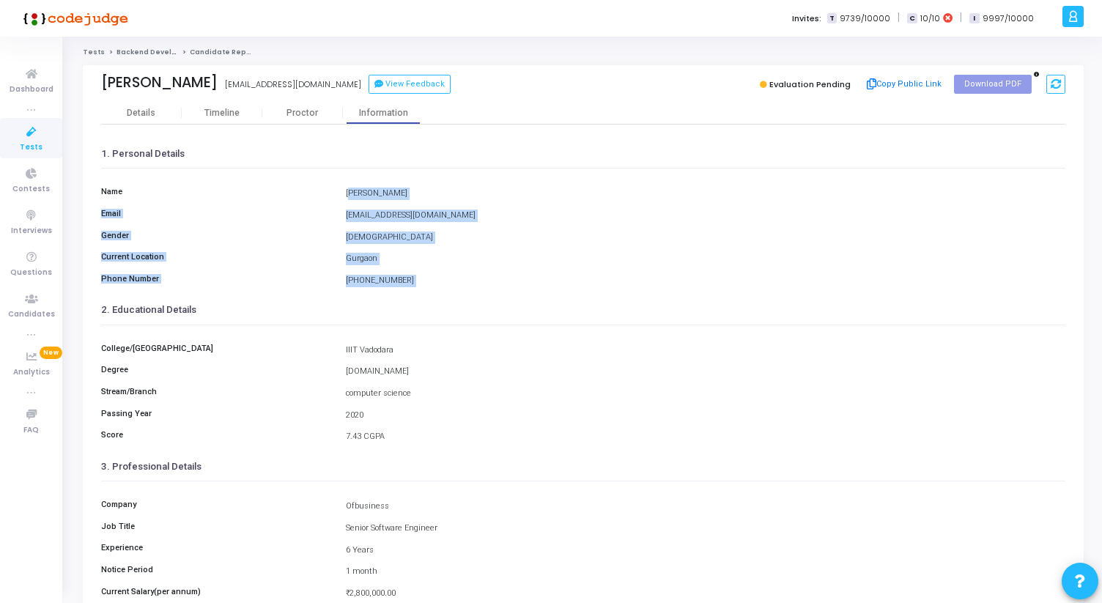
drag, startPoint x: 341, startPoint y: 193, endPoint x: 430, endPoint y: 302, distance: 140.7
click at [430, 303] on cj-custom-field-information-view "1. Personal Details Name Avkaran Singh Email avkaransingh357@gmail.com Gender M…" at bounding box center [583, 417] width 964 height 556
click at [430, 302] on div "2. Educational Details" at bounding box center [583, 310] width 964 height 29
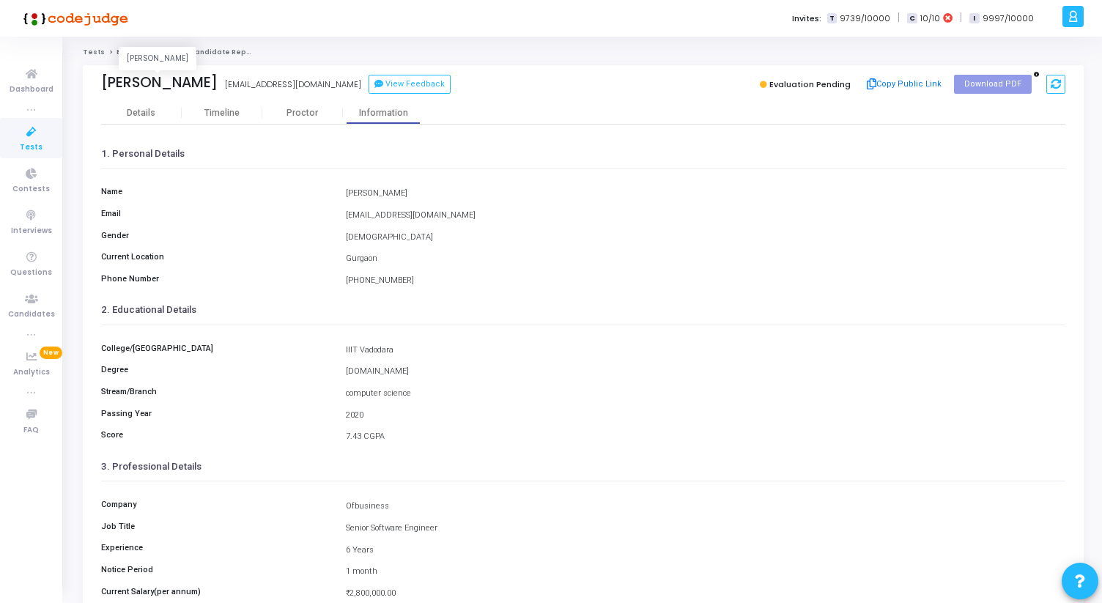
click at [144, 84] on div "Avkaran Singh" at bounding box center [159, 82] width 117 height 17
copy div "Avkaran"
drag, startPoint x: 343, startPoint y: 347, endPoint x: 398, endPoint y: 349, distance: 55.0
click at [398, 349] on div "IIIT Vadodara" at bounding box center [706, 350] width 734 height 12
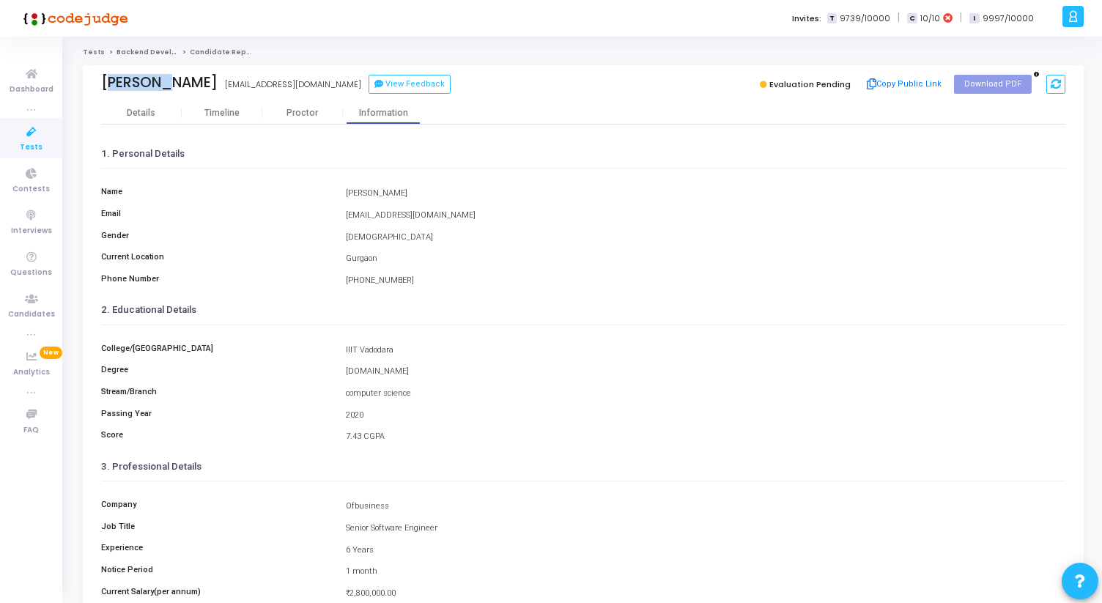
copy div "IIIT Vadodara"
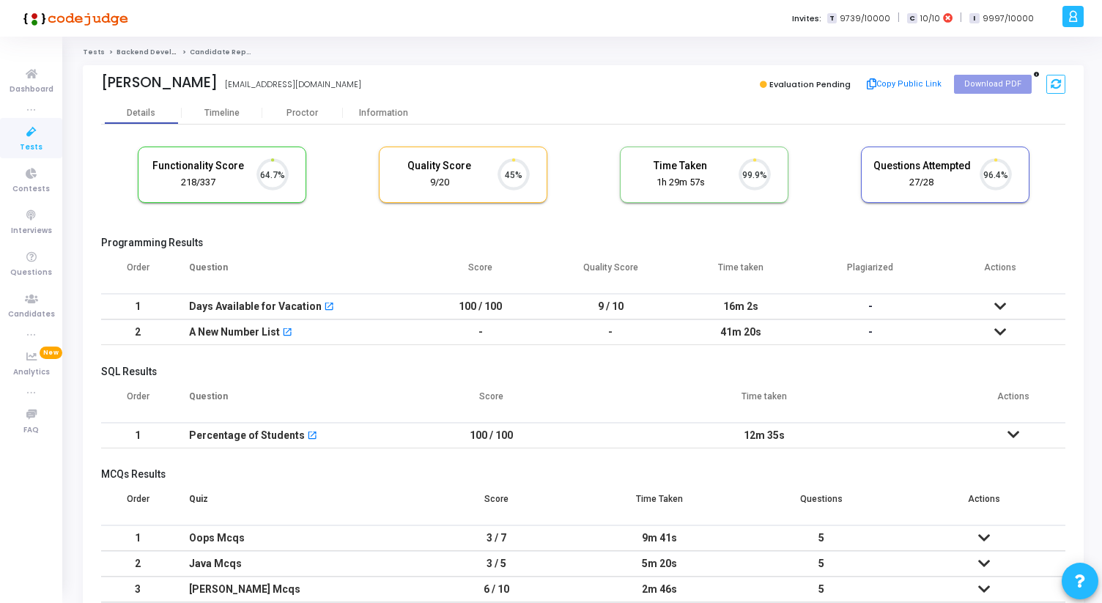
scroll to position [31, 37]
click at [309, 106] on div "Proctor" at bounding box center [302, 113] width 81 height 22
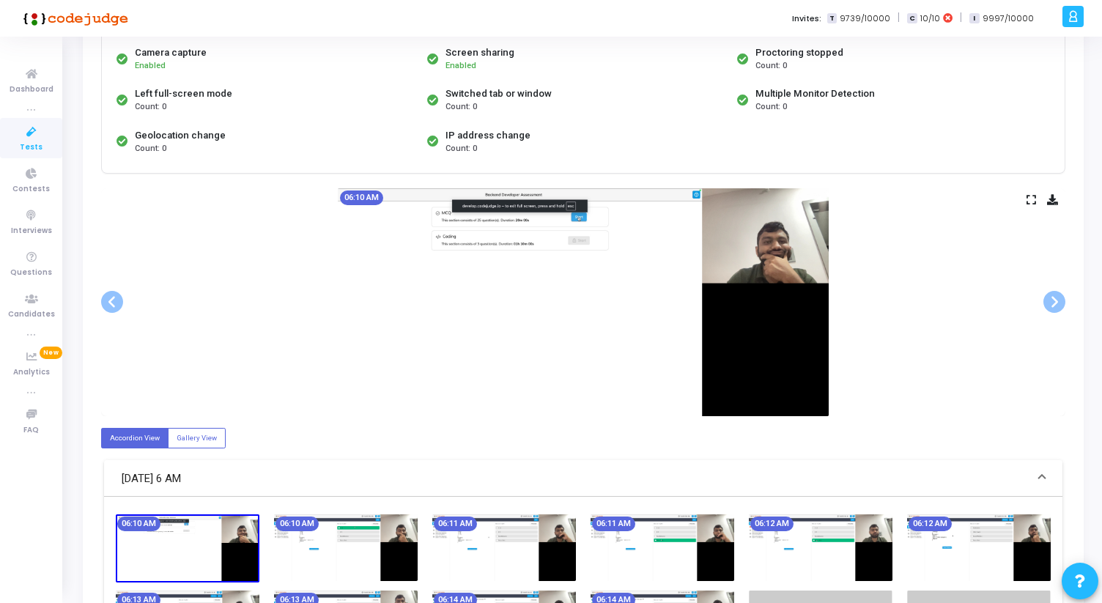
scroll to position [146, 0]
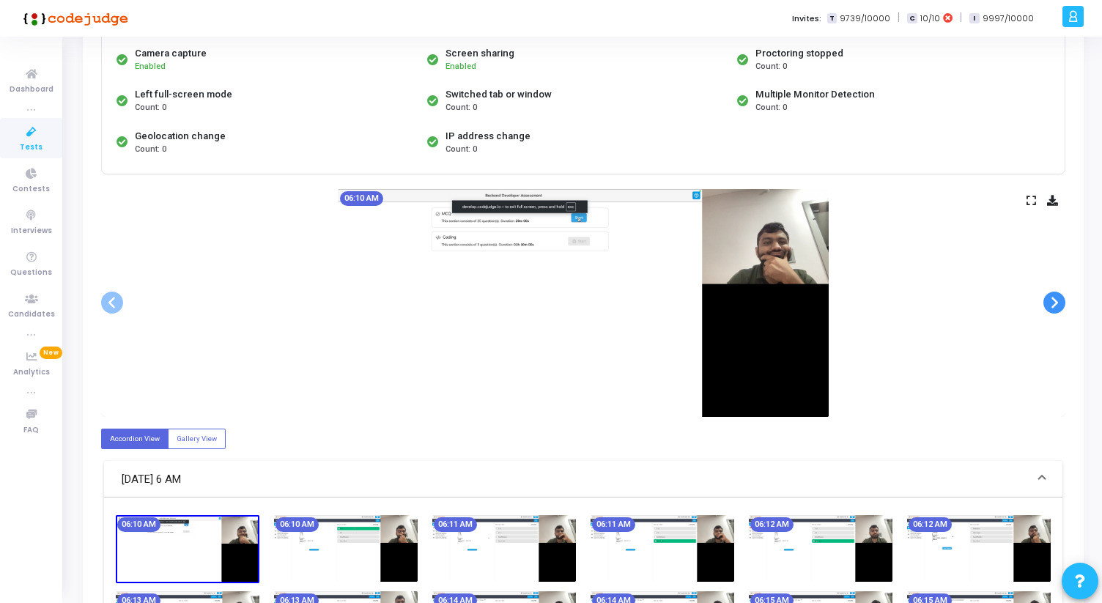
click at [1057, 303] on span at bounding box center [1055, 303] width 22 height 22
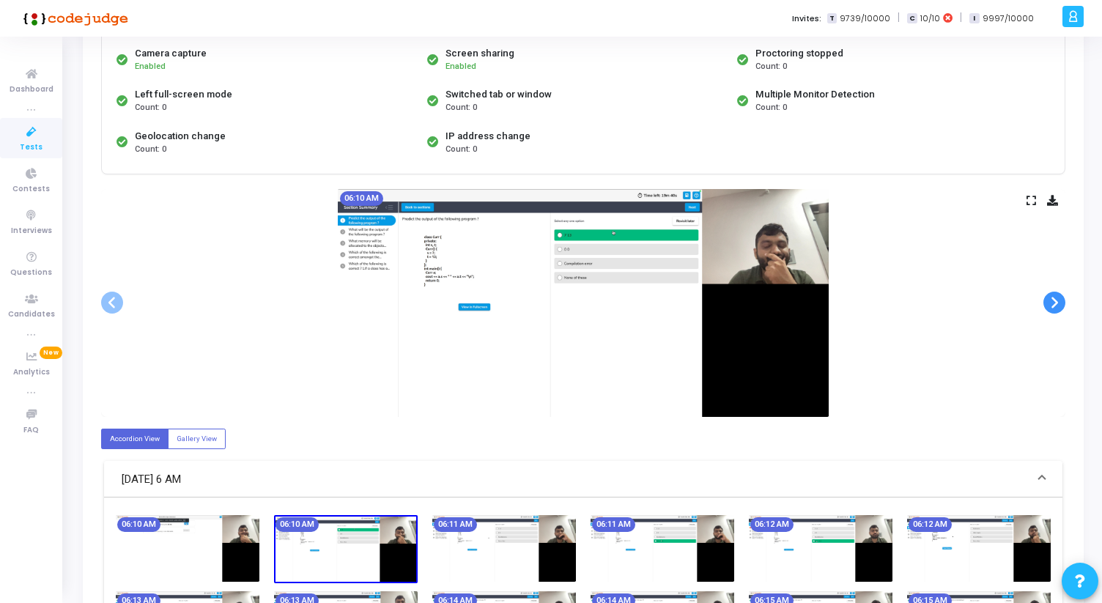
click at [1057, 303] on span at bounding box center [1055, 303] width 22 height 22
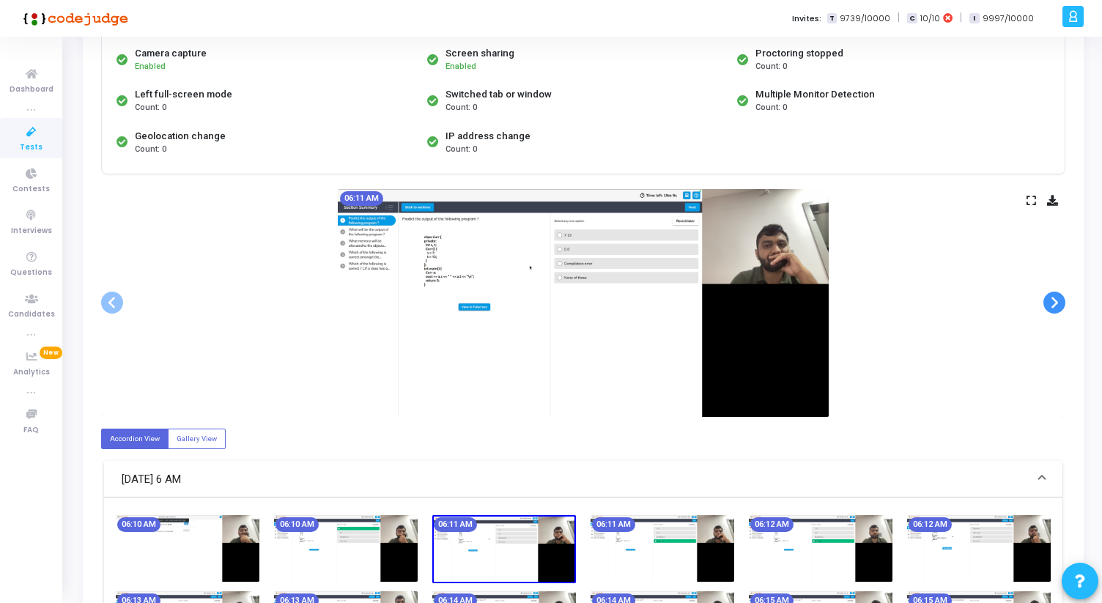
click at [1057, 303] on span at bounding box center [1055, 303] width 22 height 22
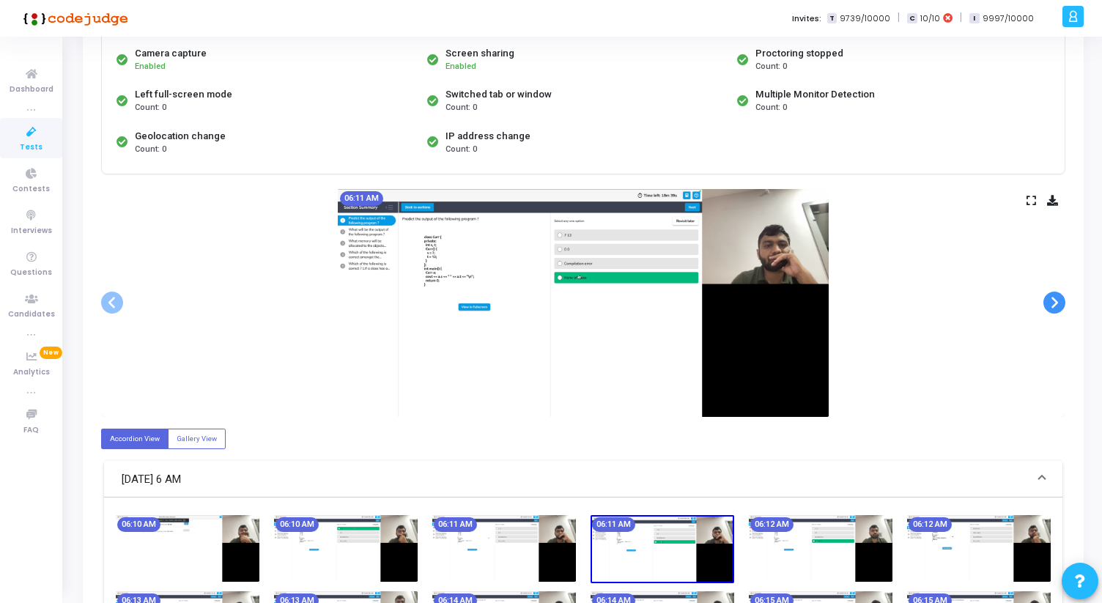
click at [1057, 303] on span at bounding box center [1055, 303] width 22 height 22
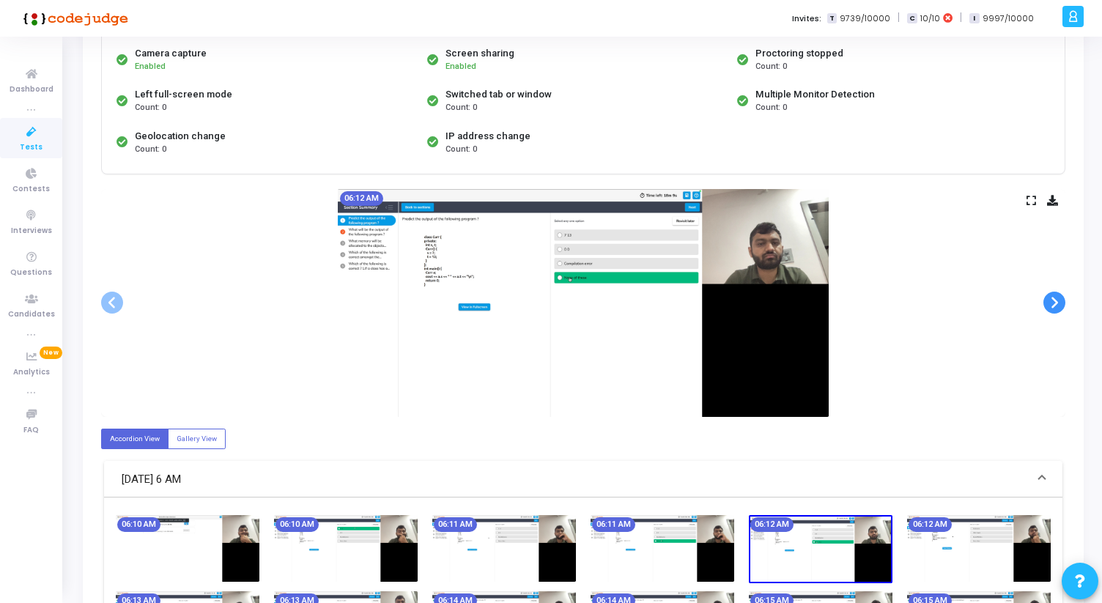
click at [1057, 303] on span at bounding box center [1055, 303] width 22 height 22
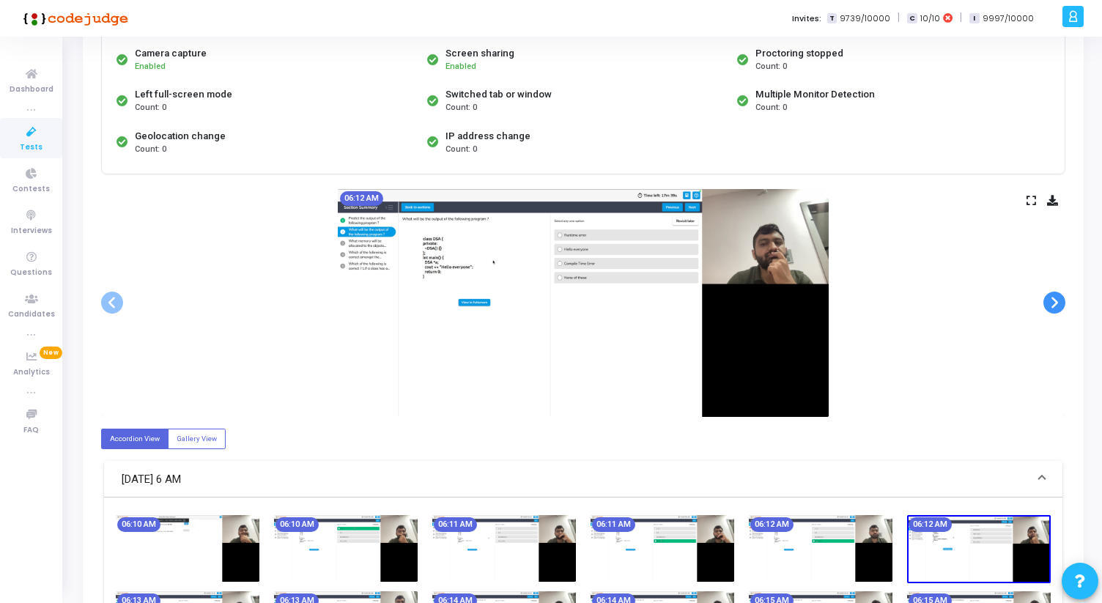
click at [1057, 303] on span at bounding box center [1055, 303] width 22 height 22
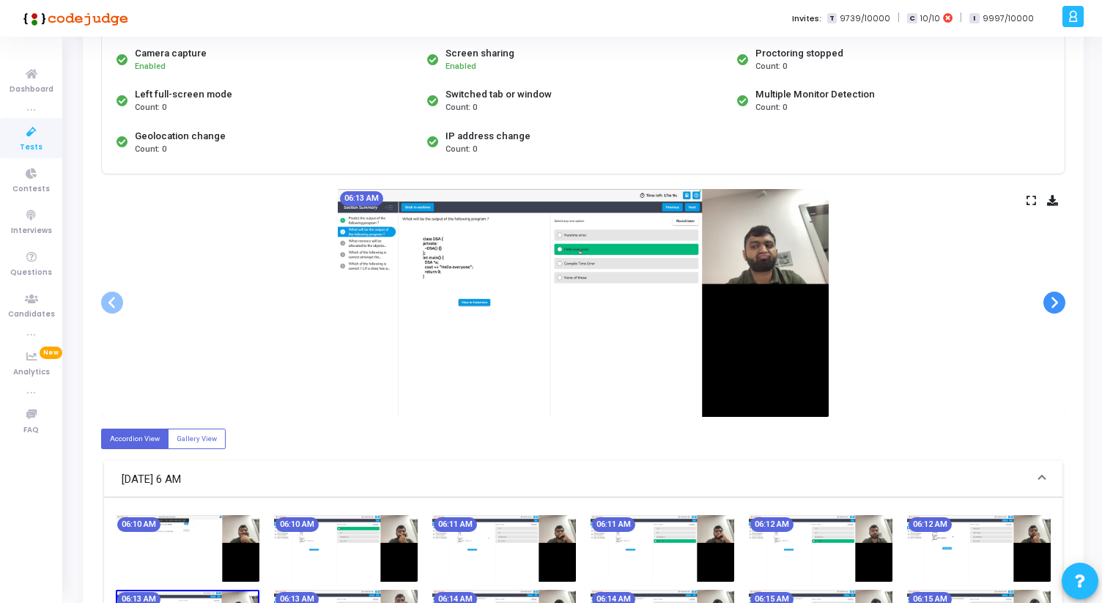
click at [1057, 303] on span at bounding box center [1055, 303] width 22 height 22
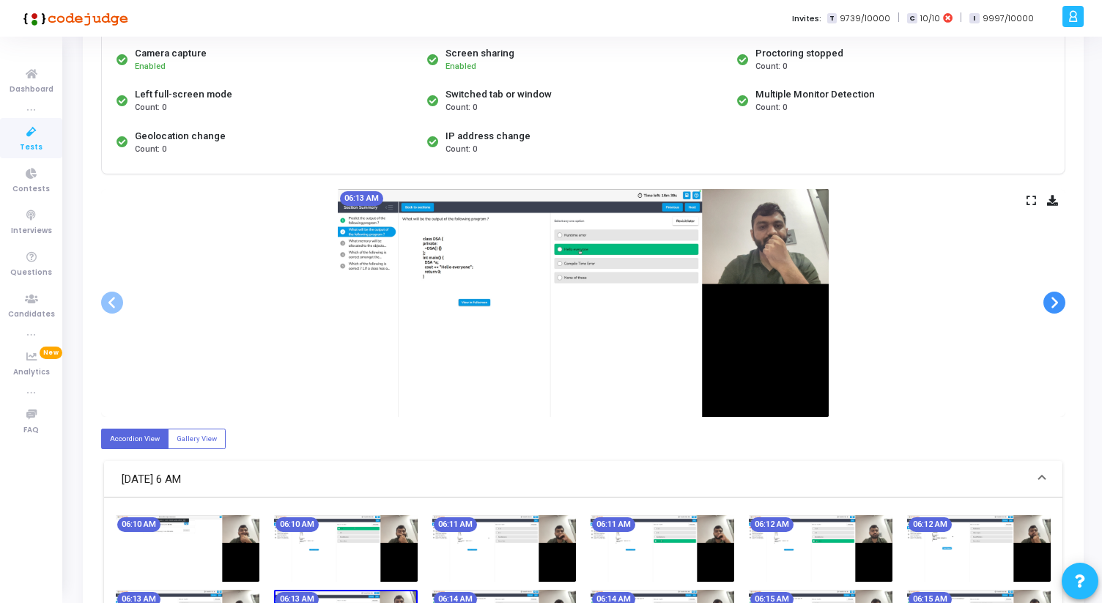
click at [1057, 303] on span at bounding box center [1055, 303] width 22 height 22
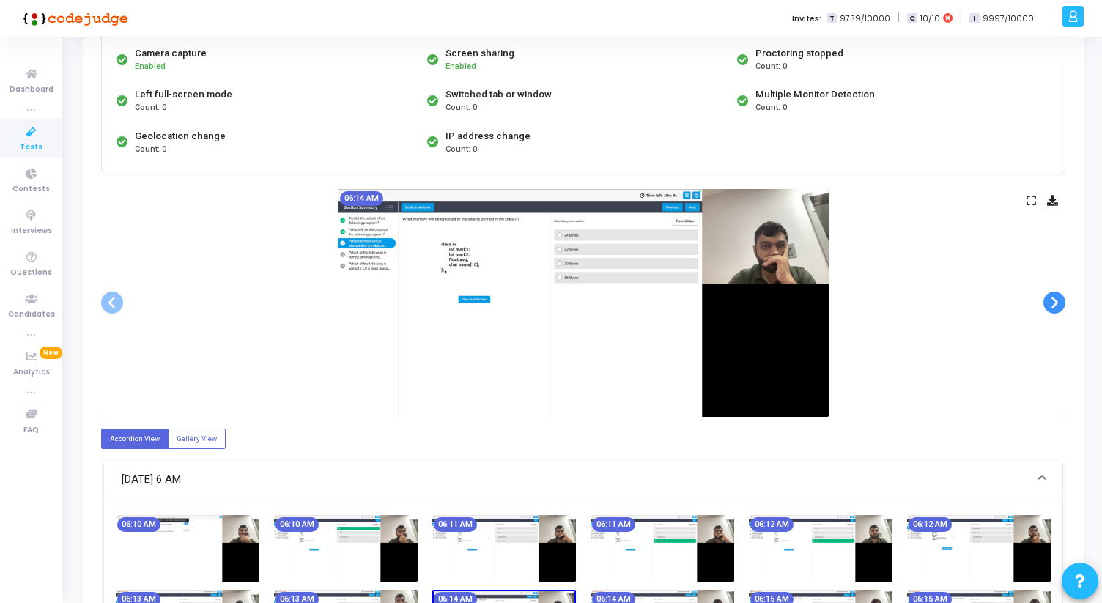
click at [1057, 303] on span at bounding box center [1055, 303] width 22 height 22
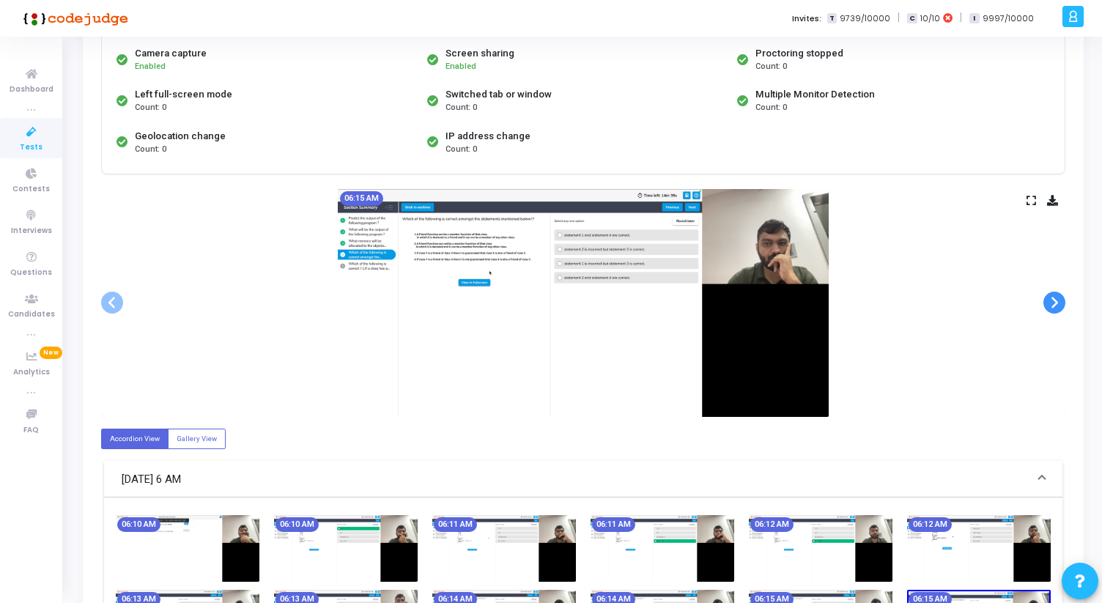
click at [1057, 303] on span at bounding box center [1055, 303] width 22 height 22
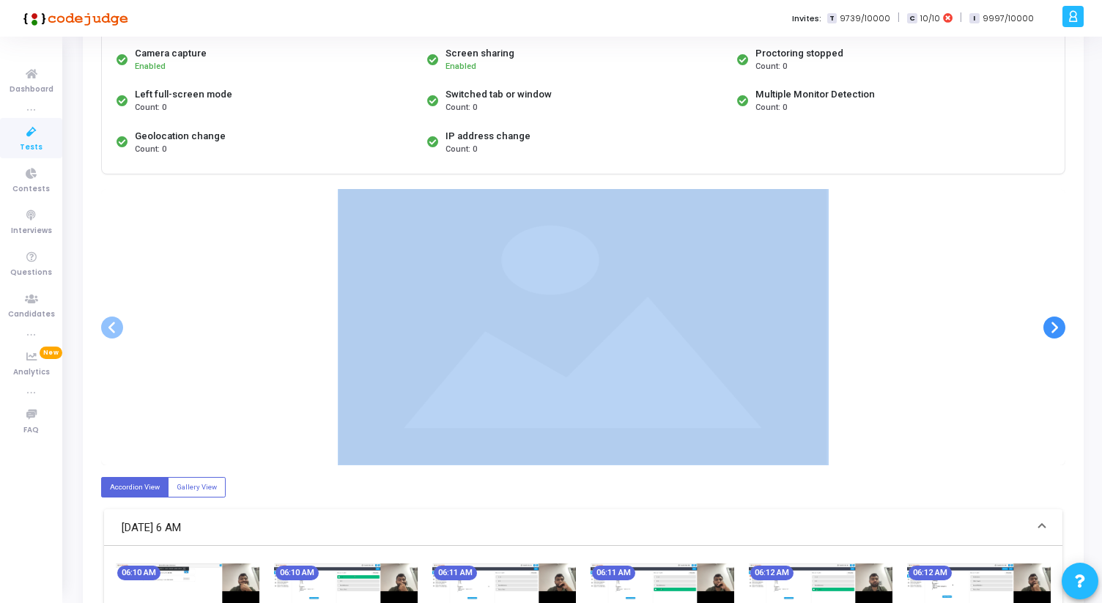
click at [1057, 303] on div at bounding box center [583, 327] width 964 height 276
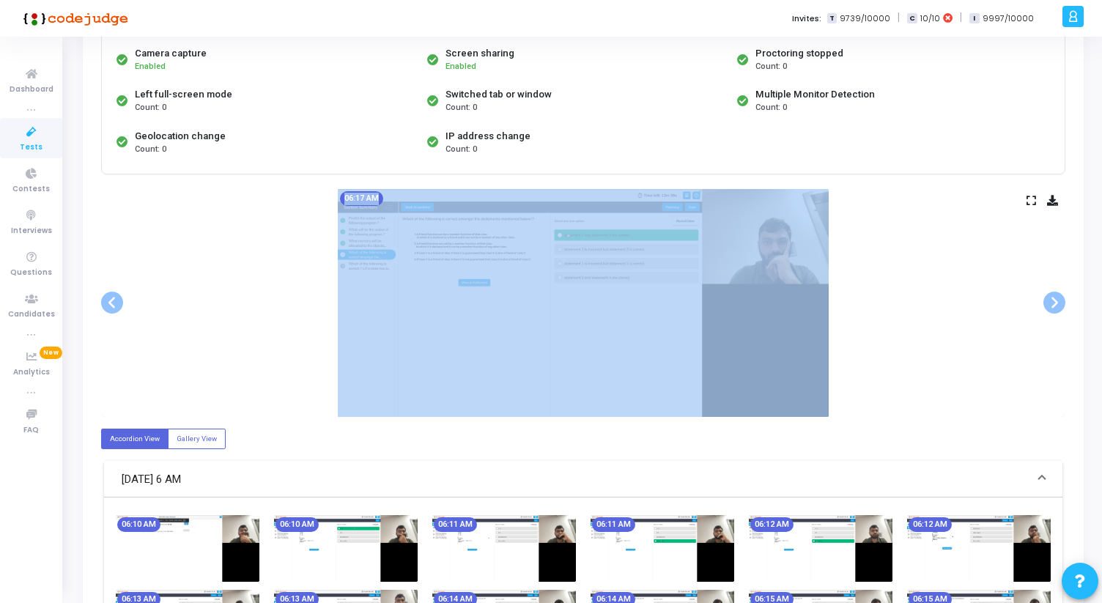
click at [1037, 317] on div "06:17 AM" at bounding box center [583, 303] width 964 height 228
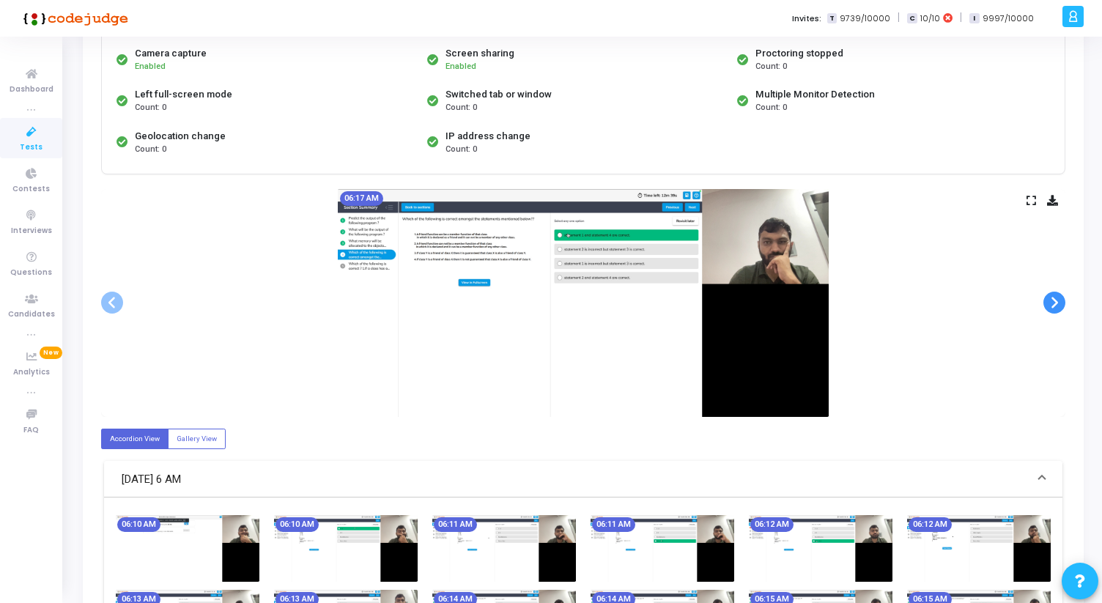
click at [1063, 304] on span at bounding box center [1055, 303] width 22 height 22
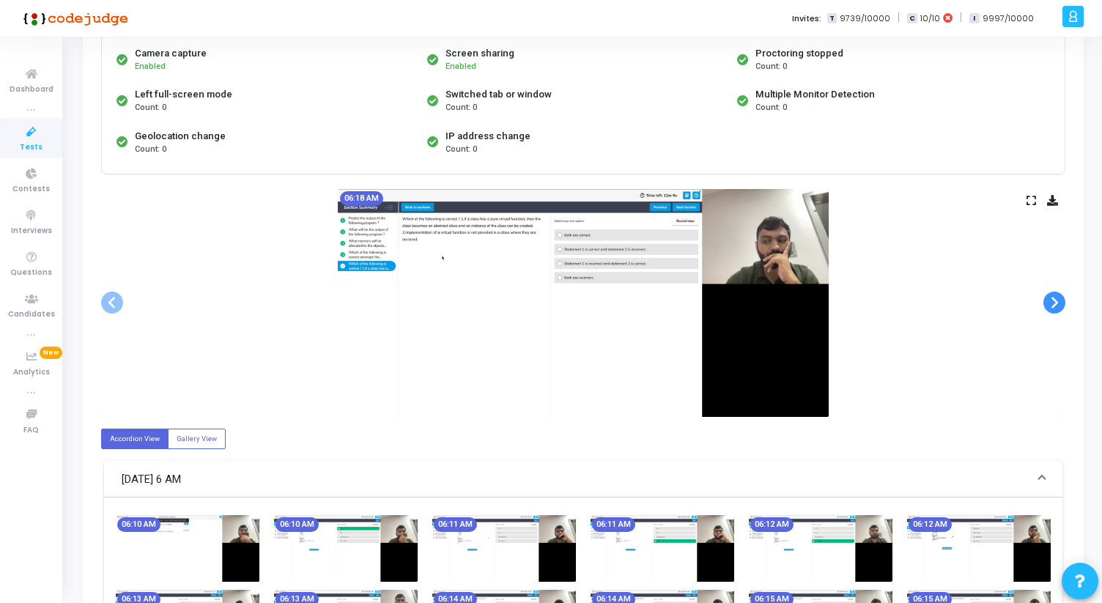
click at [1063, 304] on span at bounding box center [1055, 303] width 22 height 22
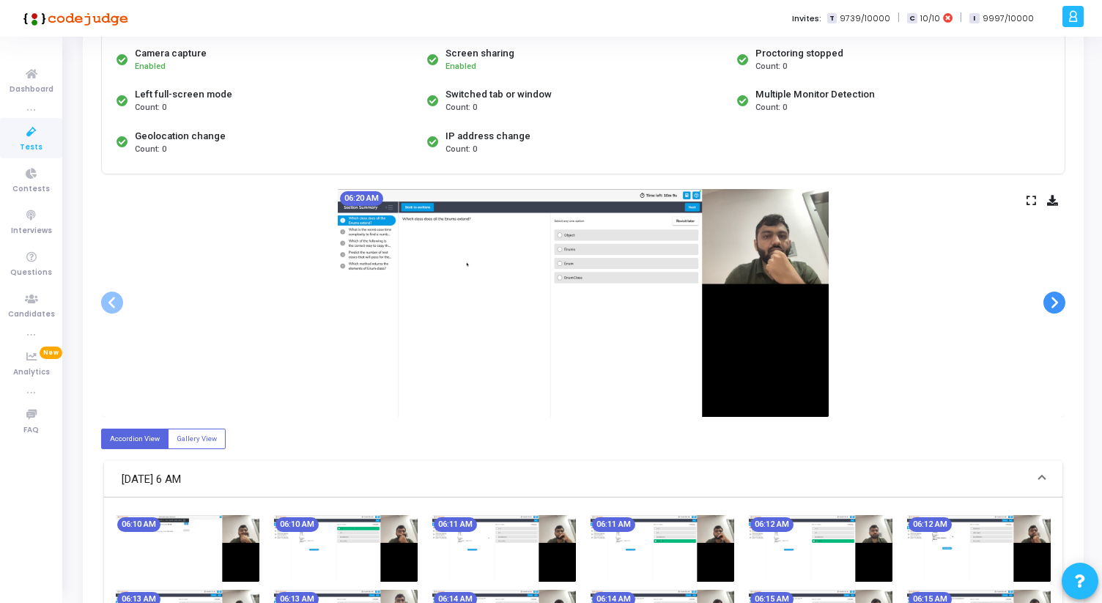
click at [1063, 304] on span at bounding box center [1055, 303] width 22 height 22
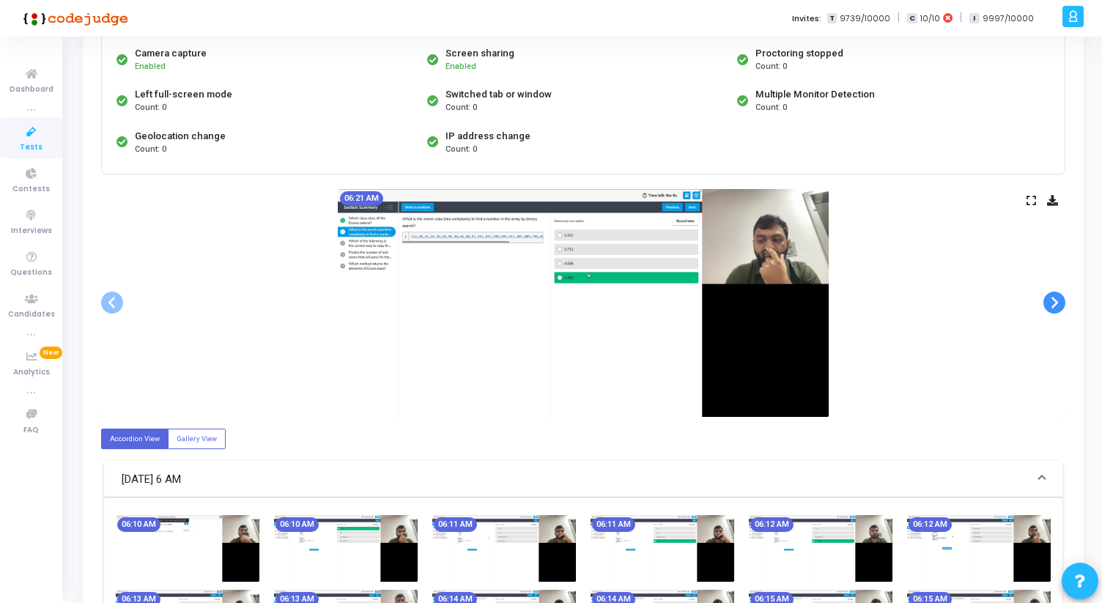
click at [1063, 304] on span at bounding box center [1055, 303] width 22 height 22
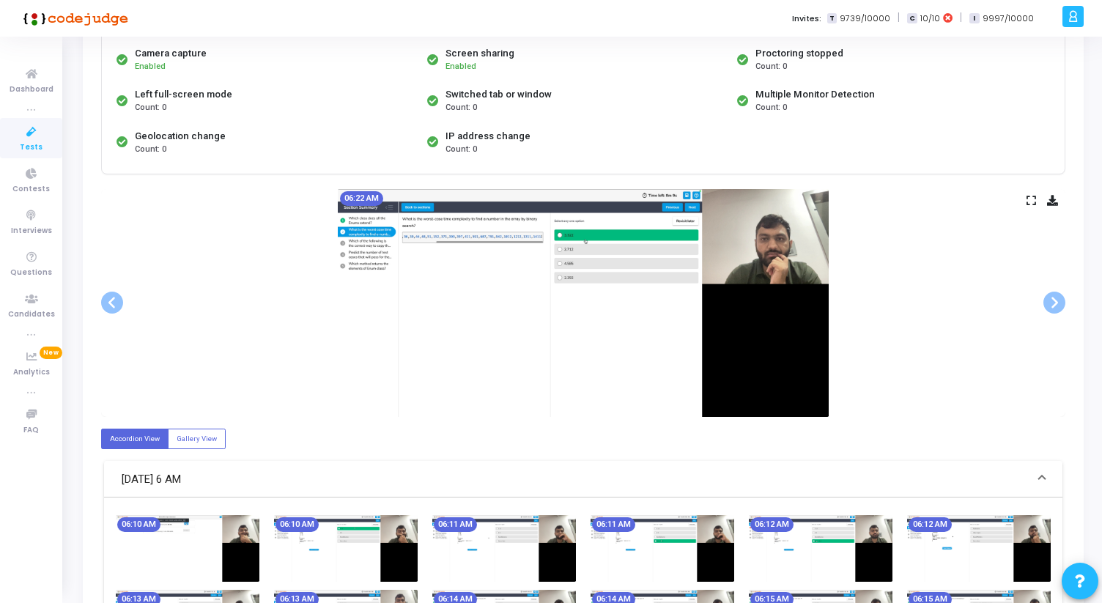
scroll to position [0, 0]
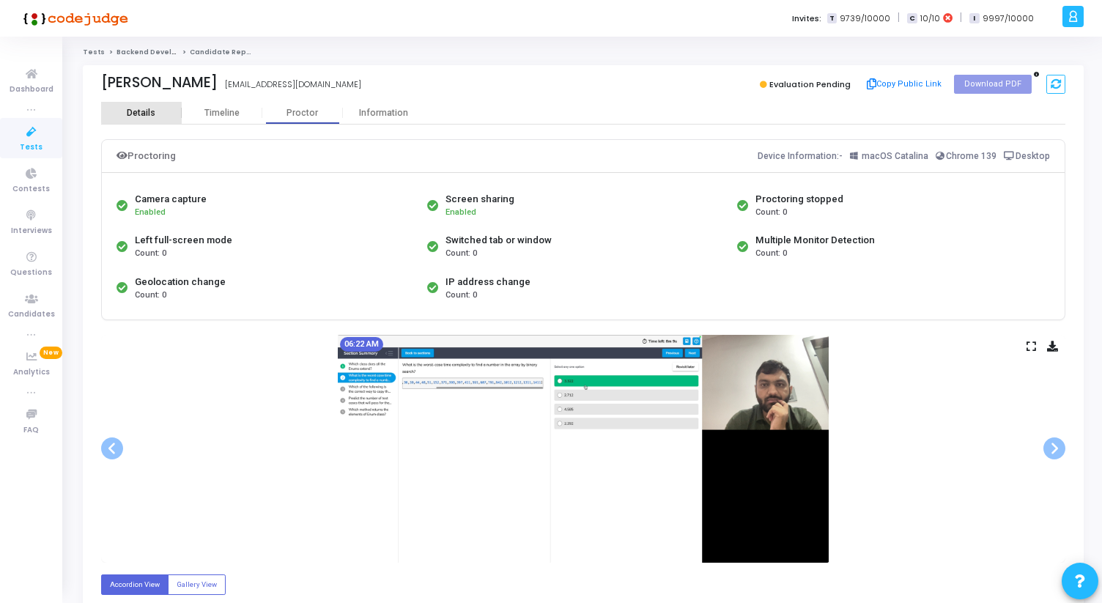
click at [147, 111] on div "Details" at bounding box center [141, 113] width 29 height 11
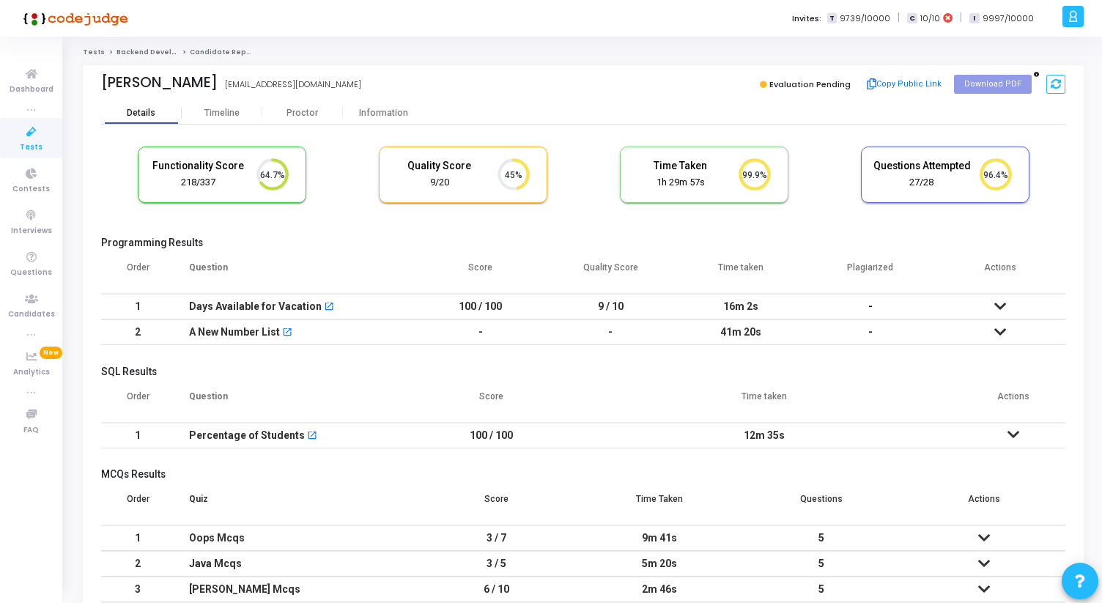
scroll to position [31, 37]
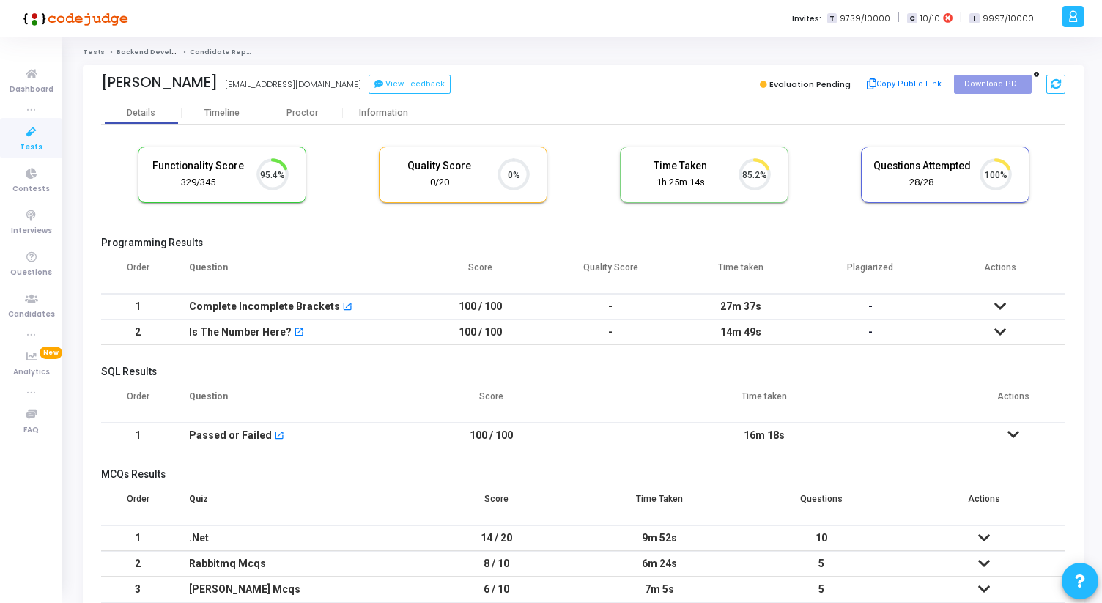
scroll to position [31, 37]
click at [316, 117] on div "Proctor" at bounding box center [302, 113] width 81 height 11
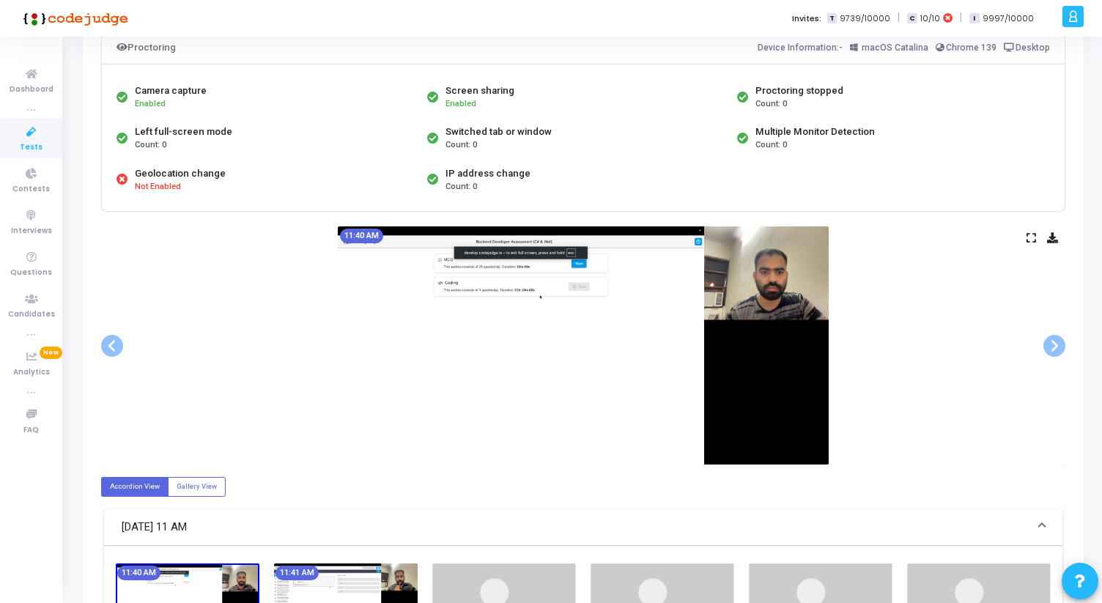
scroll to position [111, 0]
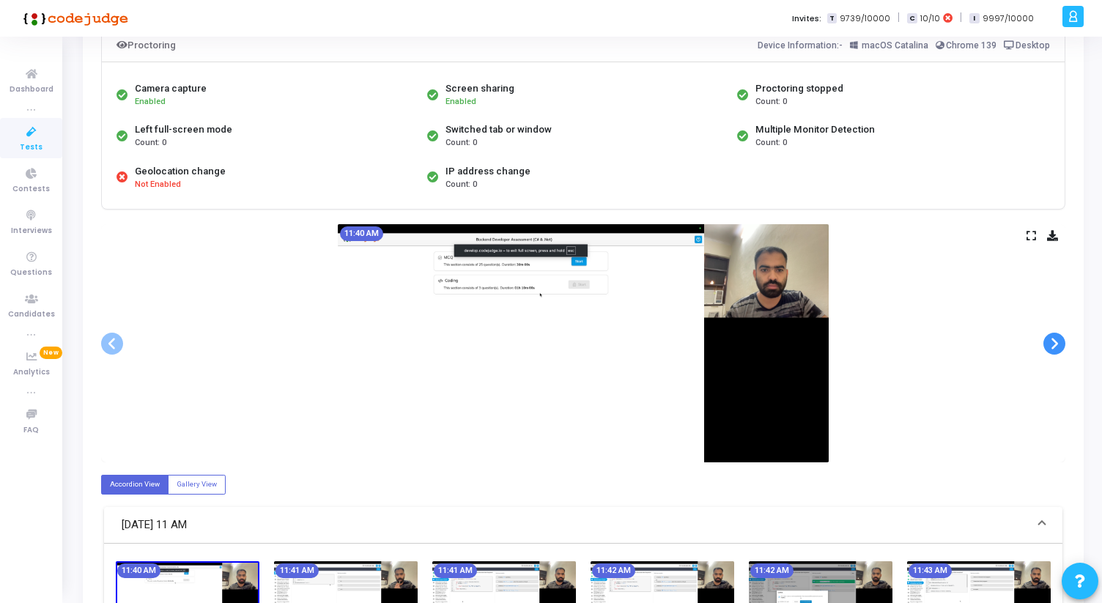
click at [1056, 339] on span at bounding box center [1055, 344] width 22 height 22
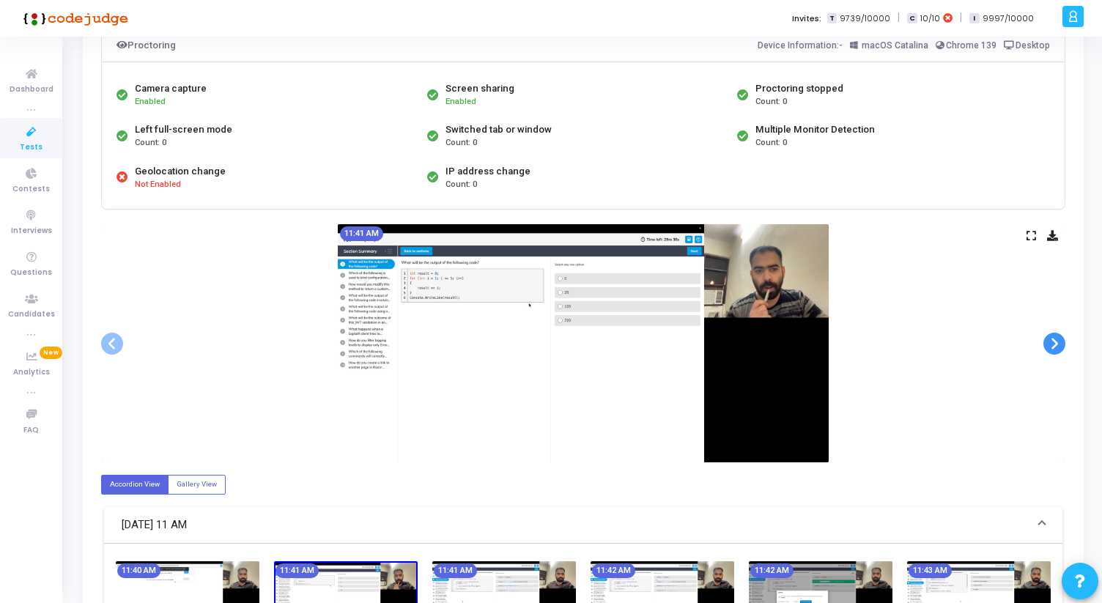
click at [1056, 339] on span at bounding box center [1055, 344] width 22 height 22
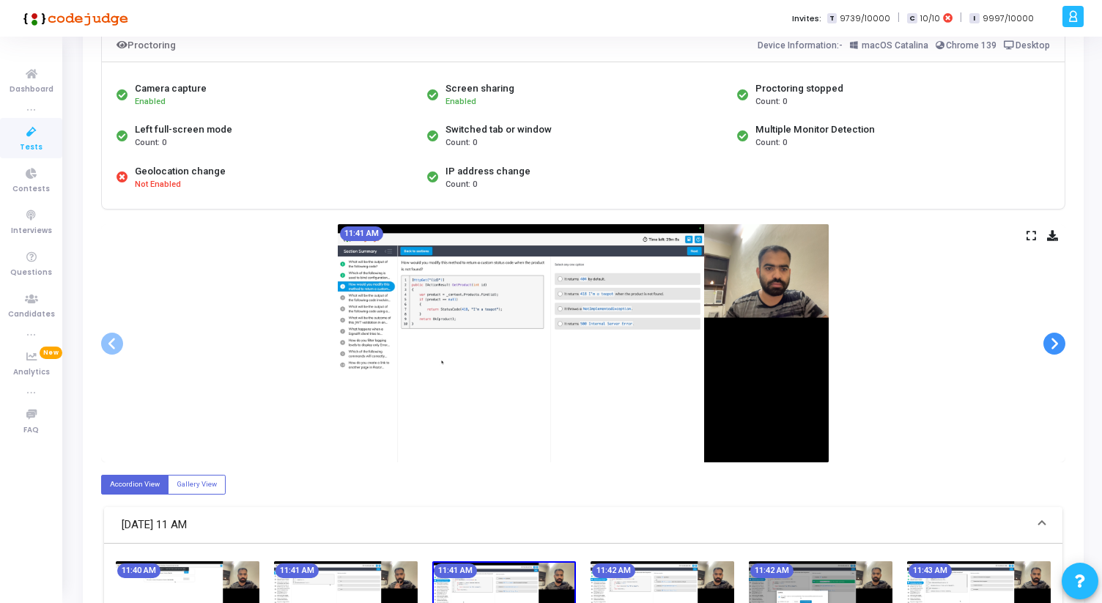
click at [1056, 339] on span at bounding box center [1055, 344] width 22 height 22
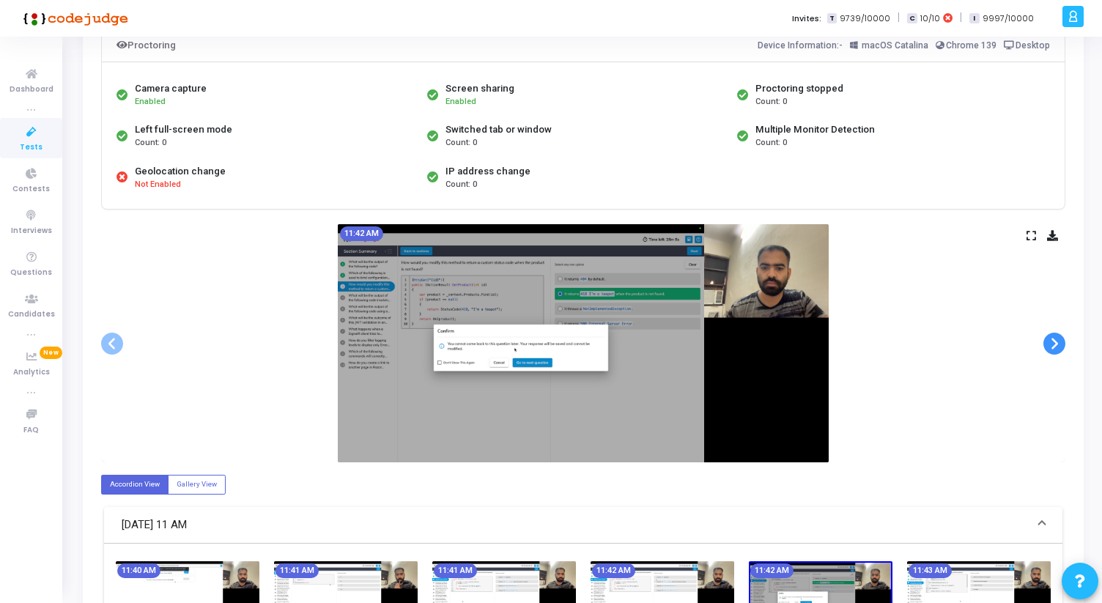
click at [1056, 339] on span at bounding box center [1055, 344] width 22 height 22
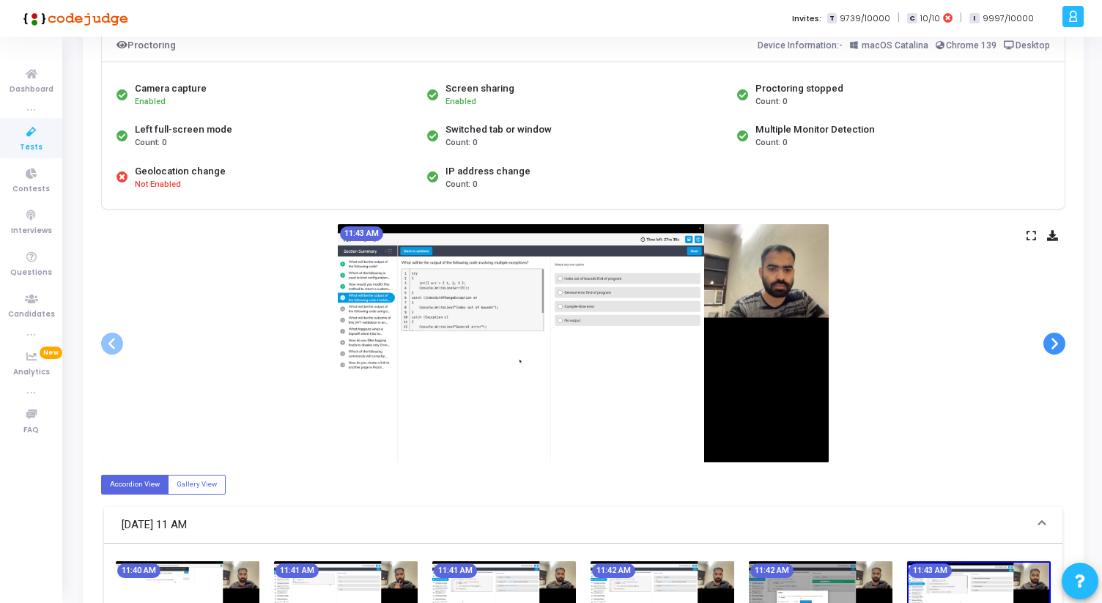
click at [1056, 339] on span at bounding box center [1055, 344] width 22 height 22
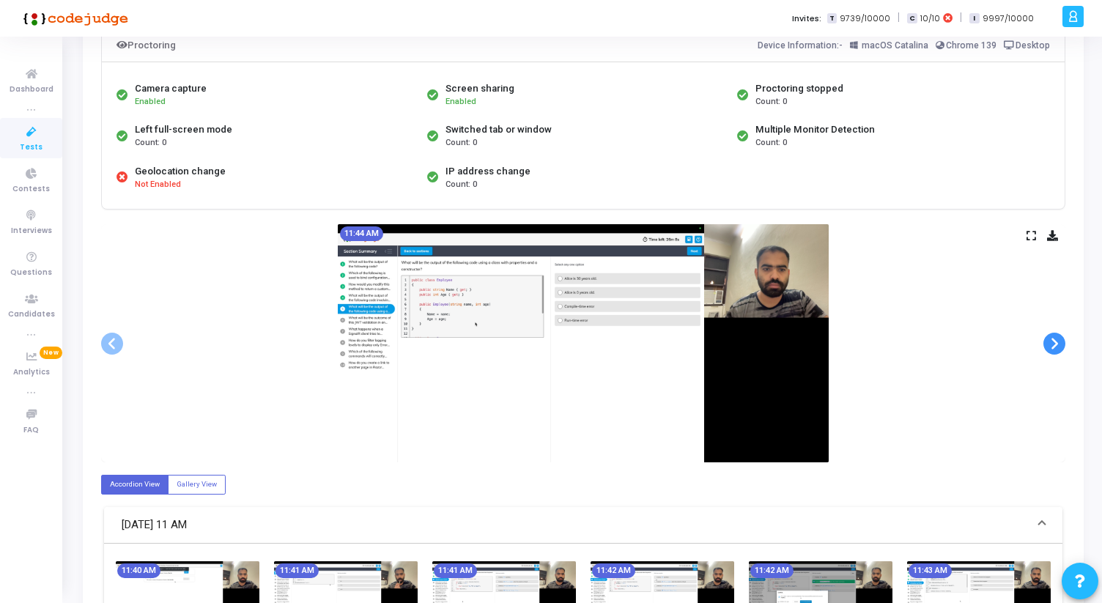
click at [1056, 339] on span at bounding box center [1055, 344] width 22 height 22
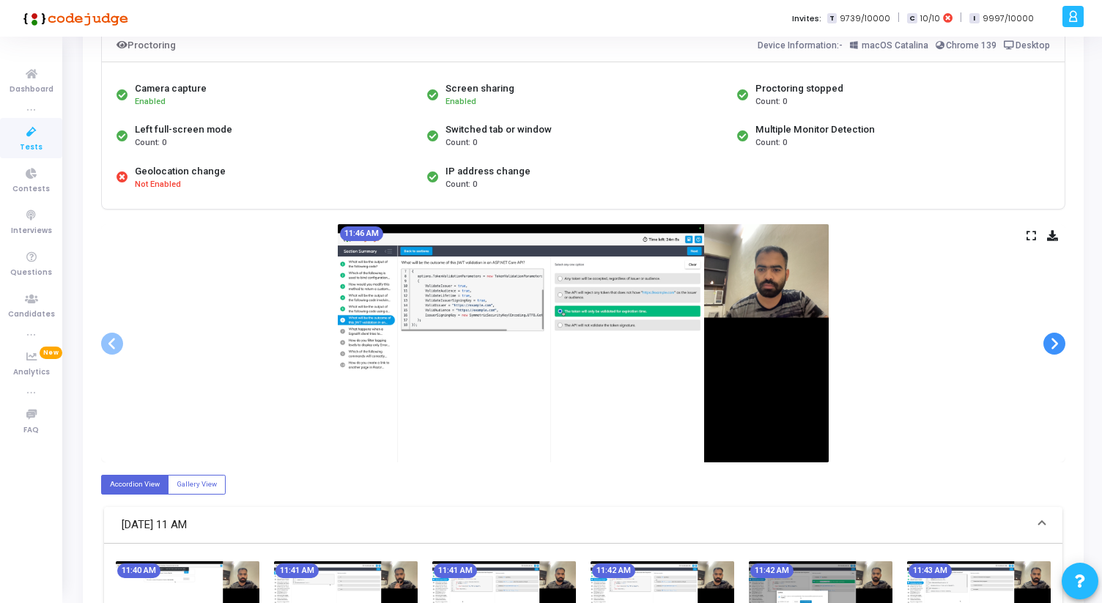
click at [1056, 339] on span at bounding box center [1055, 344] width 22 height 22
click at [0, 0] on div at bounding box center [0, 0] width 0 height 0
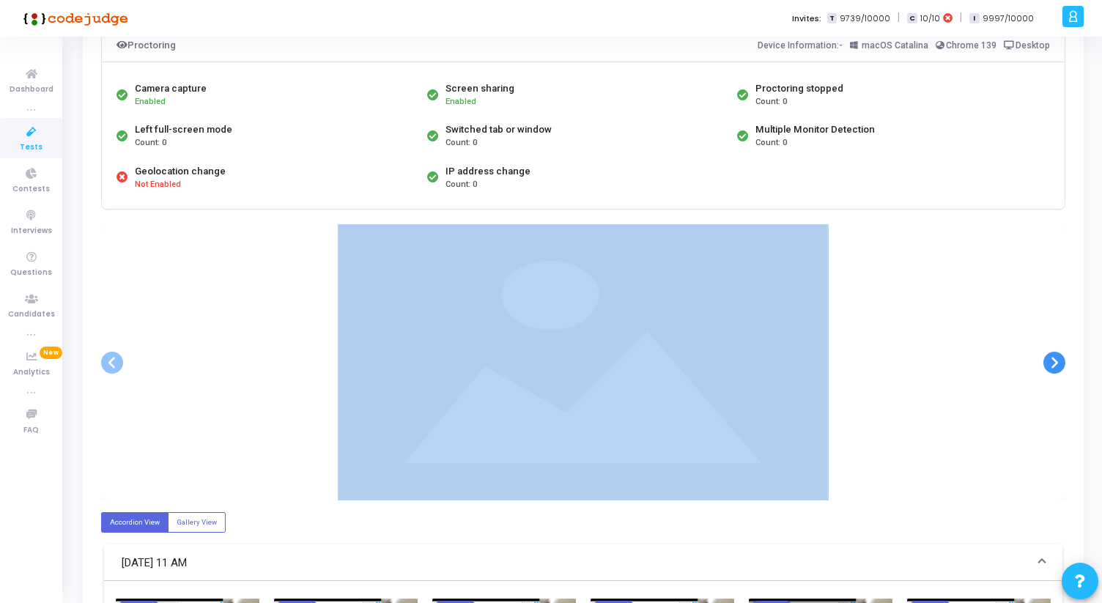
click at [1056, 339] on ngb-carousel "Slide 1 of 25 11:40 AM Slide 2 of 25 11:41 AM Slide 3 of 25 11:41 AM Slide 4 of…" at bounding box center [583, 362] width 964 height 276
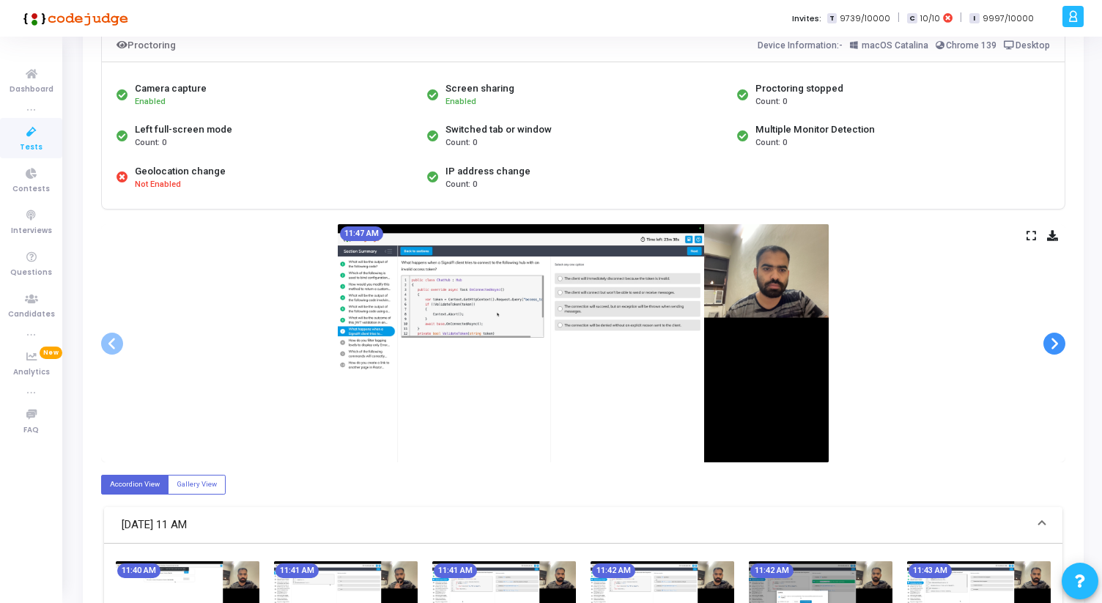
click at [1056, 339] on span at bounding box center [1055, 344] width 22 height 22
click at [0, 0] on div at bounding box center [0, 0] width 0 height 0
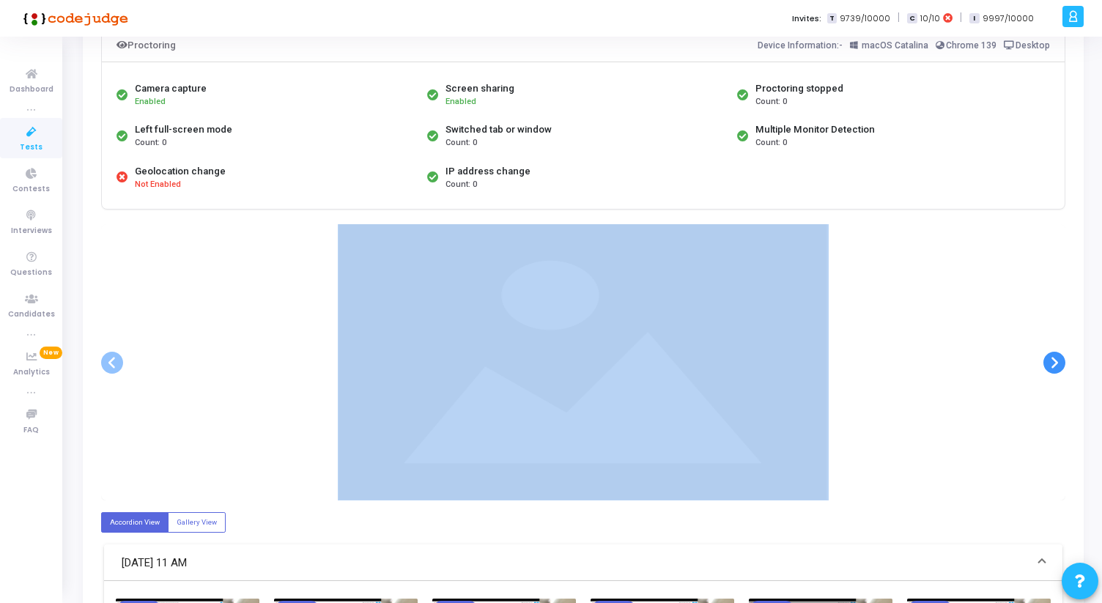
click at [1056, 339] on div at bounding box center [583, 362] width 964 height 276
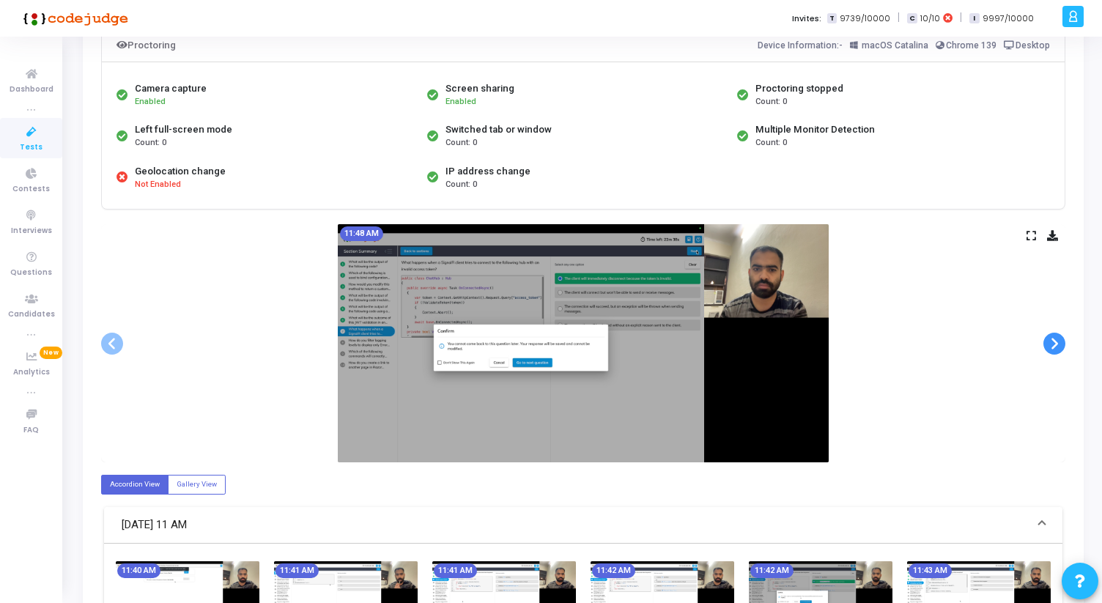
click at [1049, 341] on span at bounding box center [1055, 344] width 22 height 22
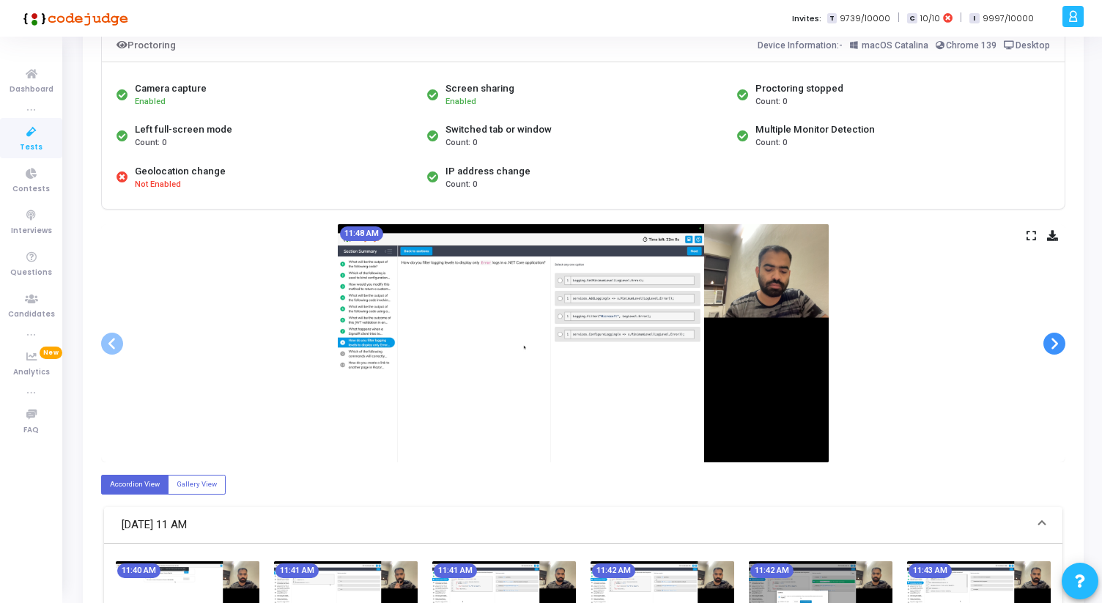
click at [1049, 341] on span at bounding box center [1055, 344] width 22 height 22
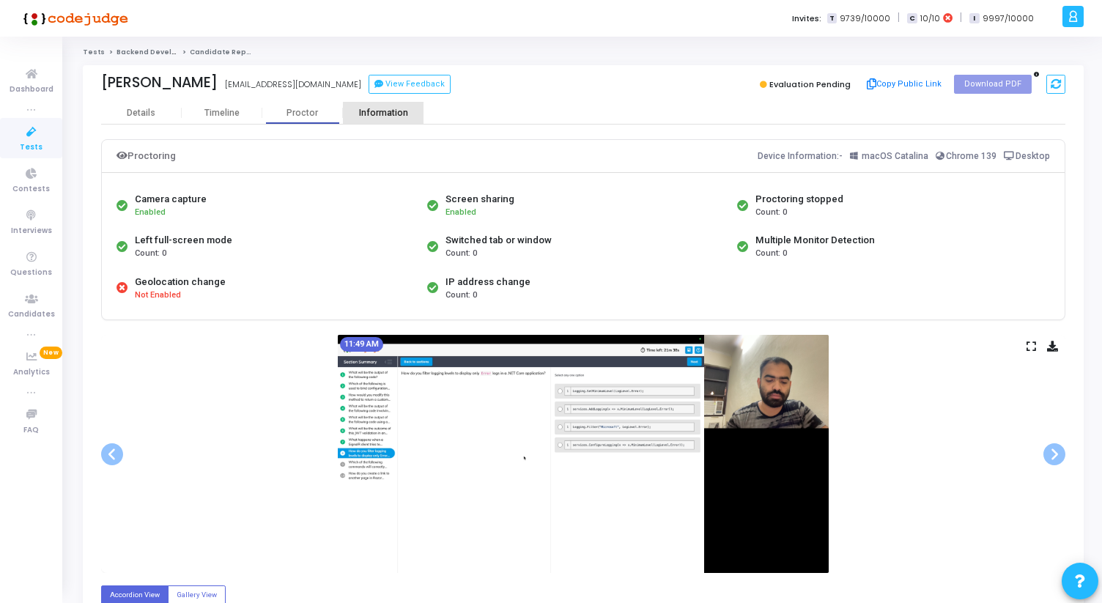
click at [393, 114] on div "Information" at bounding box center [383, 113] width 81 height 11
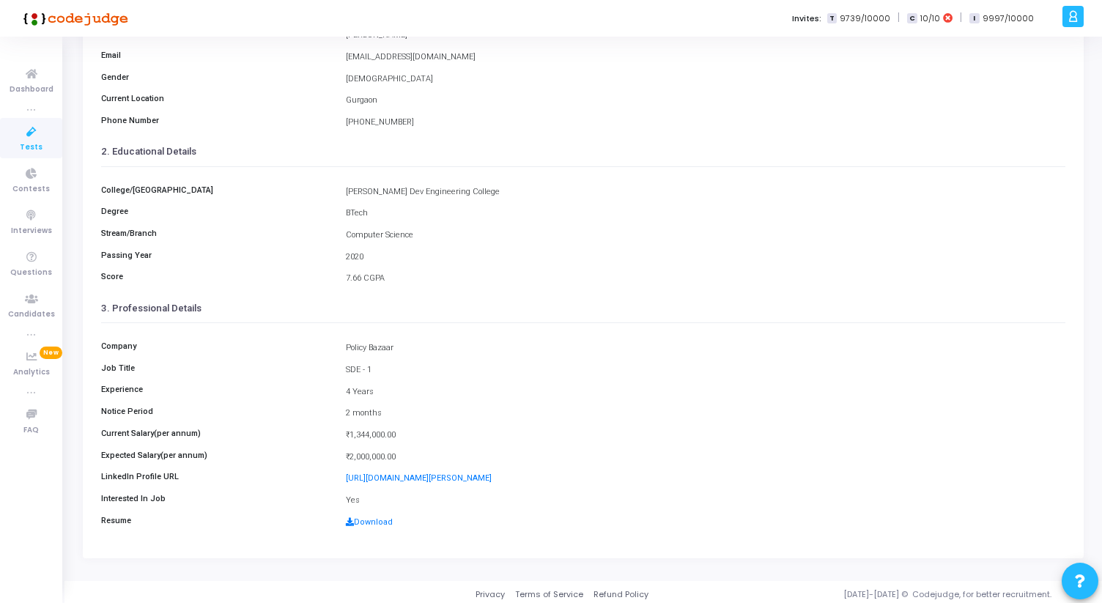
scroll to position [163, 0]
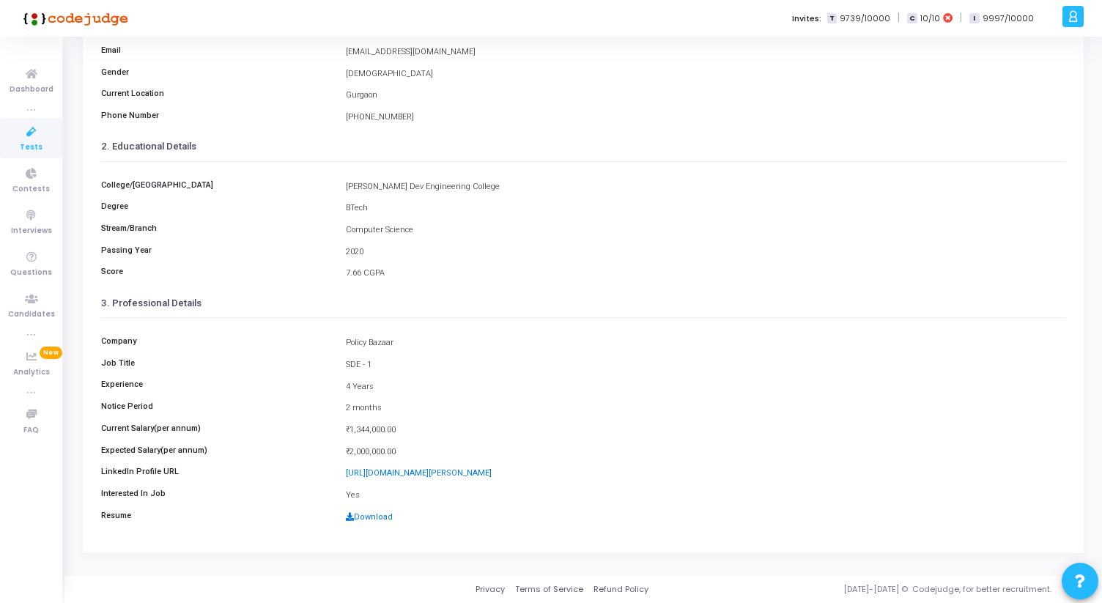
click at [375, 514] on link "Download" at bounding box center [369, 517] width 47 height 10
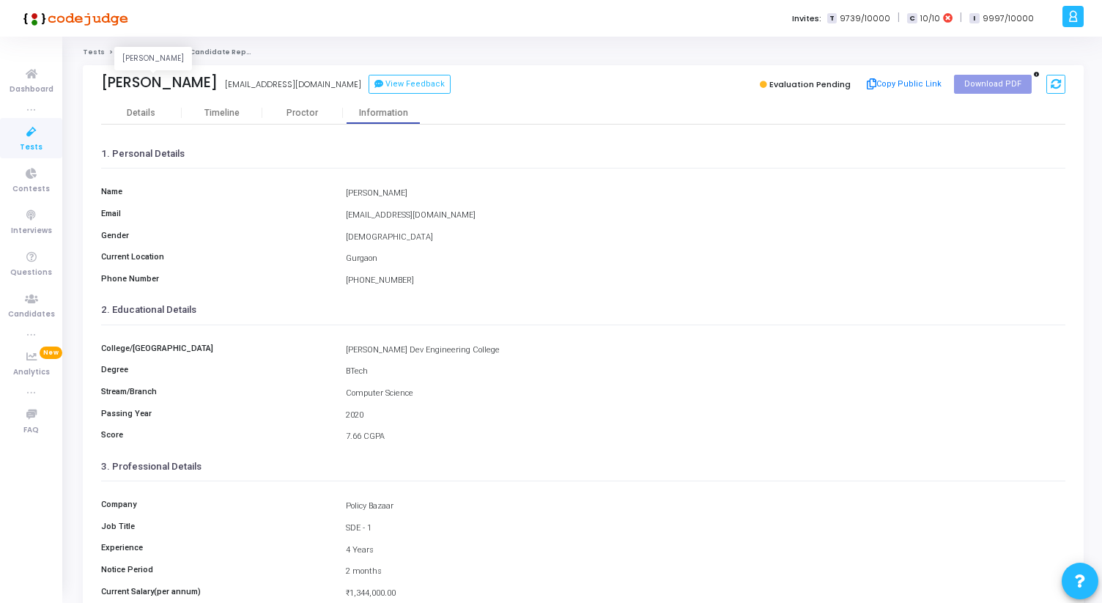
click at [123, 85] on div "[PERSON_NAME]" at bounding box center [159, 82] width 117 height 17
copy div "[DEMOGRAPHIC_DATA]"
click at [426, 73] on div "[PERSON_NAME] [PERSON_NAME][EMAIL_ADDRESS][DOMAIN_NAME] View Feedback Evaluatio…" at bounding box center [583, 83] width 964 height 37
